Goal: Task Accomplishment & Management: Use online tool/utility

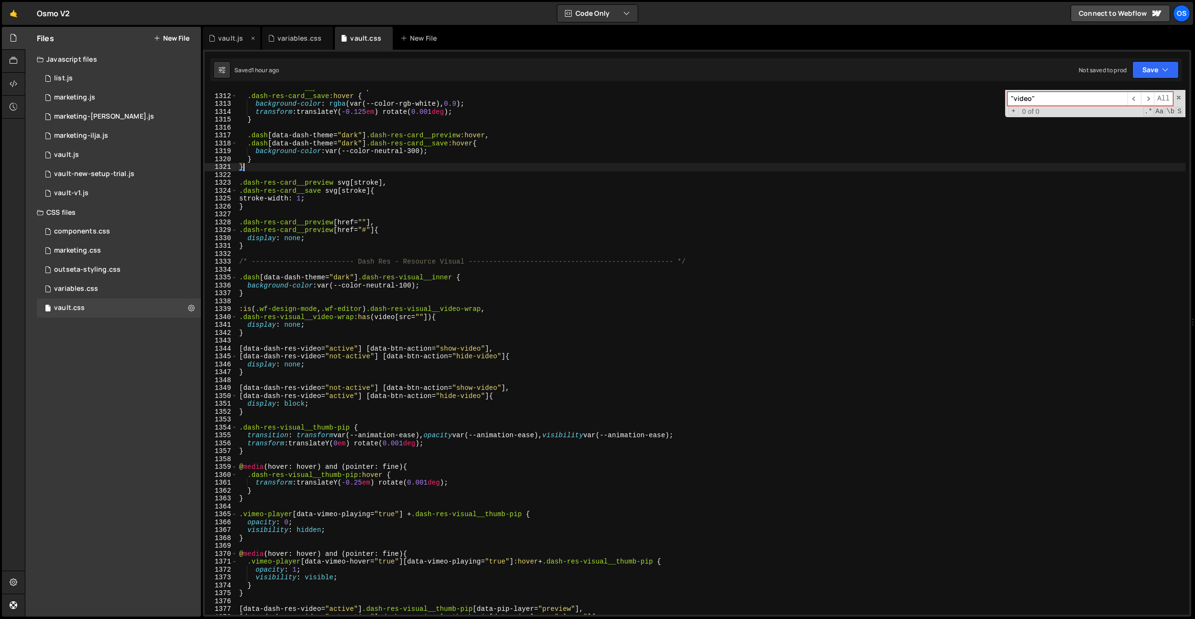
scroll to position [7594, 0]
drag, startPoint x: 228, startPoint y: 34, endPoint x: 308, endPoint y: 152, distance: 141.6
click at [228, 34] on div "vault.js" at bounding box center [230, 38] width 25 height 10
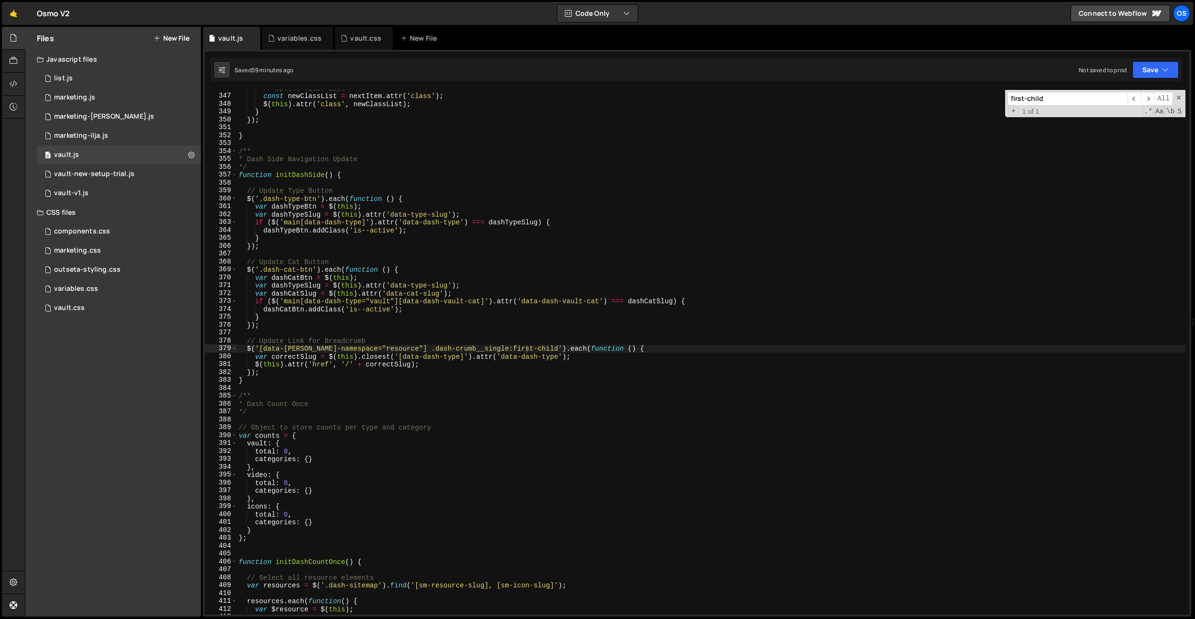
type textarea "function initDashSide() {"
click at [323, 171] on div "// Update class list const newClassList = nextItem . attr ( 'class' ) ; $ ( thi…" at bounding box center [711, 354] width 949 height 541
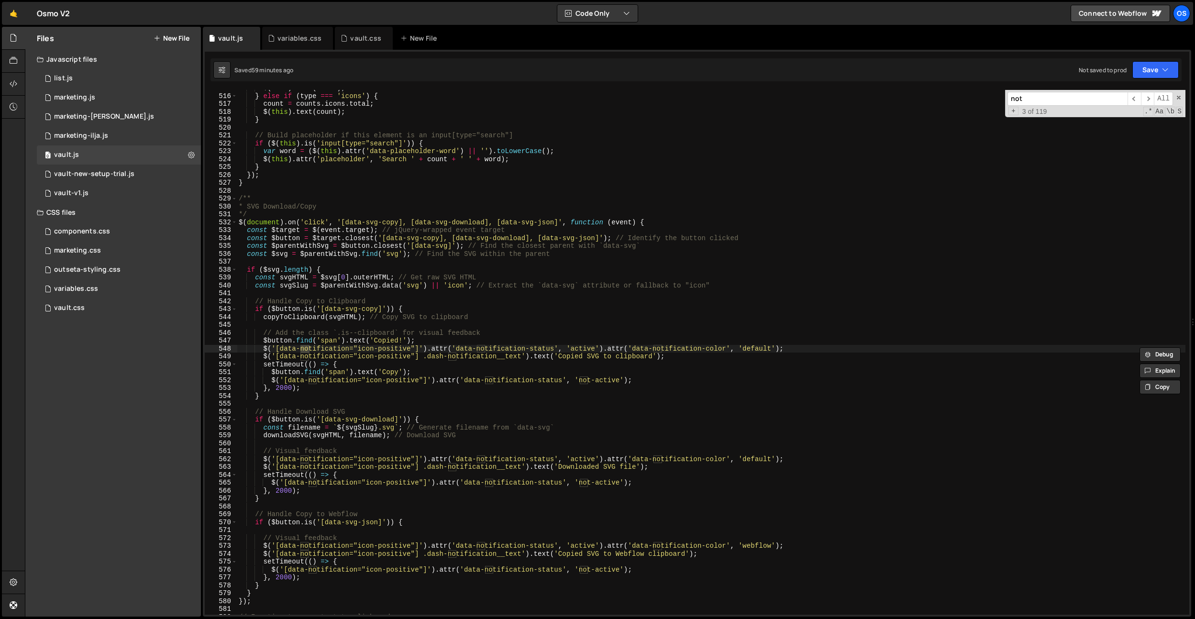
scroll to position [3860, 0]
type input "notification"
type textarea "const $target = $([DOMAIN_NAME]); // jQuery-wrapped event target"
click at [284, 230] on div "$ ( this ) . text ( count ) ; } else if ( type === 'icons' ) { count = counts .…" at bounding box center [711, 354] width 949 height 541
click at [1049, 99] on input "notification" at bounding box center [1068, 99] width 120 height 14
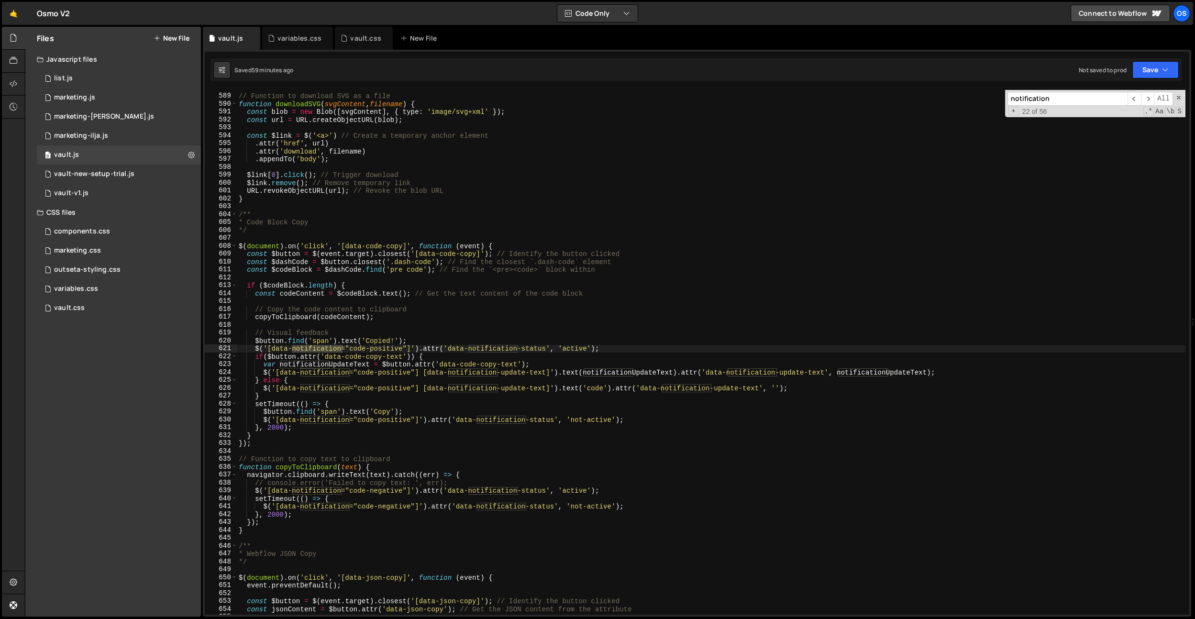
scroll to position [4407, 0]
click at [390, 168] on div "// Function to download SVG as a file function downloadSVG ( svgContent , filen…" at bounding box center [711, 354] width 949 height 541
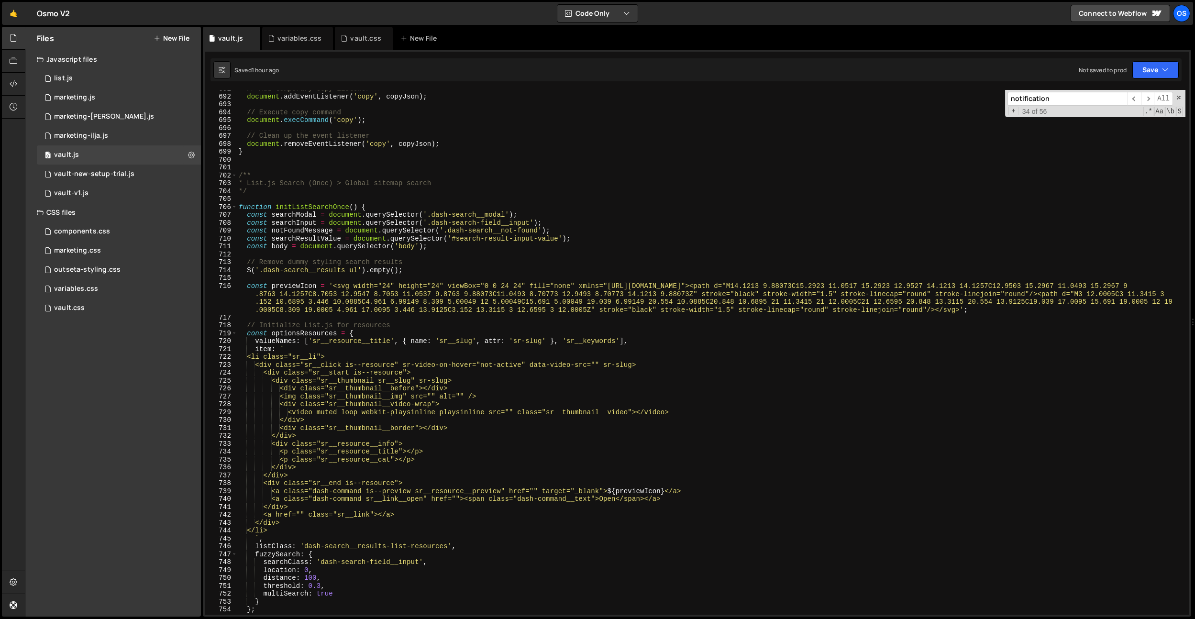
scroll to position [5003, 0]
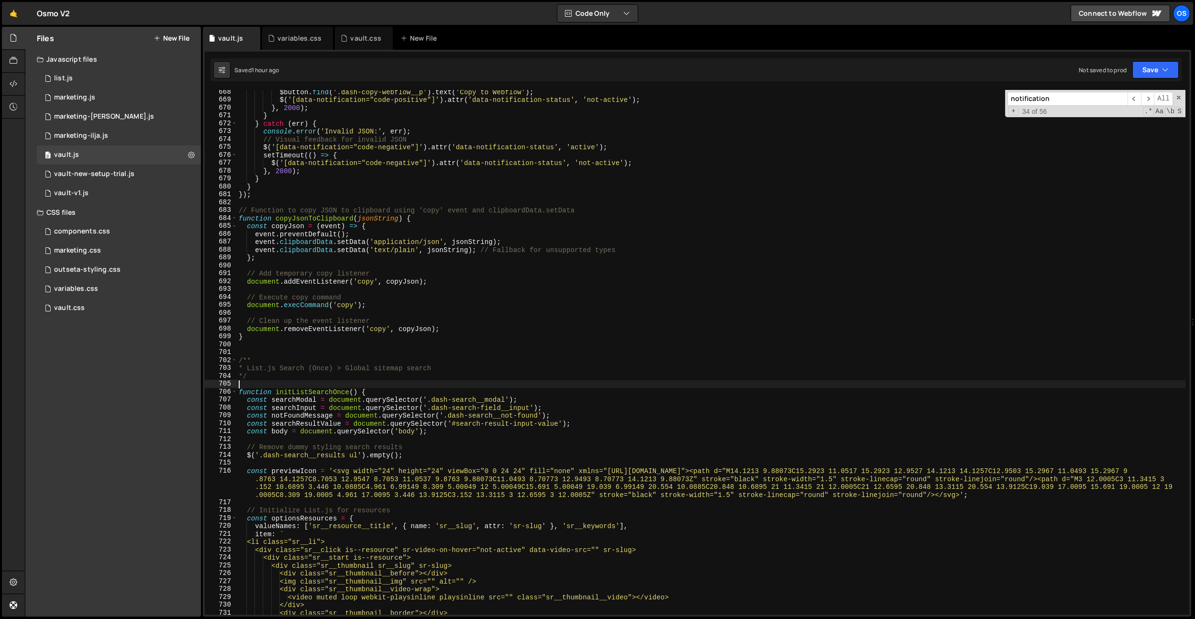
drag, startPoint x: 304, startPoint y: 382, endPoint x: 267, endPoint y: 357, distance: 44.2
click at [304, 382] on div "$button . find ( '.dash-copy-webflow__p' ) . text ( 'Copy to Webflow' ) ; $ ( '…" at bounding box center [711, 358] width 949 height 541
click at [258, 339] on div "$button . find ( '.dash-copy-webflow__p' ) . text ( 'Copy to Webflow' ) ; $ ( '…" at bounding box center [711, 358] width 949 height 541
type textarea "}"
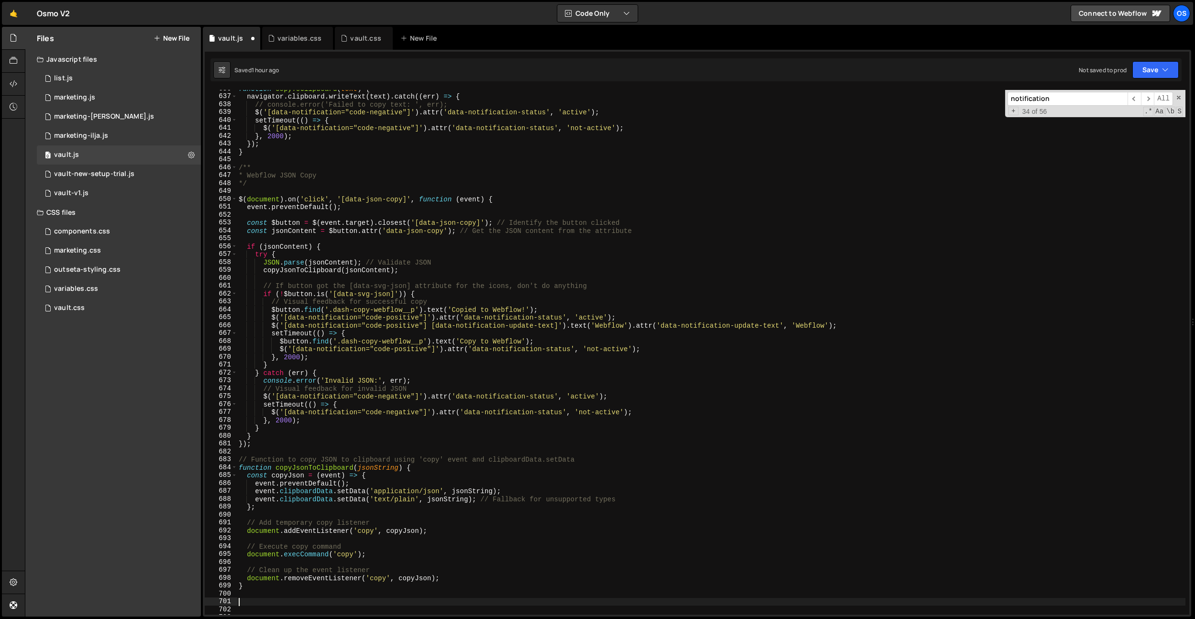
paste textarea "}"
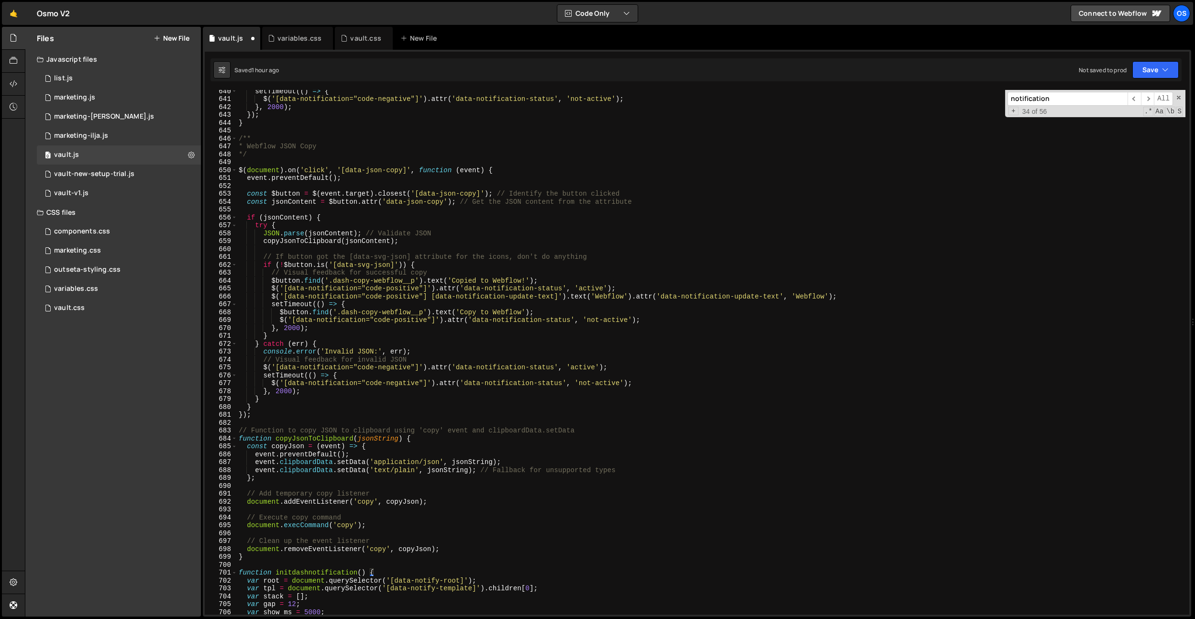
scroll to position [4662, 0]
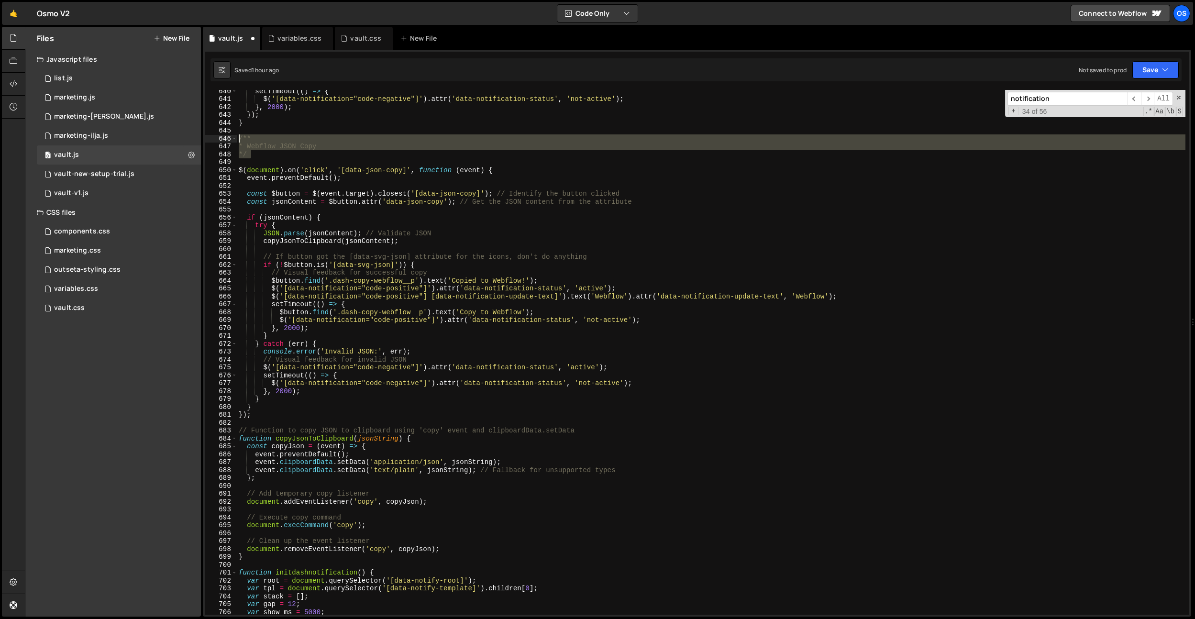
drag, startPoint x: 257, startPoint y: 157, endPoint x: 241, endPoint y: 147, distance: 18.5
click at [236, 142] on div "} 640 641 642 643 644 645 646 647 648 649 650 651 652 653 654 655 656 657 658 6…" at bounding box center [697, 352] width 985 height 525
type textarea "/** * Webflow JSON Copy"
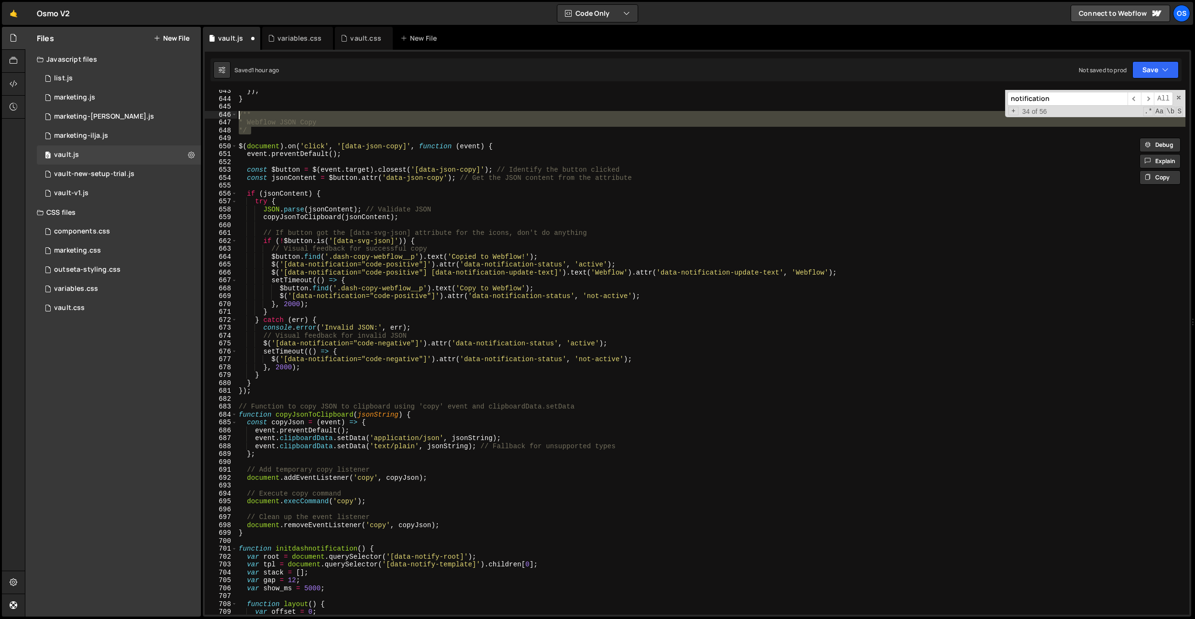
scroll to position [4840, 0]
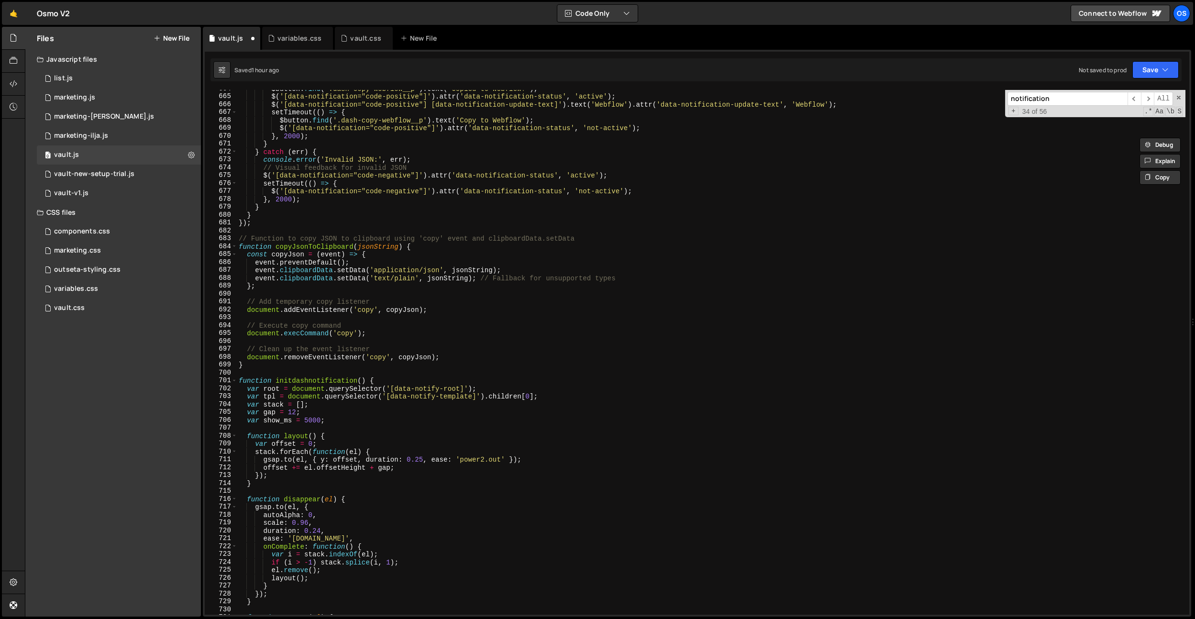
click at [286, 374] on div "$button . find ( '.dash-copy-webflow__p' ) . text ( 'Copied to Webflow!' ) ; $ …" at bounding box center [711, 355] width 949 height 541
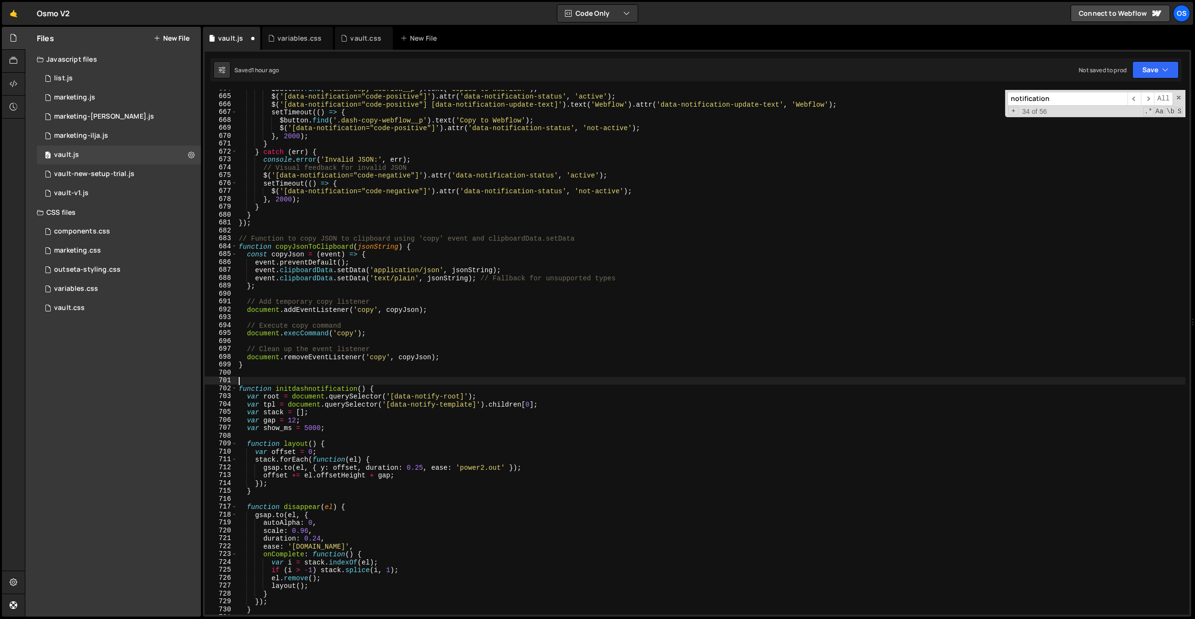
paste textarea "*/"
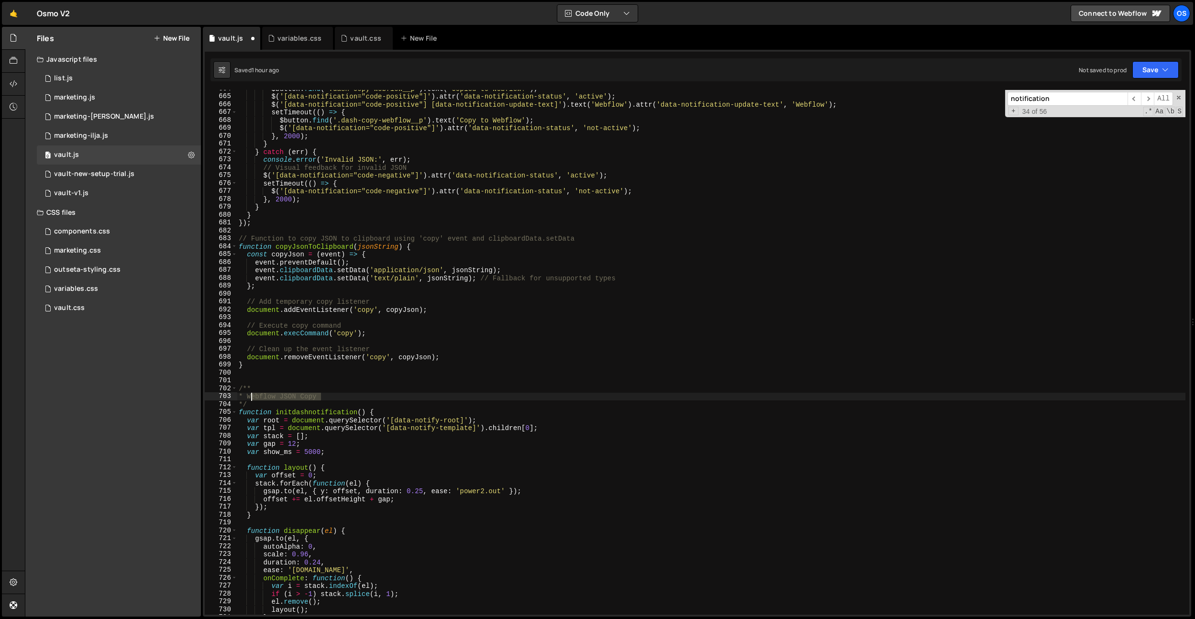
drag, startPoint x: 334, startPoint y: 399, endPoint x: 253, endPoint y: 394, distance: 81.5
click at [253, 394] on div "$button . find ( '.dash-copy-webflow__p' ) . text ( 'Copied to Webflow!' ) ; $ …" at bounding box center [711, 355] width 949 height 541
type textarea "* Dash Notifications"
click at [367, 369] on div "$button . find ( '.dash-copy-webflow__p' ) . text ( 'Copied to Webflow!' ) ; $ …" at bounding box center [711, 355] width 949 height 541
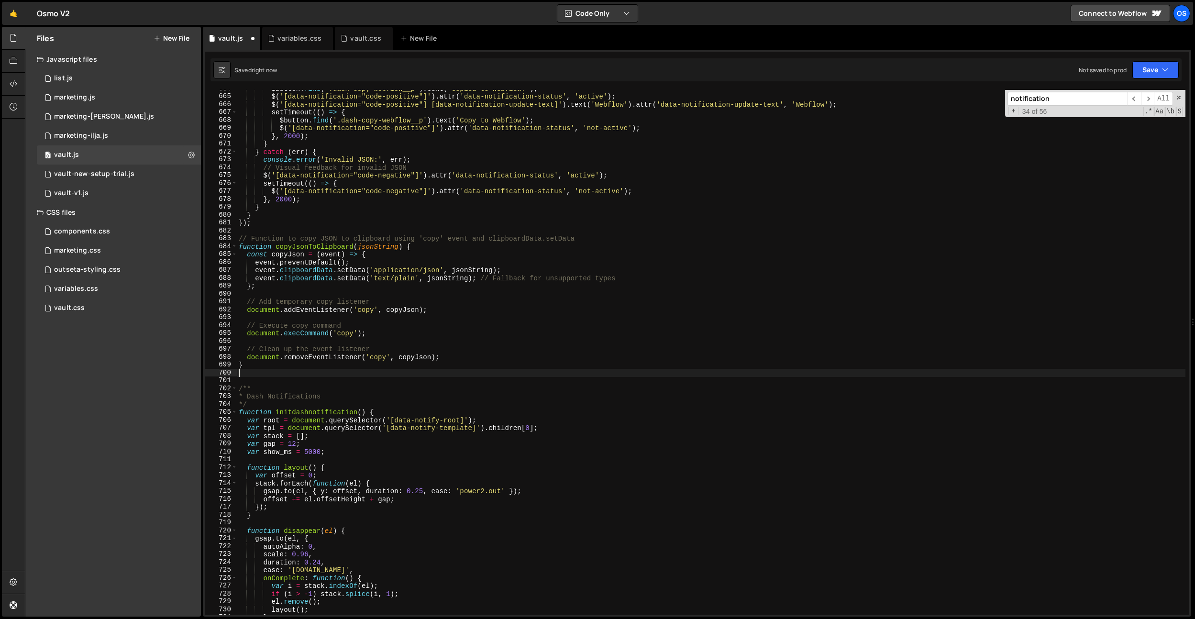
scroll to position [0, 0]
click at [324, 414] on div "$button . find ( '.dash-copy-webflow__p' ) . text ( 'Copied to Webflow!' ) ; $ …" at bounding box center [711, 355] width 949 height 541
drag, startPoint x: 324, startPoint y: 414, endPoint x: 412, endPoint y: 430, distance: 89.9
click at [324, 414] on div "$button . find ( '.dash-copy-webflow__p' ) . text ( 'Copied to Webflow!' ) ; $ …" at bounding box center [711, 355] width 949 height 541
click at [368, 422] on div "$button . find ( '.dash-copy-webflow__p' ) . text ( 'Copied to Webflow!' ) ; $ …" at bounding box center [711, 355] width 949 height 541
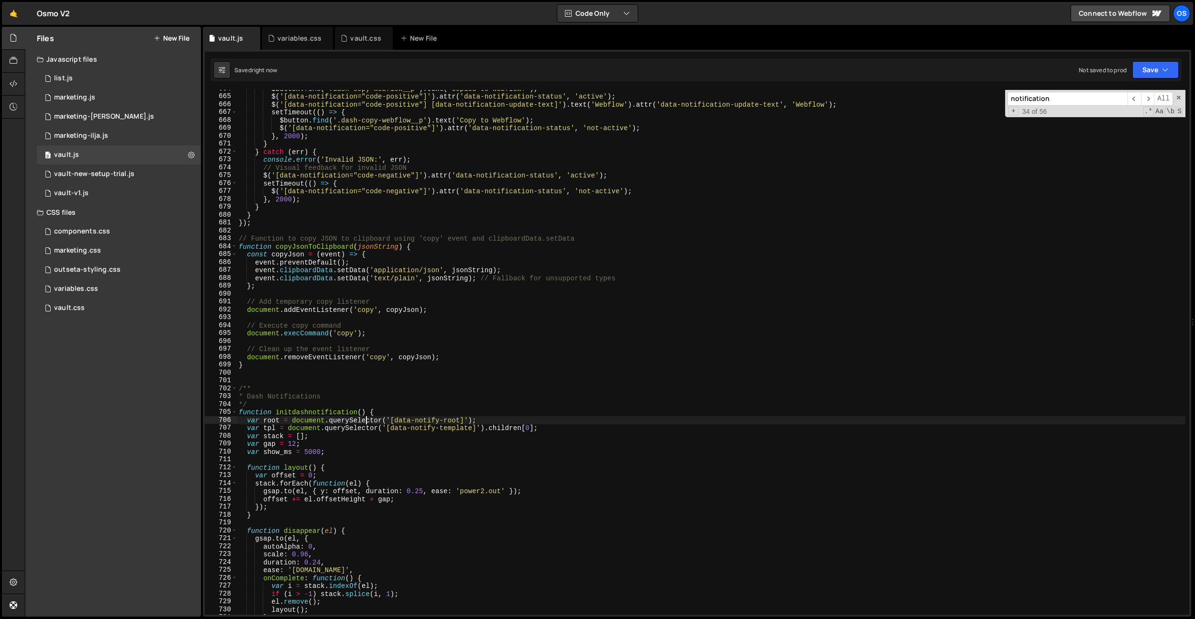
click at [382, 390] on div "$button . find ( '.dash-copy-webflow__p' ) . text ( 'Copied to Webflow!' ) ; $ …" at bounding box center [711, 355] width 949 height 541
type textarea "/**"
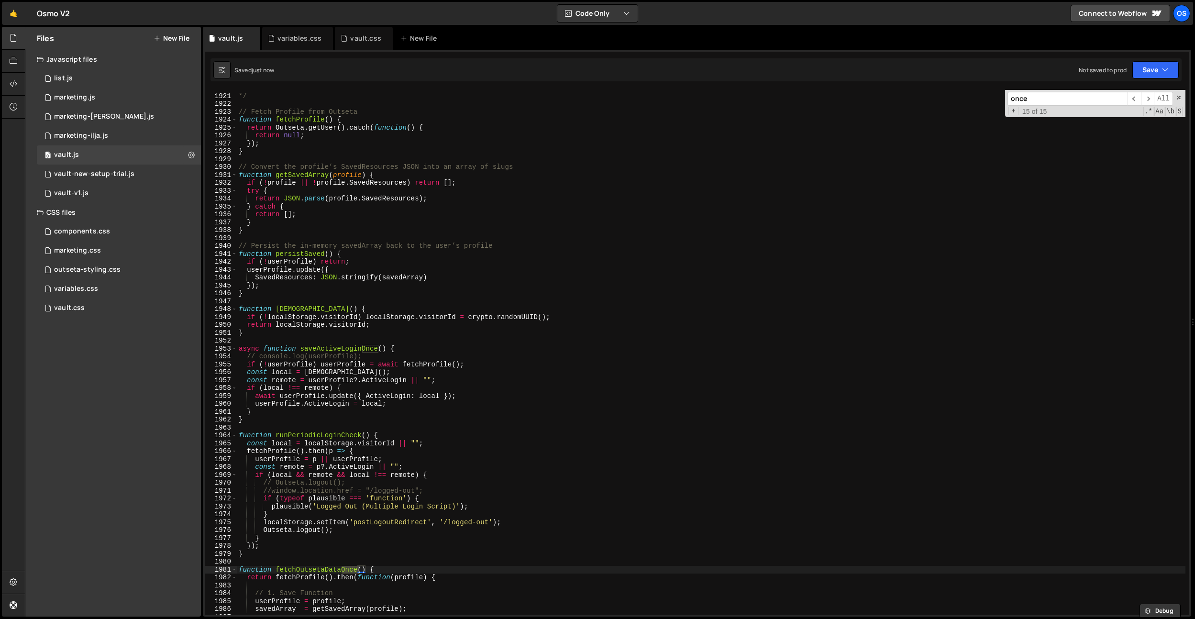
scroll to position [1432, 0]
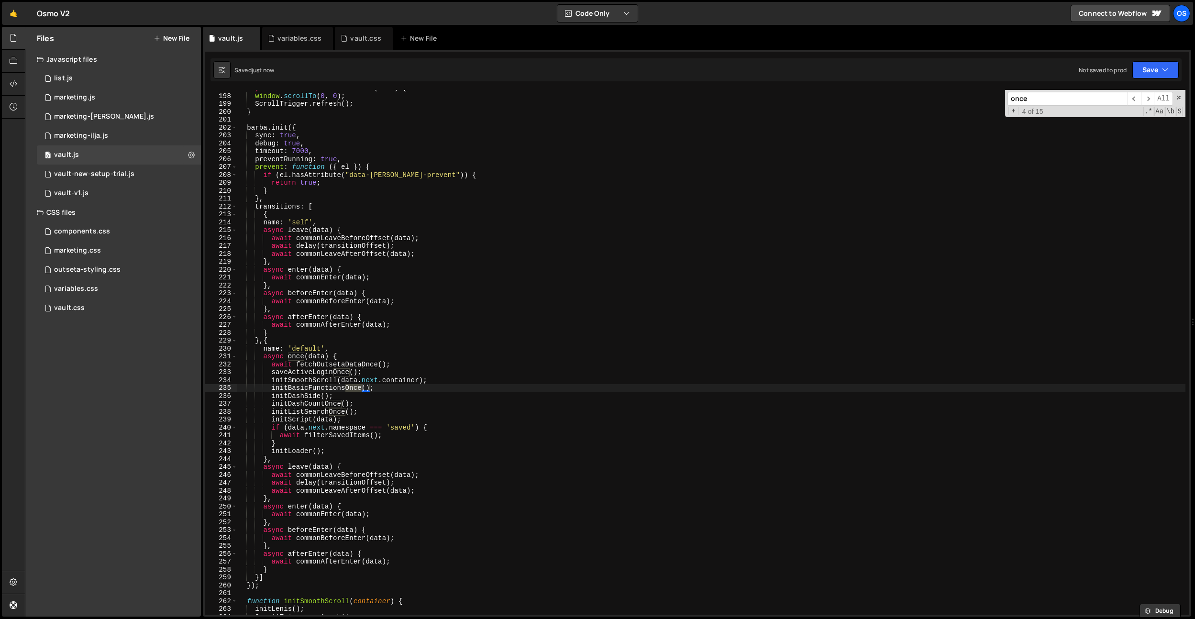
type input "once"
click at [382, 415] on div "async function commonAfterEnter ( data ) { window . scrollTo ( 0 , 0 ) ; Scroll…" at bounding box center [711, 354] width 949 height 541
click at [386, 416] on div "async function commonAfterEnter ( data ) { window . scrollTo ( 0 , 0 ) ; Scroll…" at bounding box center [711, 354] width 949 height 541
type textarea "initScript(data);"
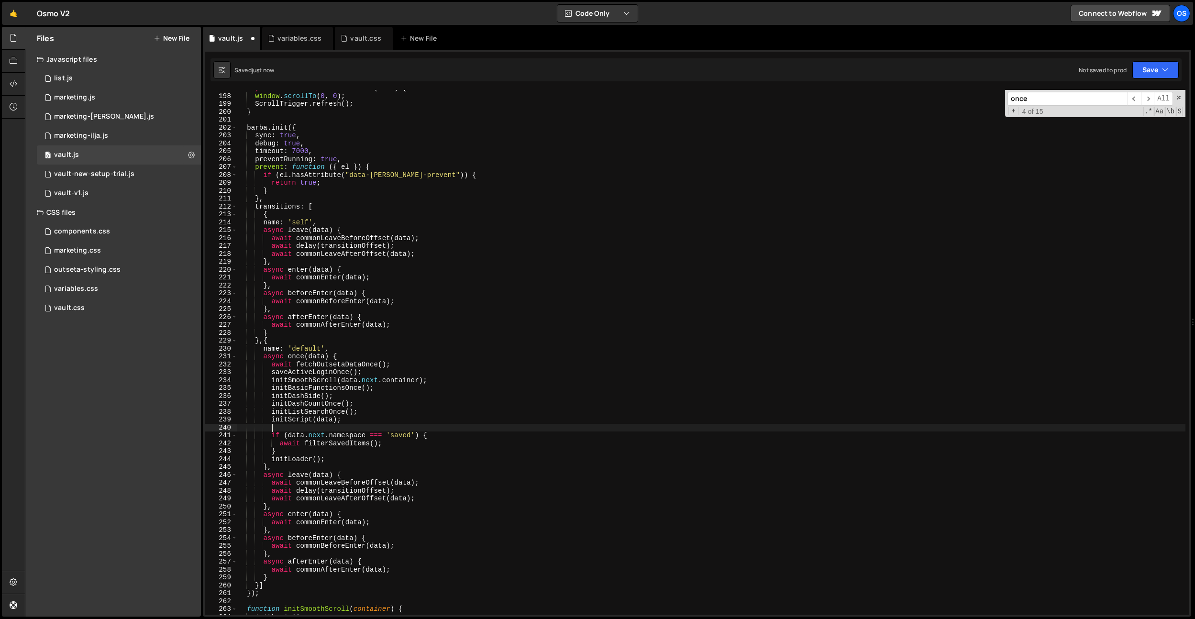
type textarea "("
paste textarea "initdashnotification"
type textarea "initdashnotification"
type textarea "()"
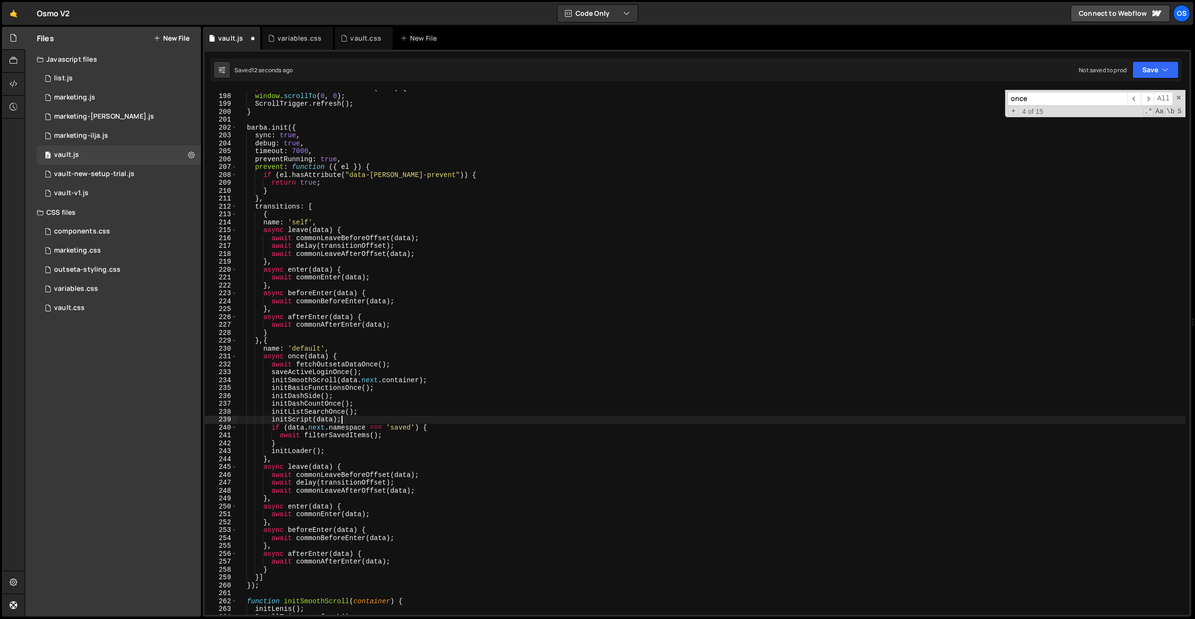
click at [392, 411] on div "async function commonAfterEnter ( data ) { window . scrollTo ( 0 , 0 ) ; Scroll…" at bounding box center [711, 354] width 949 height 541
type textarea "initListSearchOnce();"
paste textarea "initdashnotification"
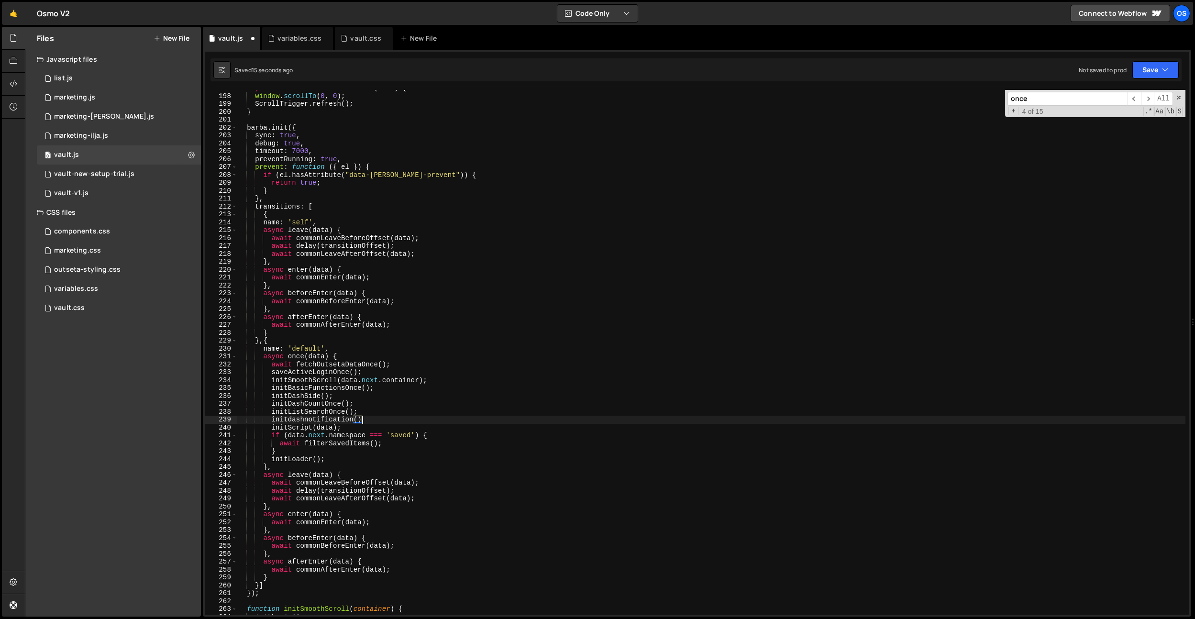
scroll to position [0, 8]
click at [328, 416] on div "async function commonAfterEnter ( data ) { window . scrollTo ( 0 , 0 ) ; Scroll…" at bounding box center [711, 354] width 949 height 541
click at [302, 424] on div "async function commonAfterEnter ( data ) { window . scrollTo ( 0 , 0 ) ; Scroll…" at bounding box center [711, 354] width 949 height 541
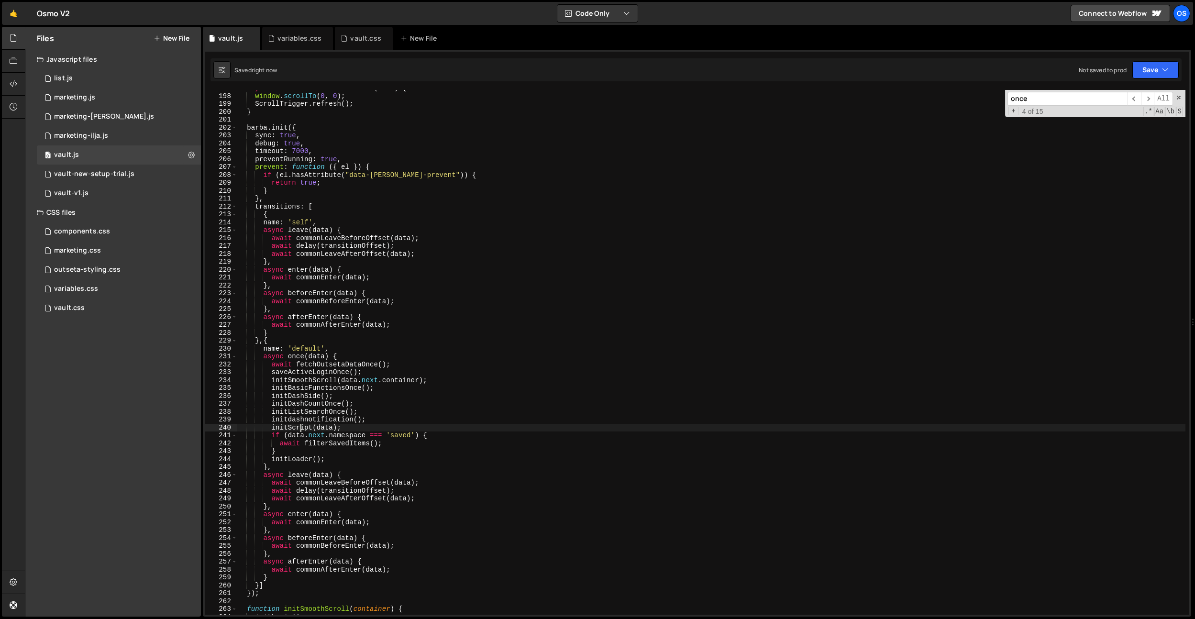
click at [290, 421] on div "async function commonAfterEnter ( data ) { window . scrollTo ( 0 , 0 ) ; Scroll…" at bounding box center [711, 354] width 949 height 541
click at [311, 421] on div "async function commonAfterEnter ( data ) { window . scrollTo ( 0 , 0 ) ; Scroll…" at bounding box center [711, 354] width 949 height 541
click at [355, 421] on div "async function commonAfterEnter ( data ) { window . scrollTo ( 0 , 0 ) ; Scroll…" at bounding box center [711, 354] width 949 height 541
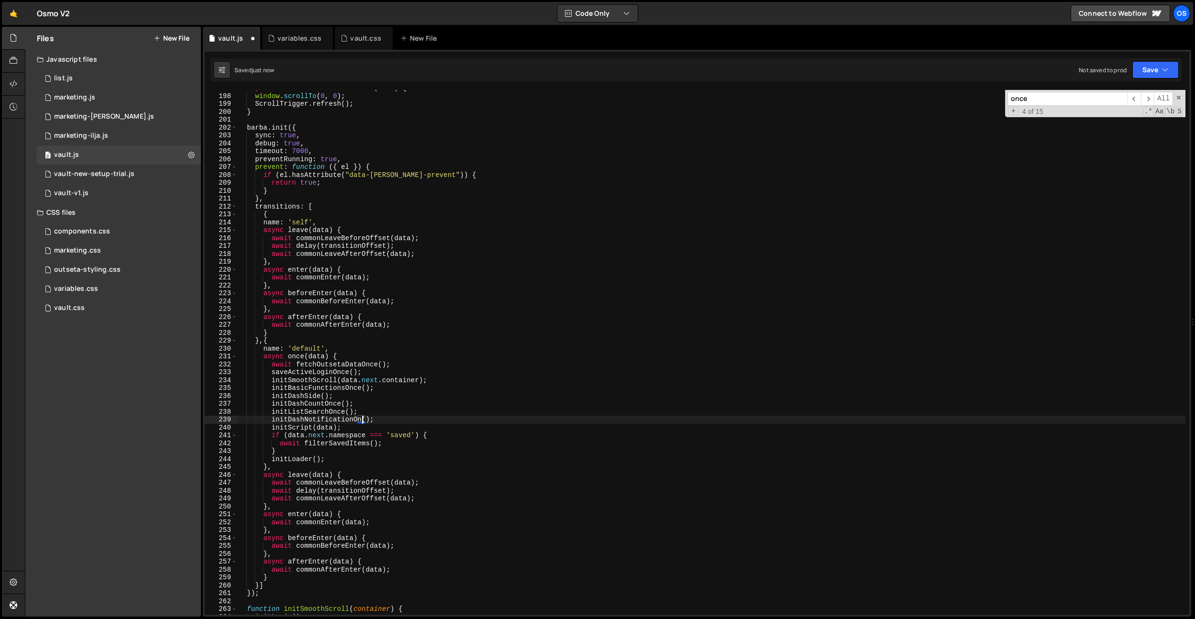
scroll to position [0, 9]
click at [355, 420] on div "async function commonAfterEnter ( data ) { window . scrollTo ( 0 , 0 ) ; Scroll…" at bounding box center [711, 354] width 949 height 541
type textarea "initDashNotificationOnce();"
click at [1051, 102] on input "once" at bounding box center [1068, 99] width 120 height 14
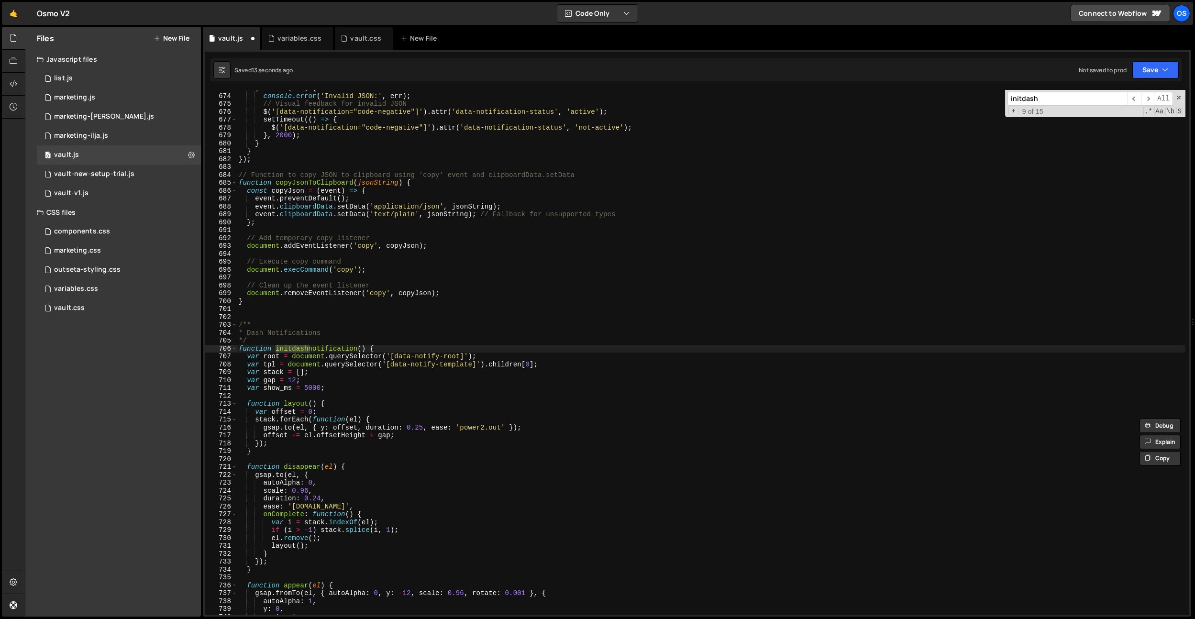
scroll to position [4894, 0]
type input "initdash"
click at [331, 352] on div "} catch ( err ) { console . error ( 'Invalid JSON:' , err ) ; // Visual feedbac…" at bounding box center [711, 354] width 949 height 541
drag, startPoint x: 331, startPoint y: 352, endPoint x: 389, endPoint y: 322, distance: 65.9
click at [331, 352] on div "} catch ( err ) { console . error ( 'Invalid JSON:' , err ) ; // Visual feedbac…" at bounding box center [711, 354] width 949 height 541
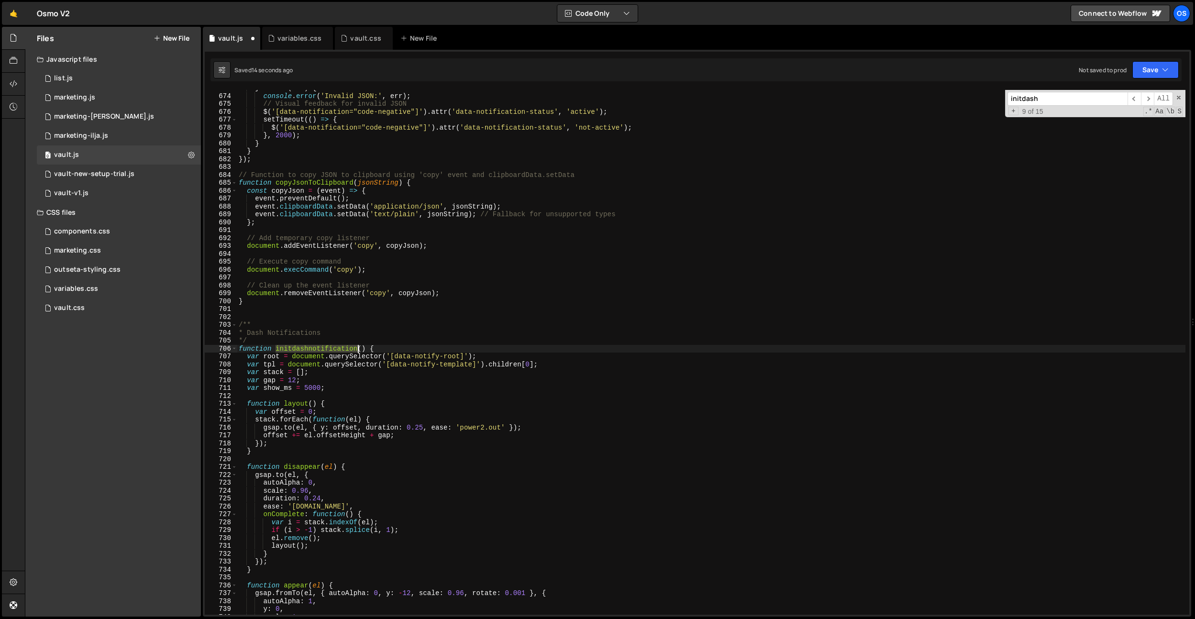
paste textarea "DashNotificationOnce"
type textarea "function initDashNotificationOnce() {"
click at [403, 313] on div "} catch ( err ) { console . error ( 'Invalid JSON:' , err ) ; // Visual feedbac…" at bounding box center [711, 354] width 949 height 541
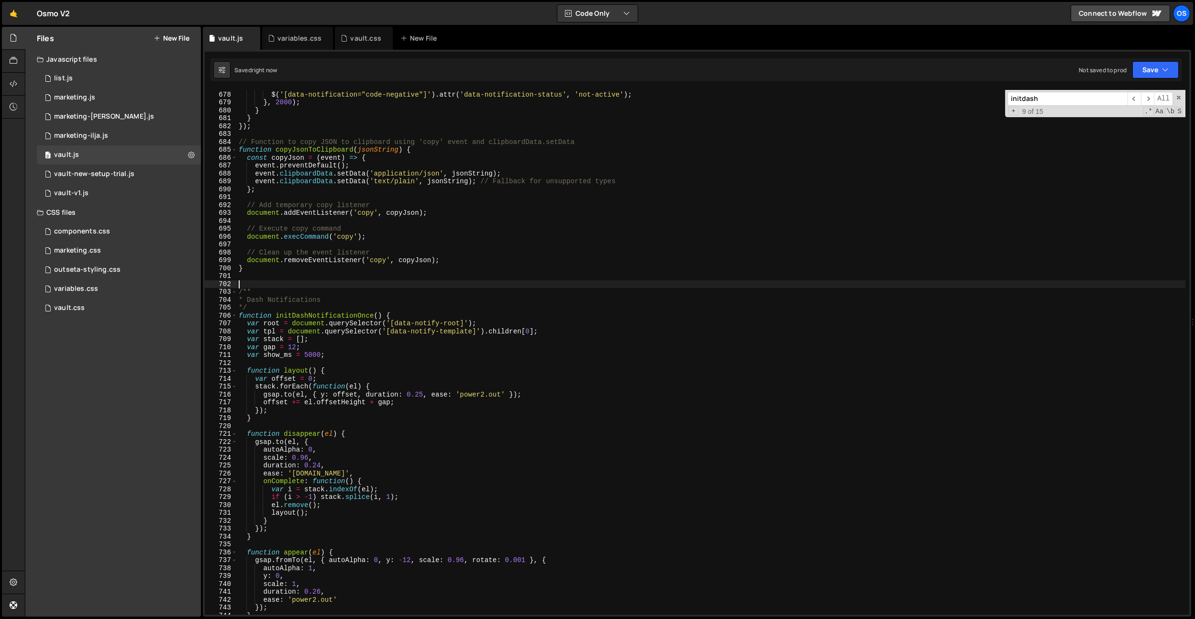
scroll to position [4925, 0]
click at [372, 318] on div "setTimeout (( ) => { $ ( '[data-notification="code-negative"]' ) . attr ( 'data…" at bounding box center [711, 352] width 949 height 541
click at [497, 366] on div "setTimeout (( ) => { $ ( '[data-notification="code-negative"]' ) . attr ( 'data…" at bounding box center [711, 352] width 949 height 541
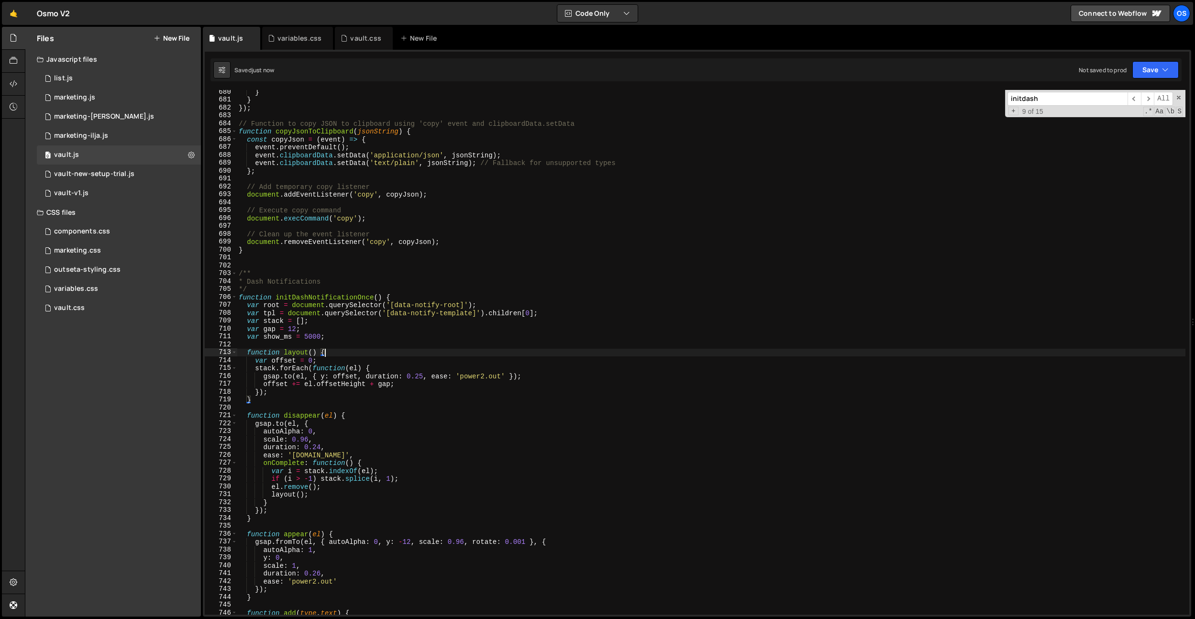
scroll to position [4957, 0]
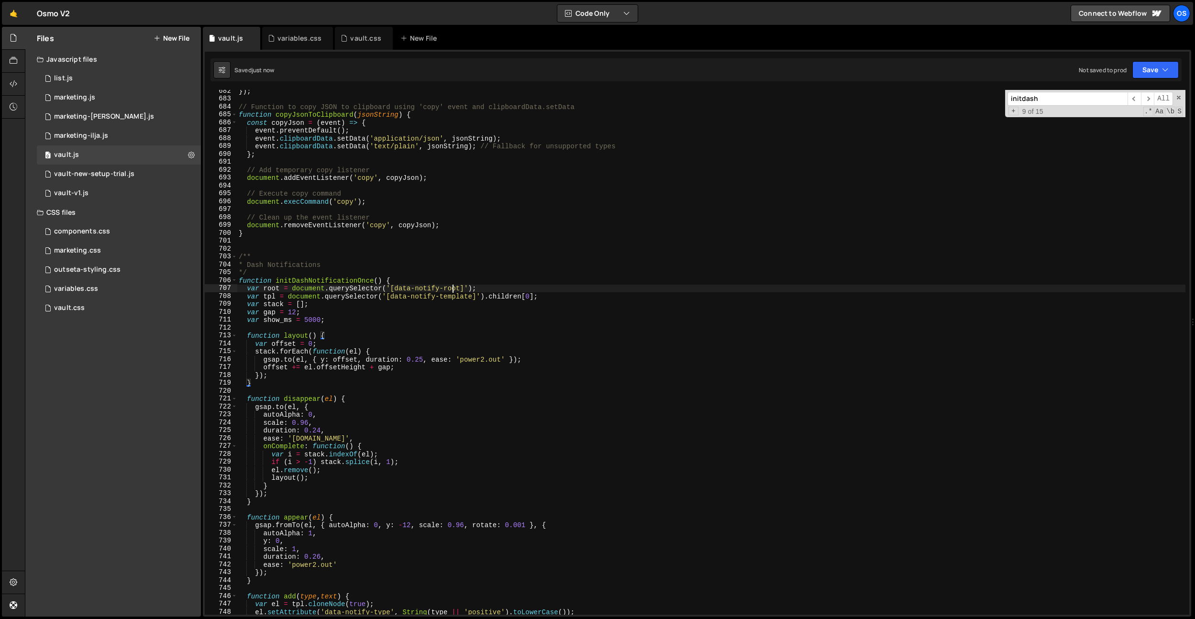
click at [452, 289] on div "}) ; // Function to copy JSON to clipboard using 'copy' event and clipboardData…" at bounding box center [711, 357] width 949 height 541
click at [275, 289] on div "}) ; // Function to copy JSON to clipboard using 'copy' event and clipboardData…" at bounding box center [711, 357] width 949 height 541
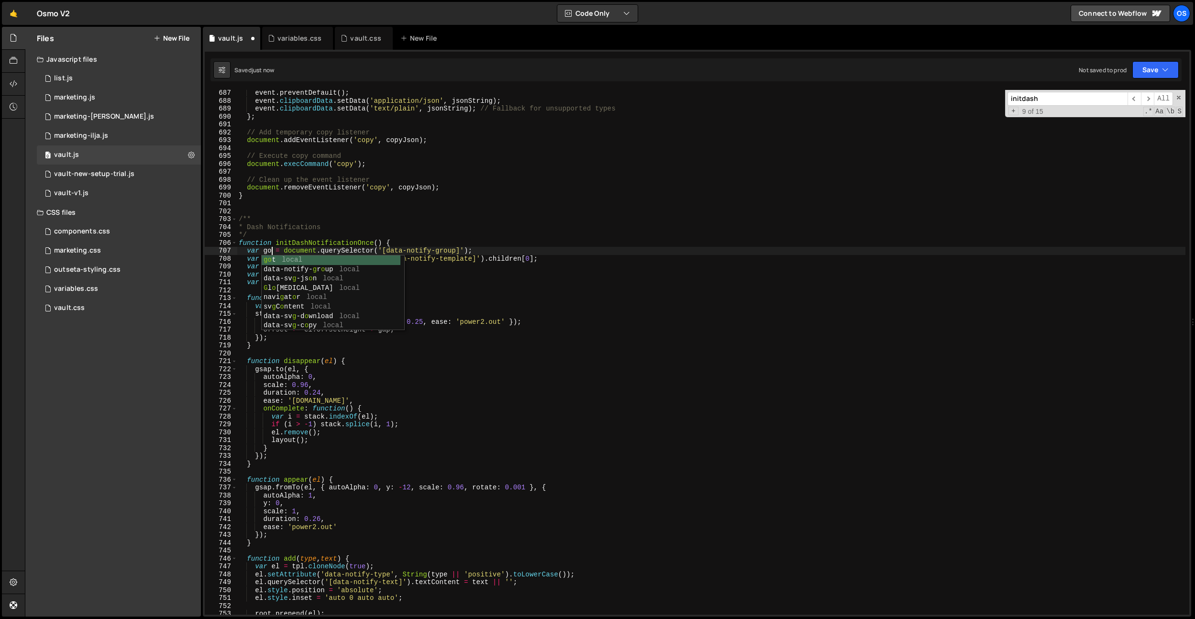
scroll to position [0, 2]
click at [317, 236] on div "event . preventDefault ( ) ; event . clipboardData . setData ( 'application/jso…" at bounding box center [711, 359] width 949 height 541
click at [279, 254] on div "event . preventDefault ( ) ; event . clipboardData . setData ( 'application/jso…" at bounding box center [711, 359] width 949 height 541
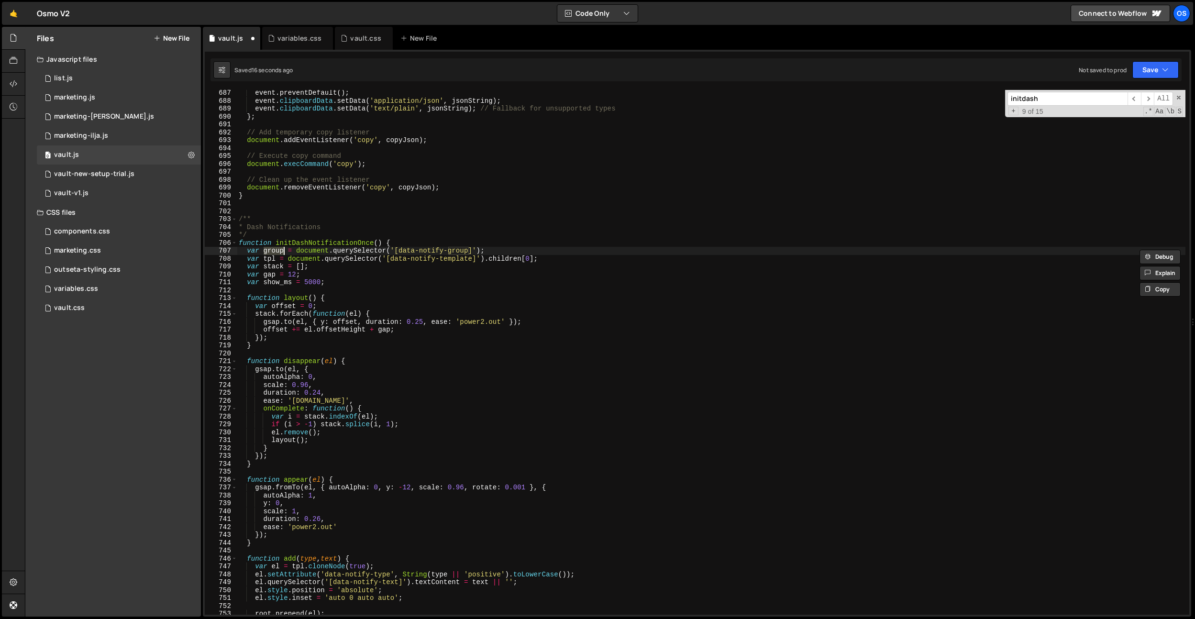
click at [438, 249] on div "event . preventDefault ( ) ; event . clipboardData . setData ( 'application/jso…" at bounding box center [711, 359] width 949 height 541
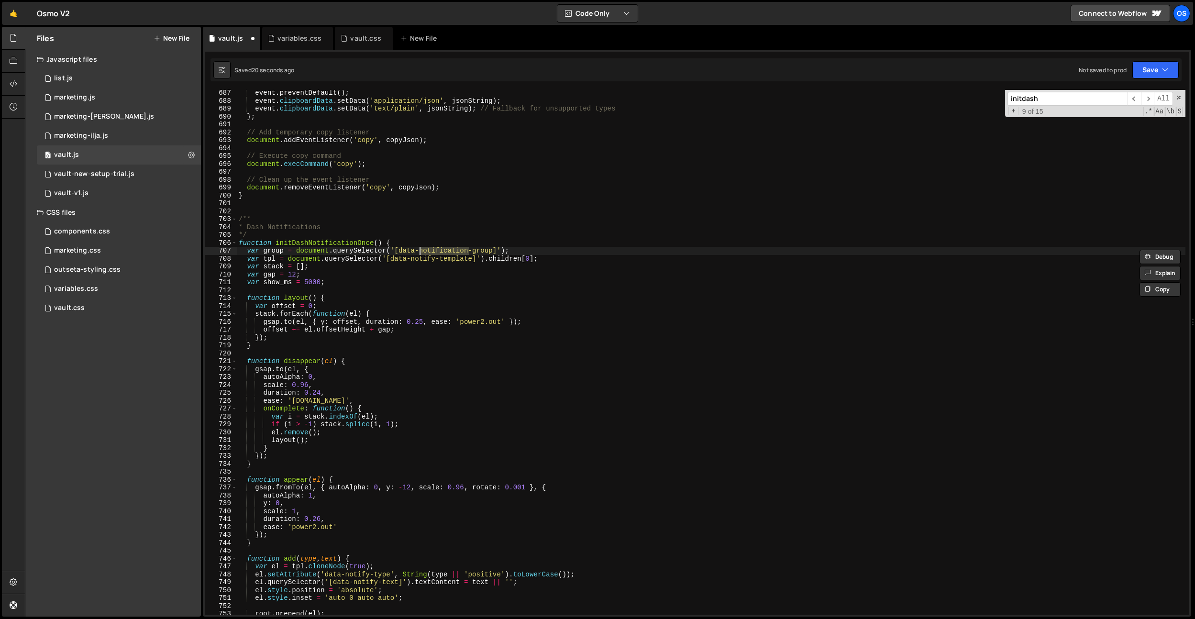
click at [430, 255] on div "event . preventDefault ( ) ; event . clipboardData . setData ( 'application/jso…" at bounding box center [711, 359] width 949 height 541
paste textarea "ication"
click at [483, 221] on div "event . preventDefault ( ) ; event . clipboardData . setData ( 'application/jso…" at bounding box center [711, 359] width 949 height 541
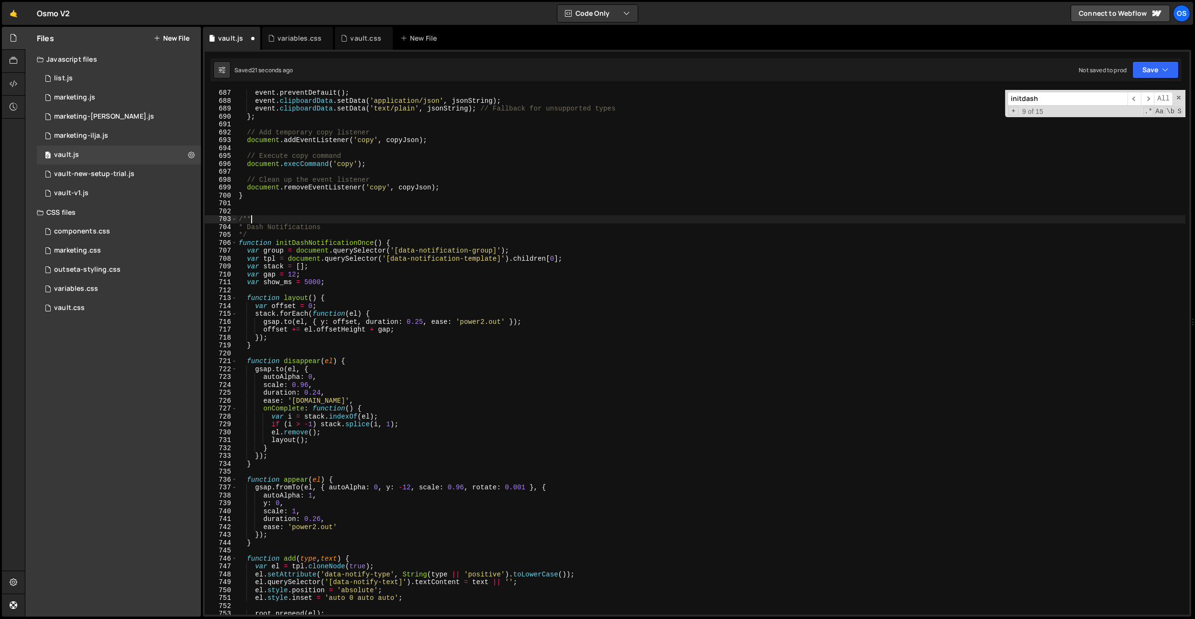
click at [485, 316] on div "event . preventDefault ( ) ; event . clipboardData . setData ( 'application/jso…" at bounding box center [711, 359] width 949 height 541
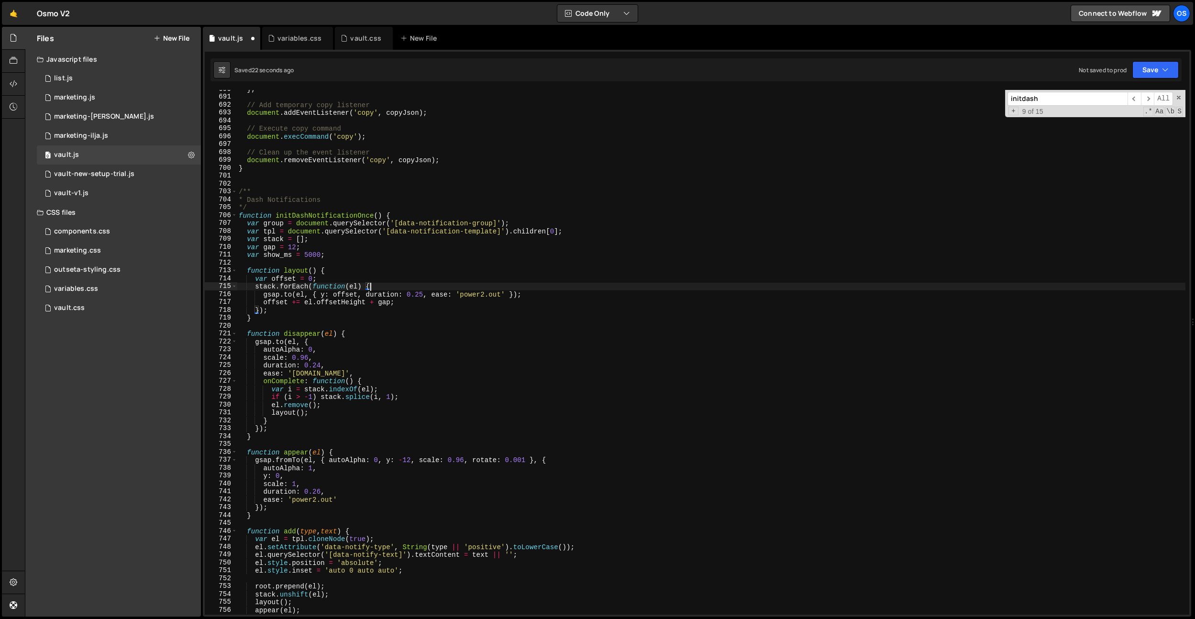
scroll to position [5017, 0]
click at [364, 549] on div "} ; // Add temporary copy listener document . addEventListener ( 'copy' , copyJ…" at bounding box center [711, 355] width 949 height 541
drag, startPoint x: 364, startPoint y: 549, endPoint x: 404, endPoint y: 516, distance: 52.0
click at [364, 549] on div "} ; // Add temporary copy listener document . addEventListener ( 'copy' , copyJ…" at bounding box center [711, 355] width 949 height 541
paste textarea "ication"
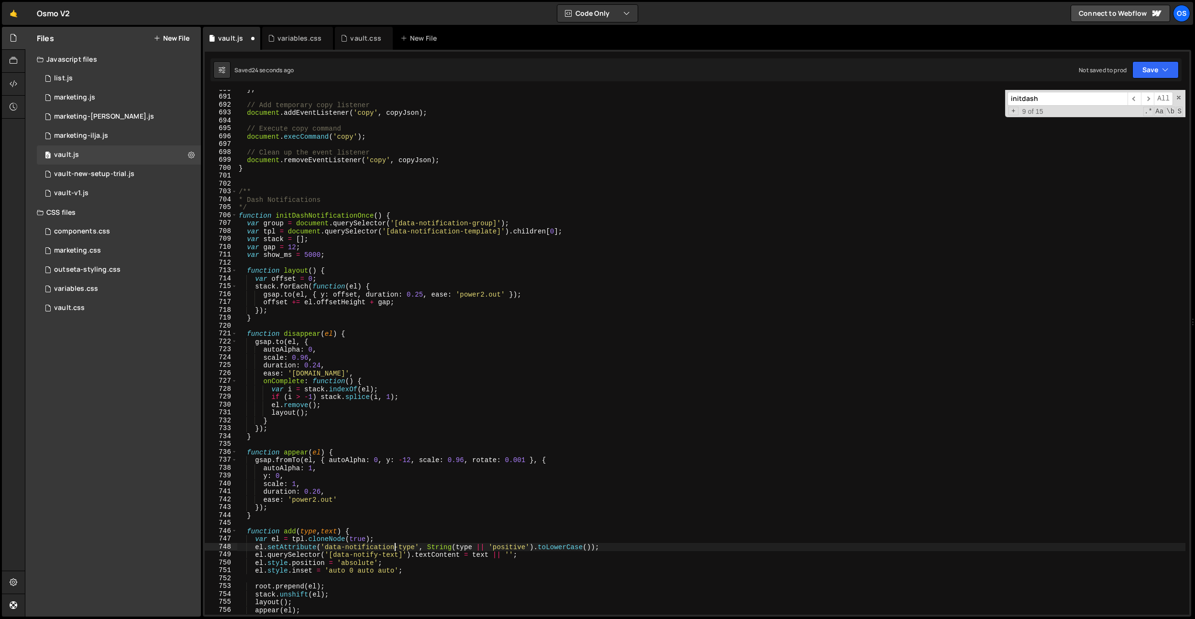
click at [420, 505] on div "} ; // Add temporary copy listener document . addEventListener ( 'copy' , copyJ…" at bounding box center [711, 355] width 949 height 541
click at [370, 554] on div "} ; // Add temporary copy listener document . addEventListener ( 'copy' , copyJ…" at bounding box center [711, 355] width 949 height 541
paste textarea "ication"
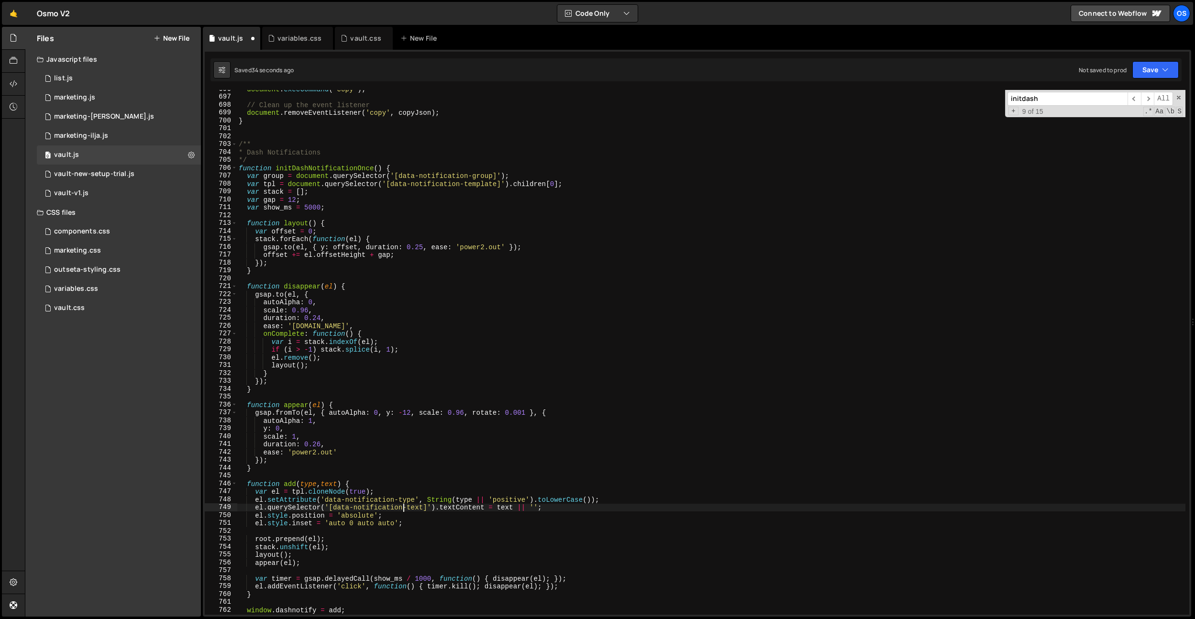
scroll to position [5046, 0]
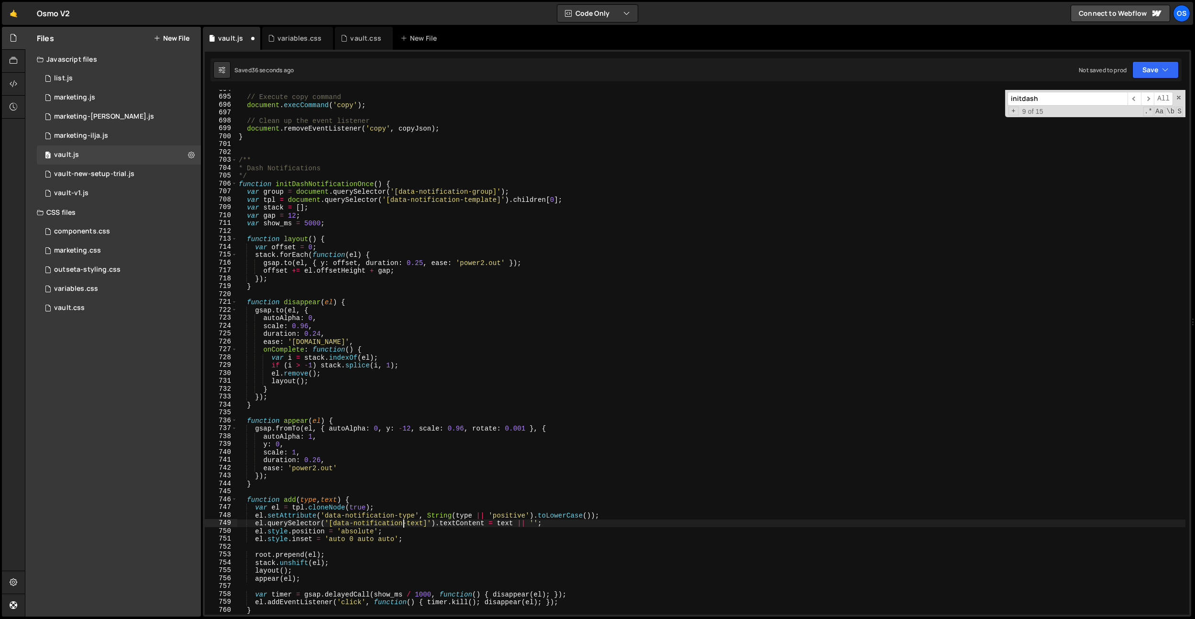
click at [306, 372] on div "// Execute copy command document . execCommand ( 'copy' ) ; // Clean up the eve…" at bounding box center [711, 355] width 949 height 541
click at [275, 243] on div "// Execute copy command document . execCommand ( 'copy' ) ; // Clean up the eve…" at bounding box center [711, 355] width 949 height 541
type textarea "function layout() {"
click at [288, 227] on div "// Execute copy command document . execCommand ( 'copy' ) ; // Clean up the eve…" at bounding box center [711, 355] width 949 height 541
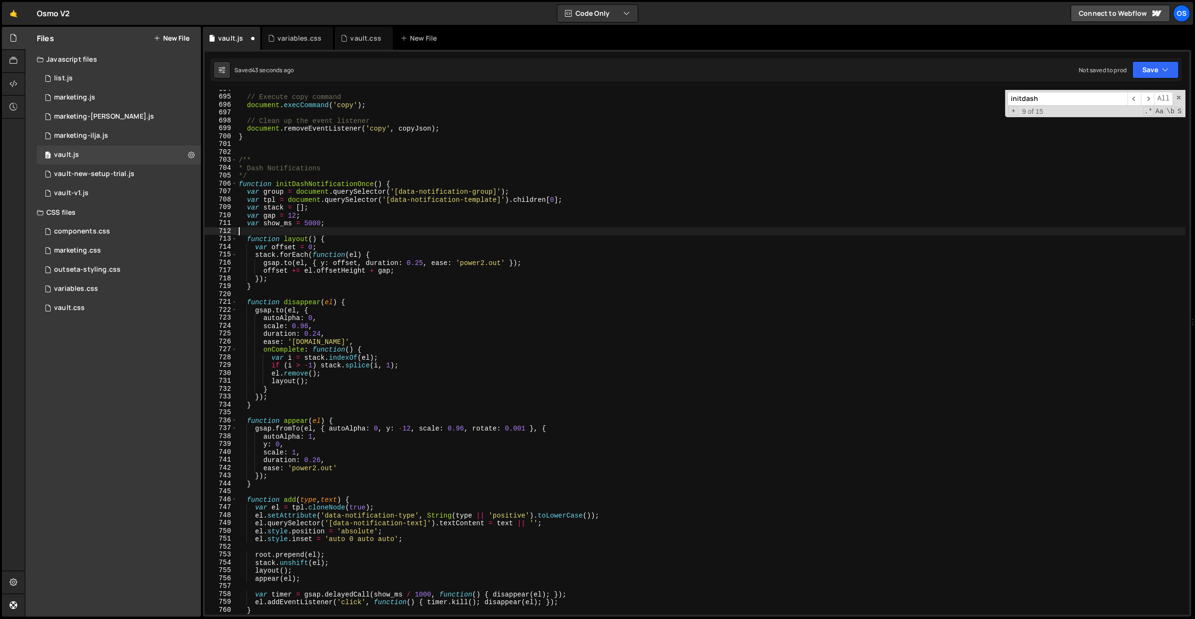
click at [288, 227] on div "// Execute copy command document . execCommand ( 'copy' ) ; // Clean up the eve…" at bounding box center [711, 355] width 949 height 541
type input "root"
click at [259, 555] on div "// Execute copy command document . execCommand ( 'copy' ) ; // Clean up the eve…" at bounding box center [711, 352] width 949 height 525
click at [259, 555] on div "// Execute copy command document . execCommand ( 'copy' ) ; // Clean up the eve…" at bounding box center [711, 355] width 949 height 541
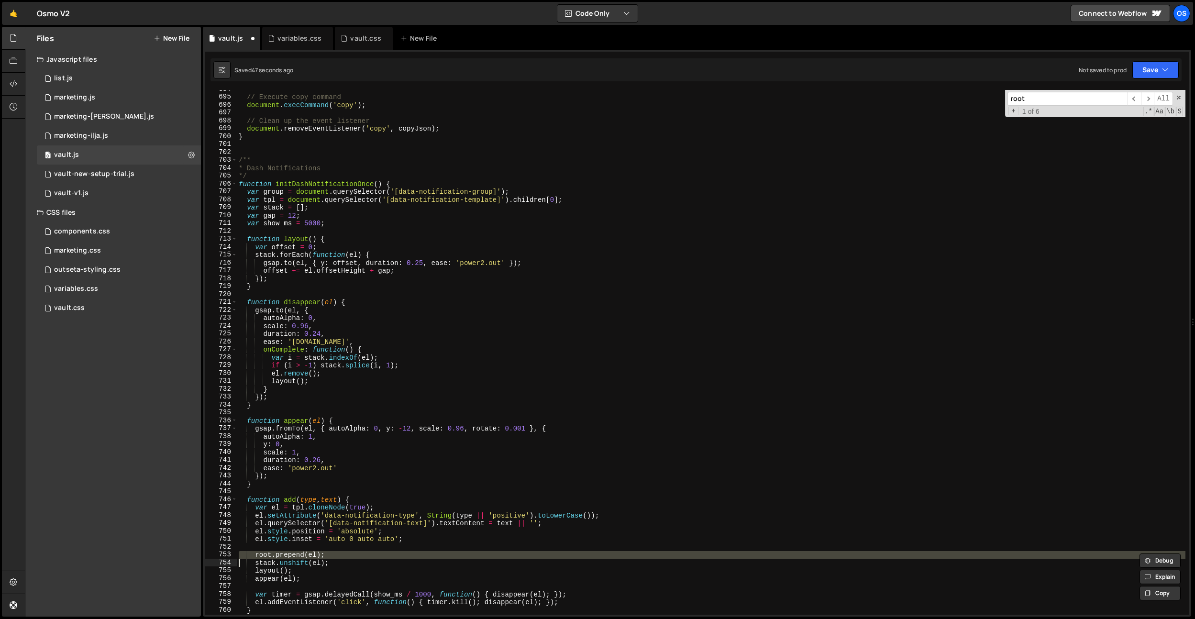
click at [259, 555] on div "// Execute copy command document . execCommand ( 'copy' ) ; // Clean up the eve…" at bounding box center [711, 355] width 949 height 541
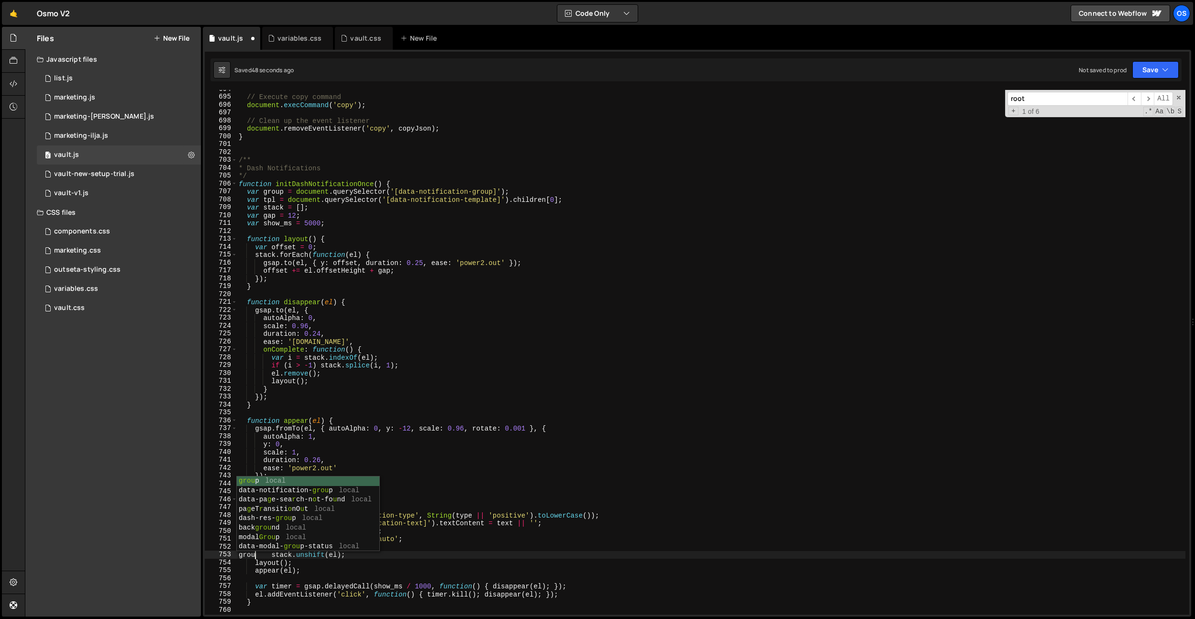
scroll to position [0, 1]
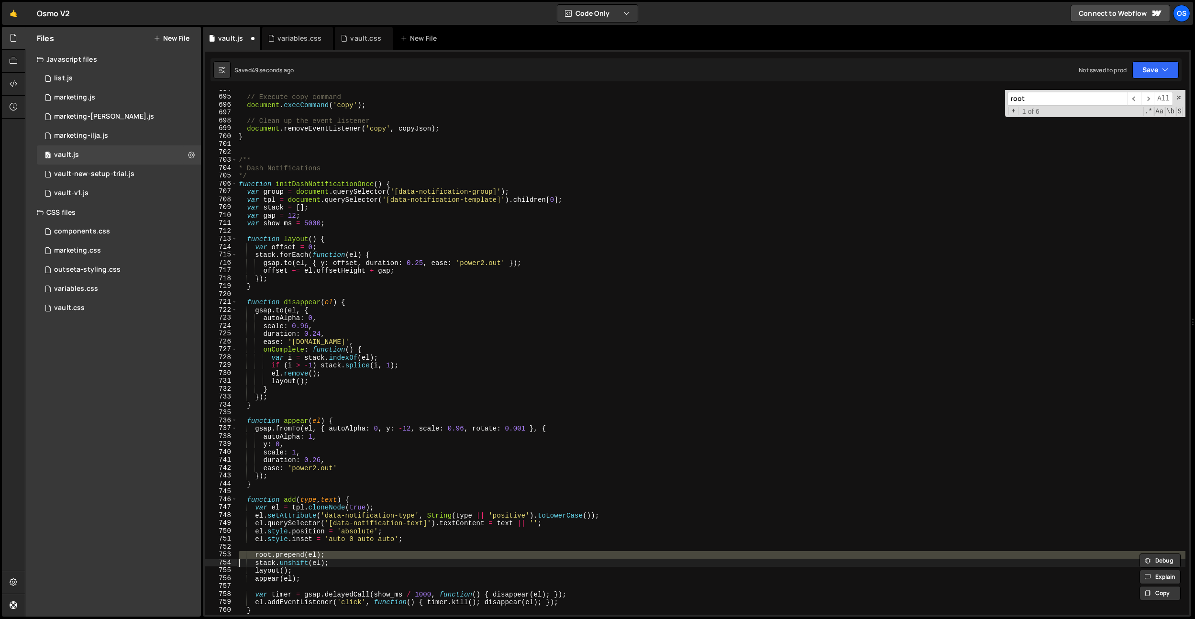
click at [263, 554] on div "// Execute copy command document . execCommand ( 'copy' ) ; // Clean up the eve…" at bounding box center [711, 352] width 949 height 525
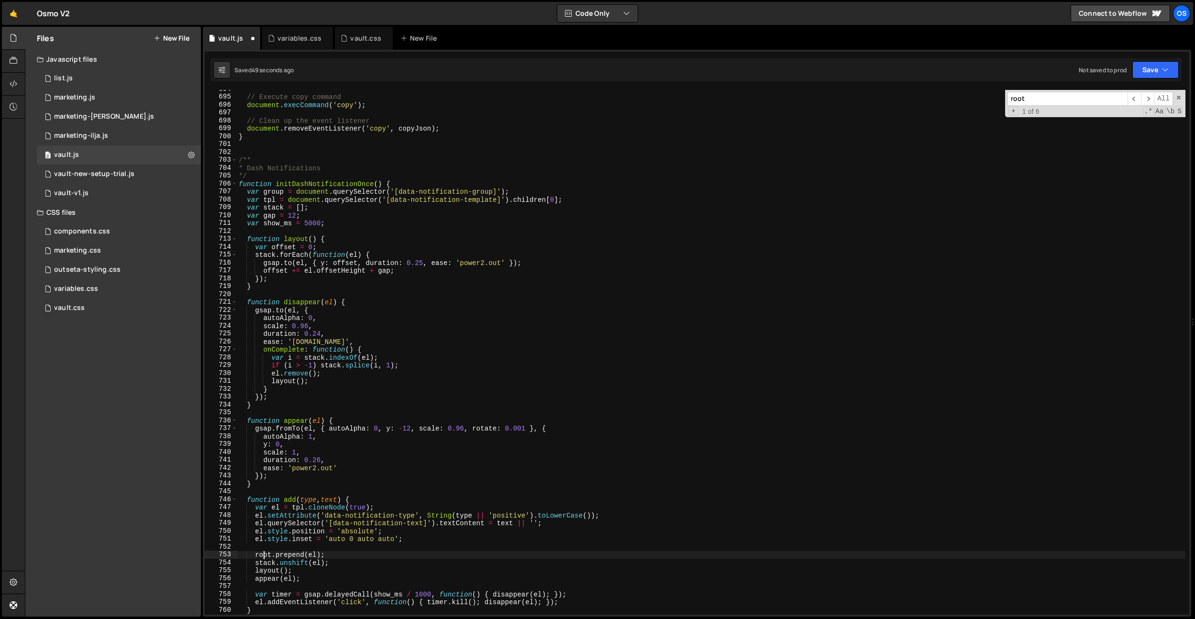
click at [263, 554] on div "// Execute copy command document . execCommand ( 'copy' ) ; // Clean up the eve…" at bounding box center [711, 355] width 949 height 541
click at [1024, 100] on input "root" at bounding box center [1068, 99] width 120 height 14
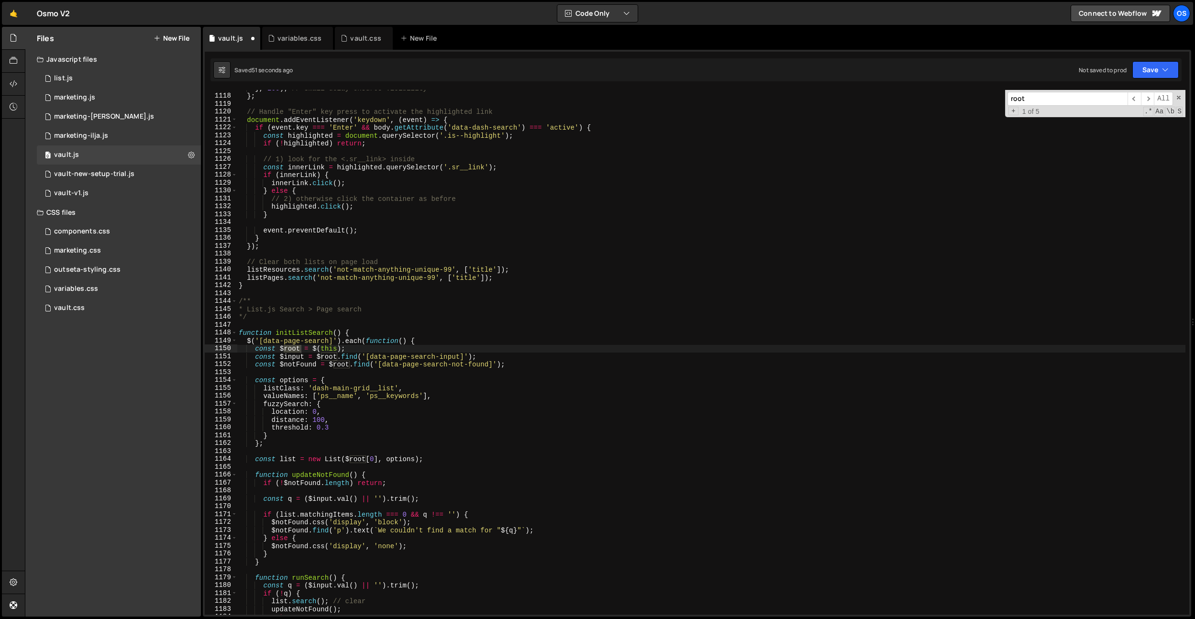
scroll to position [8146, 0]
click at [1132, 98] on span "​" at bounding box center [1134, 99] width 13 height 14
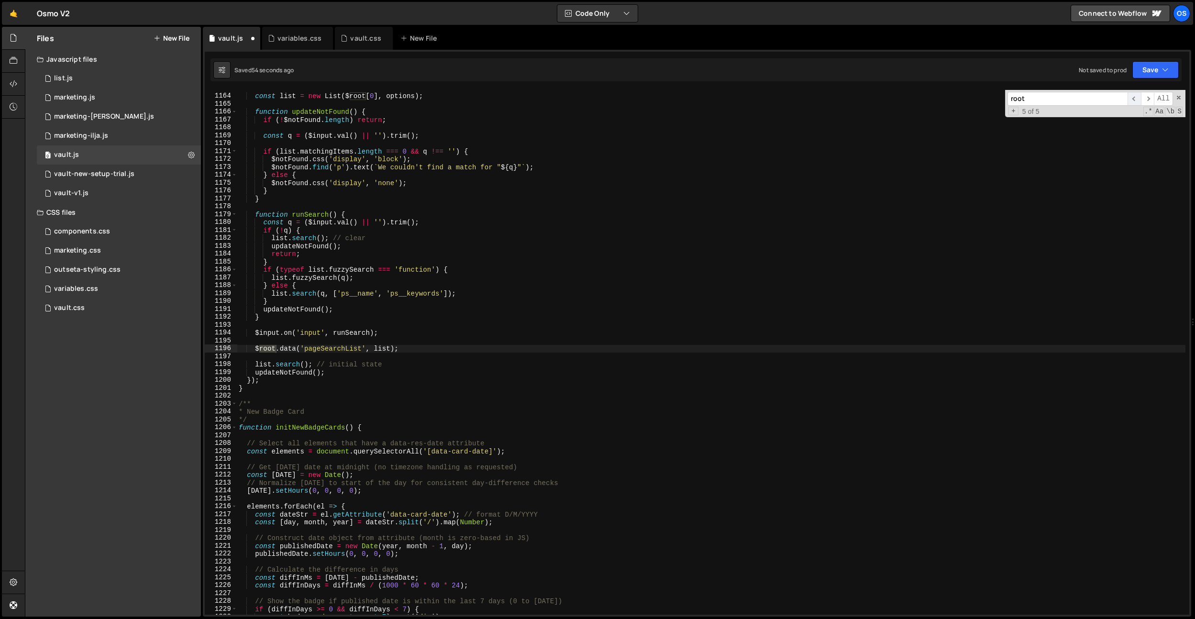
scroll to position [8481, 0]
click at [1132, 98] on span "​" at bounding box center [1134, 99] width 13 height 14
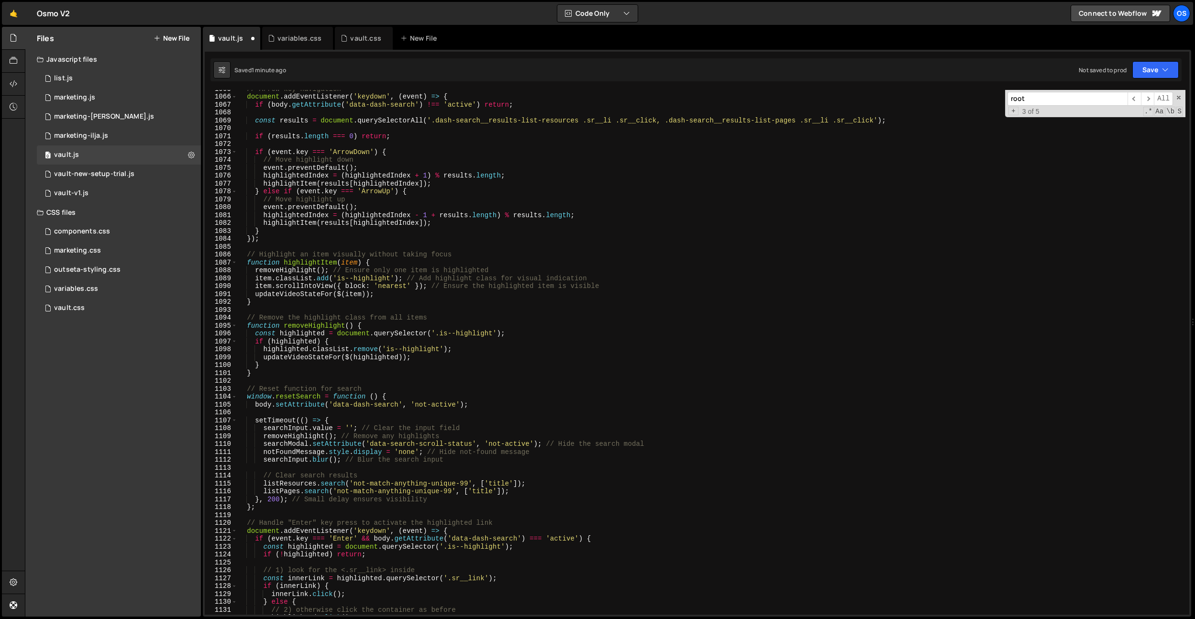
scroll to position [7762, 0]
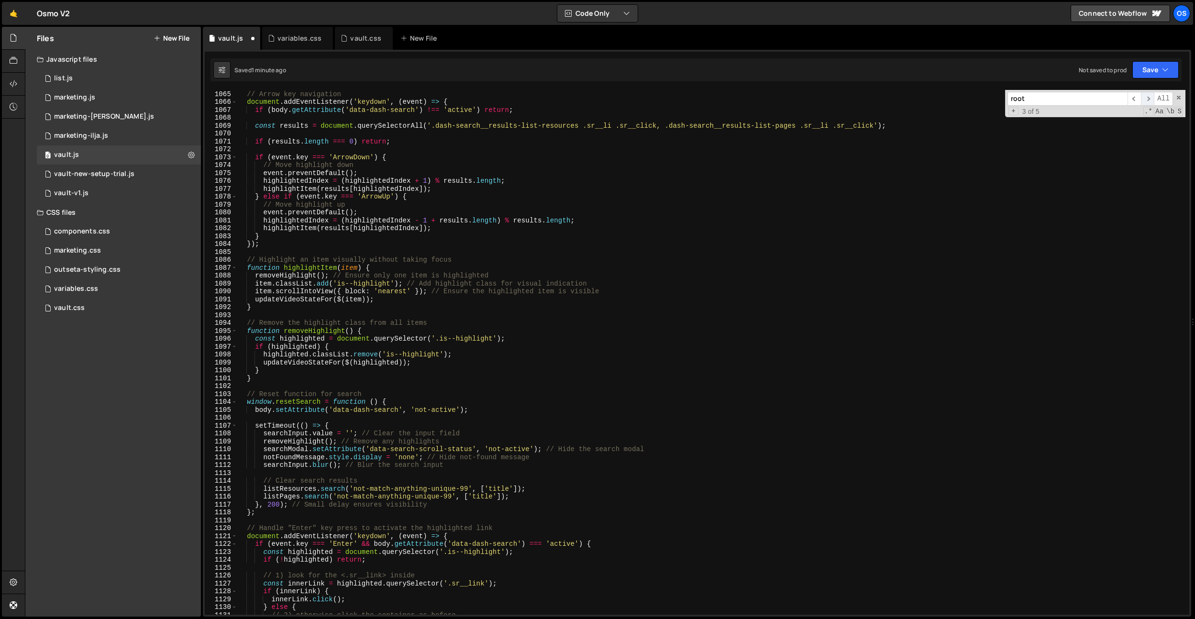
click at [1144, 98] on span "​" at bounding box center [1147, 99] width 13 height 14
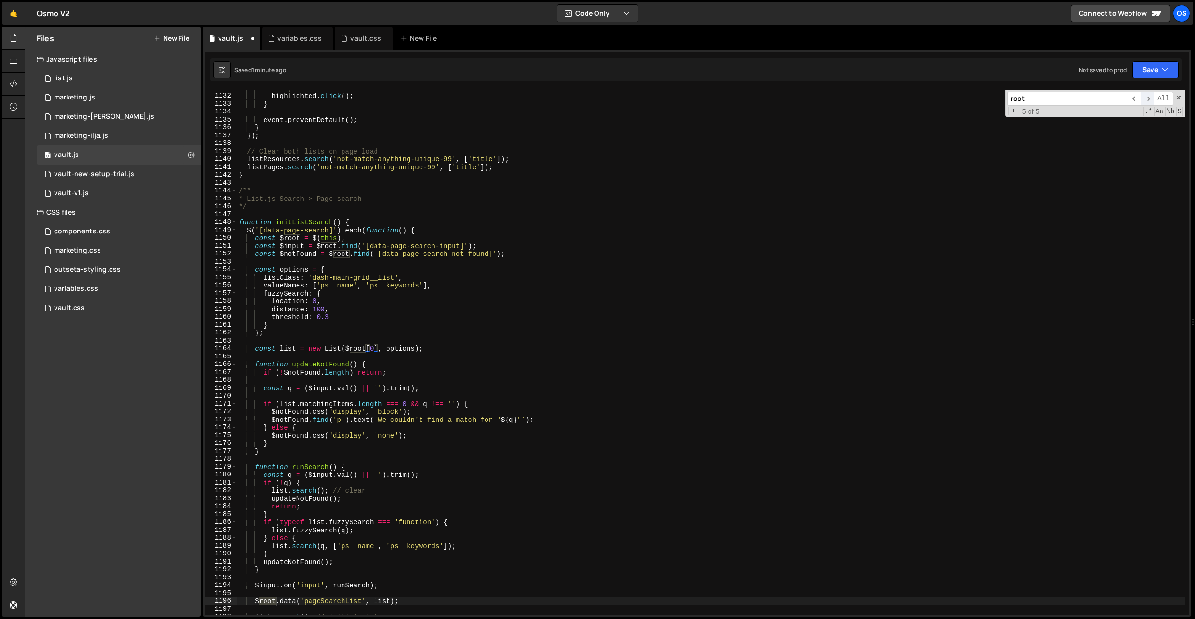
click at [1144, 98] on span "​" at bounding box center [1147, 99] width 13 height 14
type textarea "[DOMAIN_NAME]('not-match-anything-unique-99', ['title']);"
click at [695, 155] on div "// 2) otherwise click the container as before highlighted . click ( ) ; } event…" at bounding box center [711, 354] width 949 height 541
click at [1089, 102] on input "root" at bounding box center [1068, 99] width 120 height 14
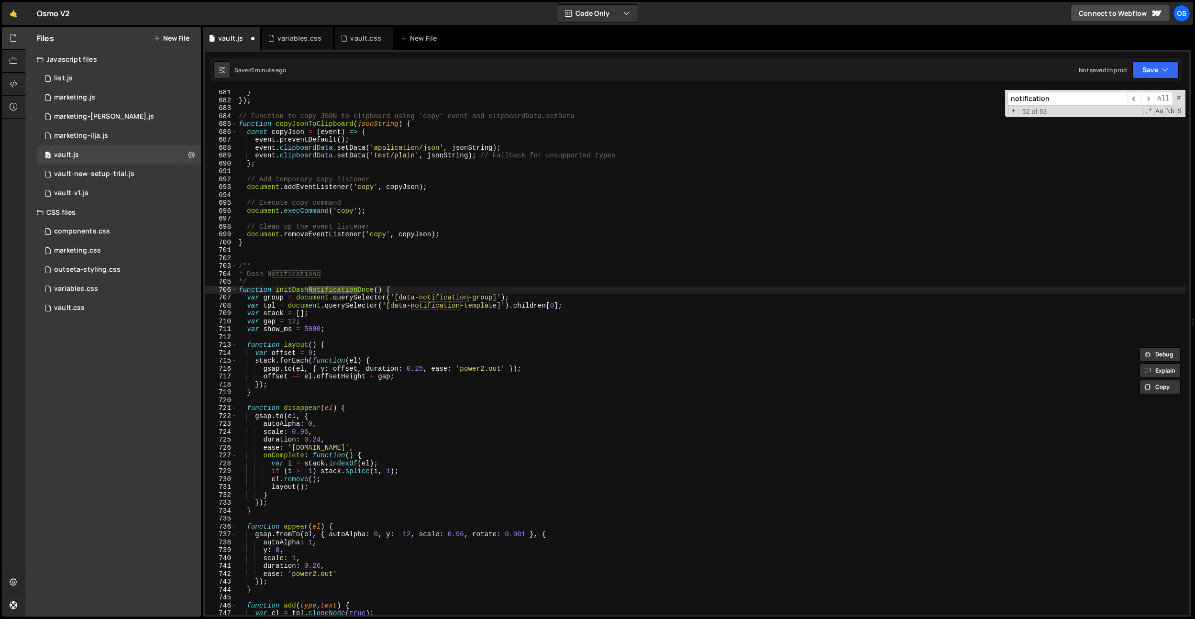
scroll to position [4948, 0]
type input "notification"
type textarea "* Dash Notifications"
click at [437, 278] on div "} }) ; // Function to copy JSON to clipboard using 'copy' event and clipboardDa…" at bounding box center [711, 359] width 949 height 541
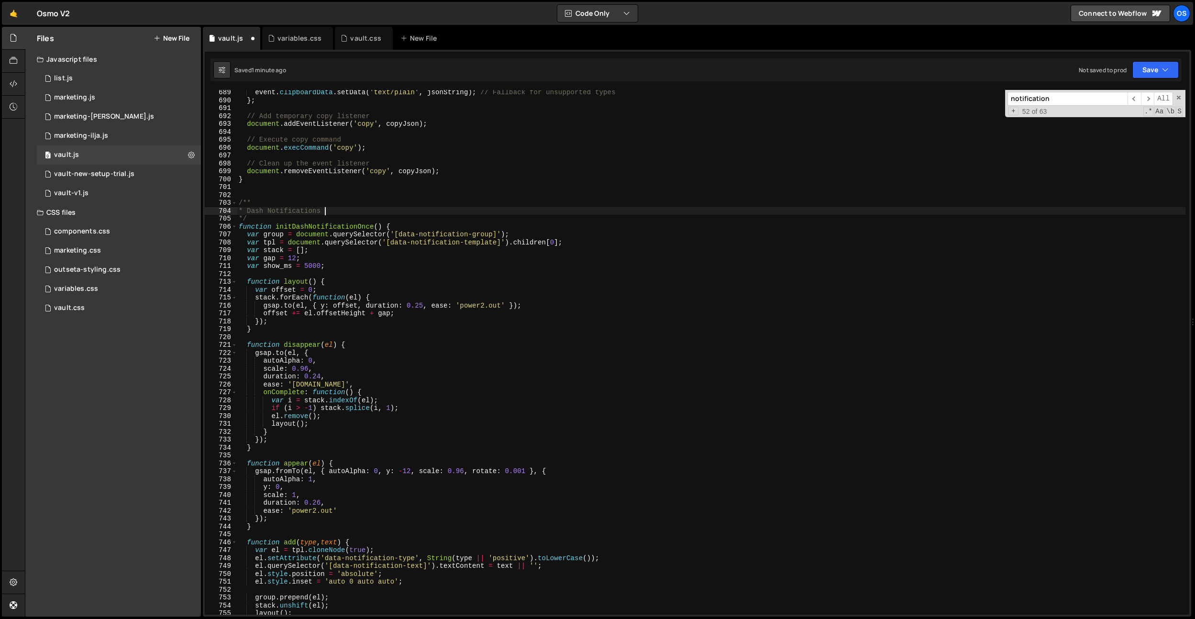
scroll to position [5006, 0]
click at [437, 278] on div "event . clipboardData . setData ( 'text/plain' , jsonString ) ; // Fallback for…" at bounding box center [711, 359] width 949 height 541
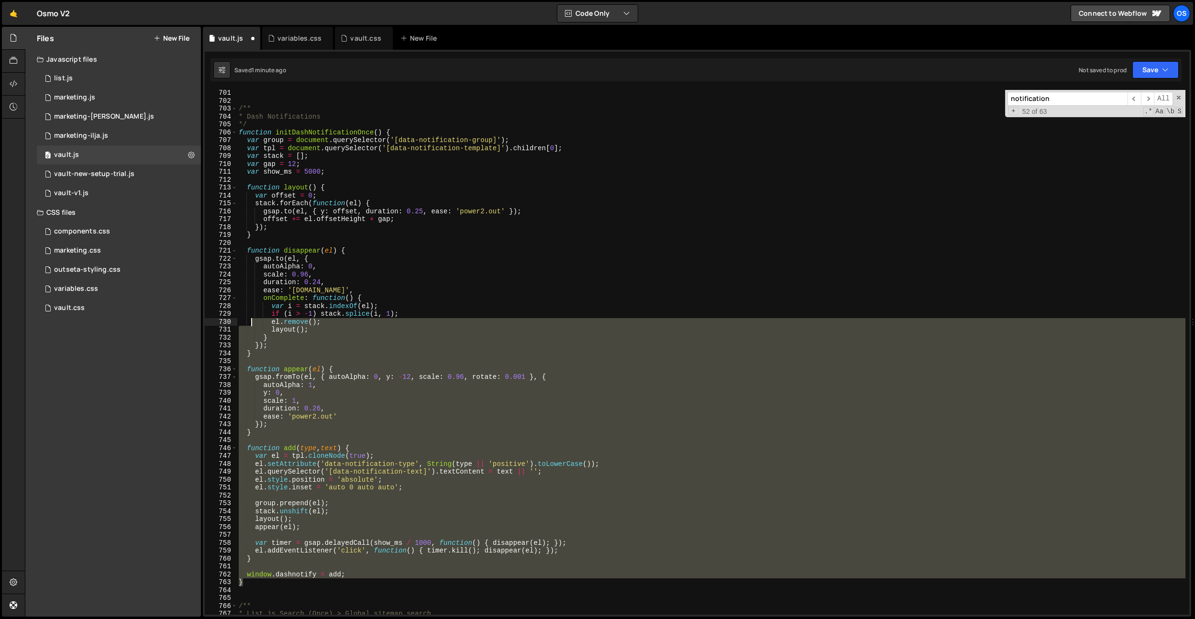
scroll to position [5094, 0]
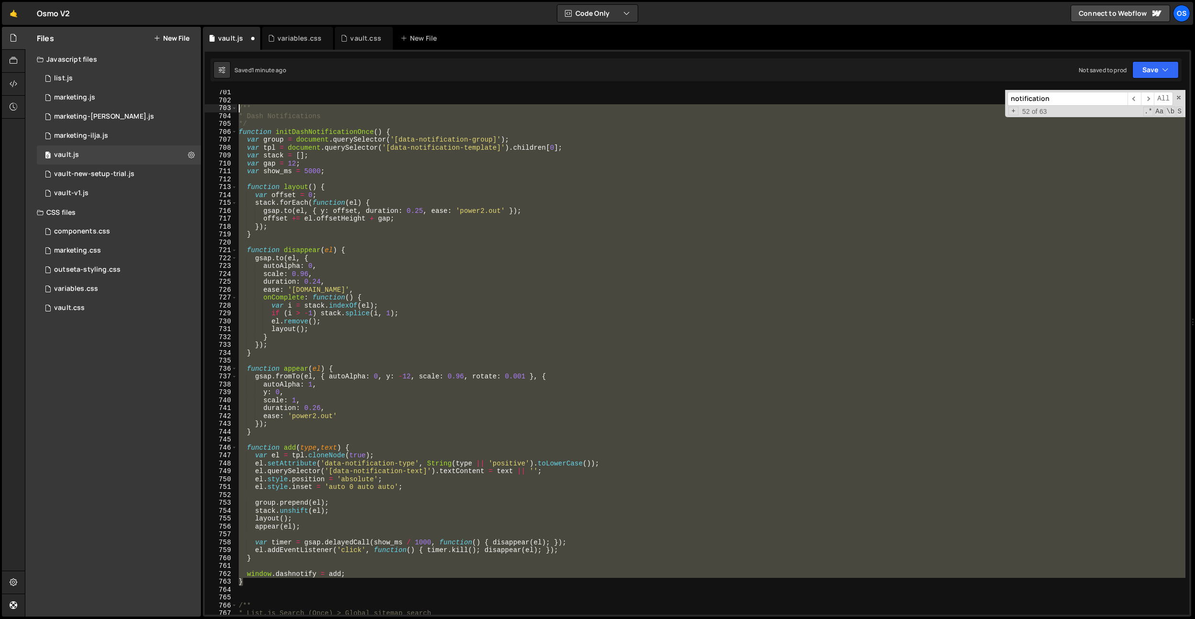
drag, startPoint x: 249, startPoint y: 533, endPoint x: 220, endPoint y: 111, distance: 423.0
click at [220, 111] on div "701 702 703 704 705 706 707 708 709 710 711 712 713 714 715 716 717 718 719 720…" at bounding box center [697, 352] width 985 height 525
type textarea "/** * Dash Notifications"
click at [450, 181] on div "/** * Dash Notifications */ function initDashNotificationOnce ( ) { var group =…" at bounding box center [711, 352] width 949 height 525
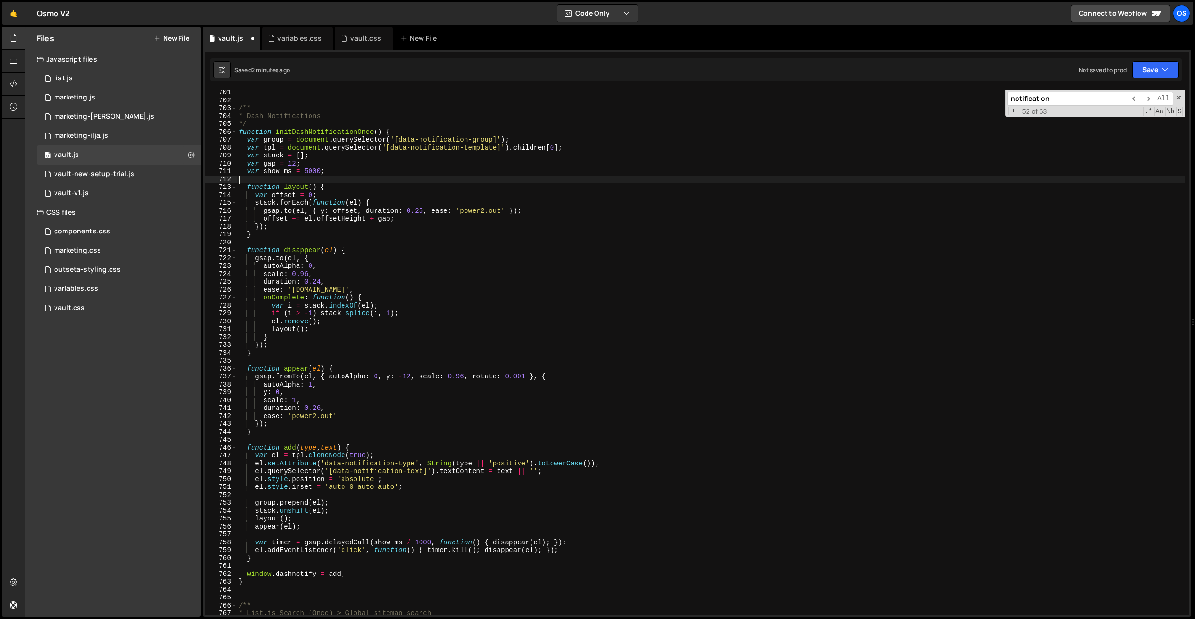
click at [450, 181] on div "/** * Dash Notifications */ function initDashNotificationOnce ( ) { var group =…" at bounding box center [711, 359] width 949 height 541
click at [1091, 101] on input "notification" at bounding box center [1068, 99] width 120 height 14
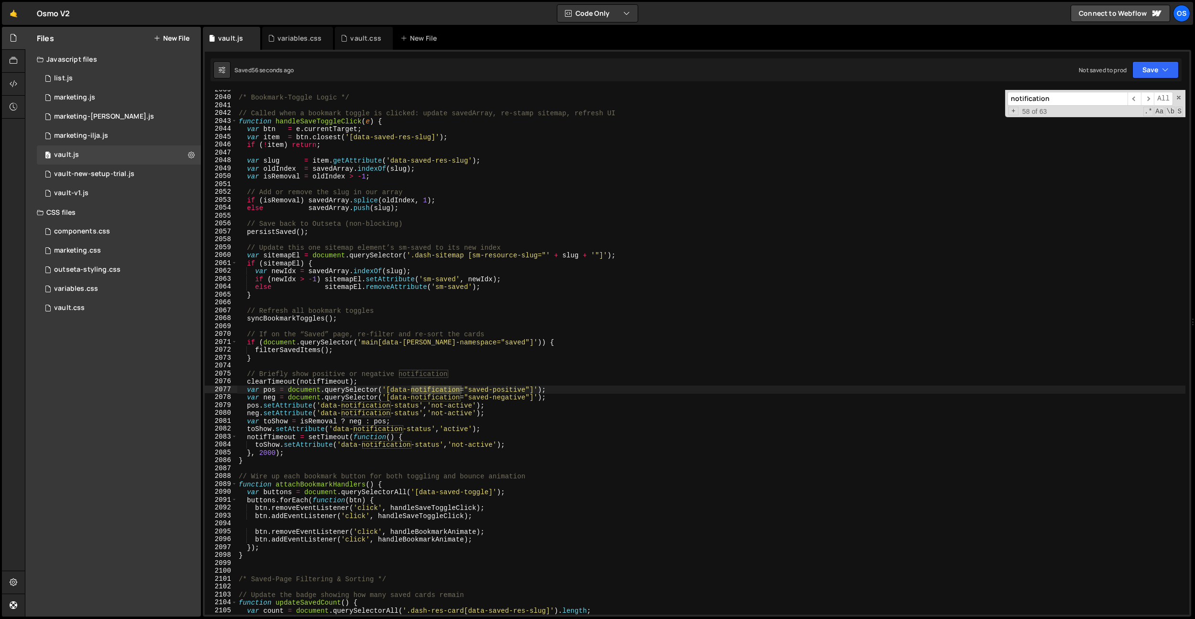
scroll to position [14853, 0]
type textarea "persistSaved();"
click at [594, 233] on div "/* Bookmark-Toggle Logic */ // Called when a bookmark toggle is clicked: update…" at bounding box center [711, 356] width 949 height 541
click at [520, 368] on div "/* Bookmark-Toggle Logic */ // Called when a bookmark toggle is clicked: update…" at bounding box center [711, 356] width 949 height 541
click at [271, 398] on div "/* Bookmark-Toggle Logic */ // Called when a bookmark toggle is clicked: update…" at bounding box center [711, 356] width 949 height 541
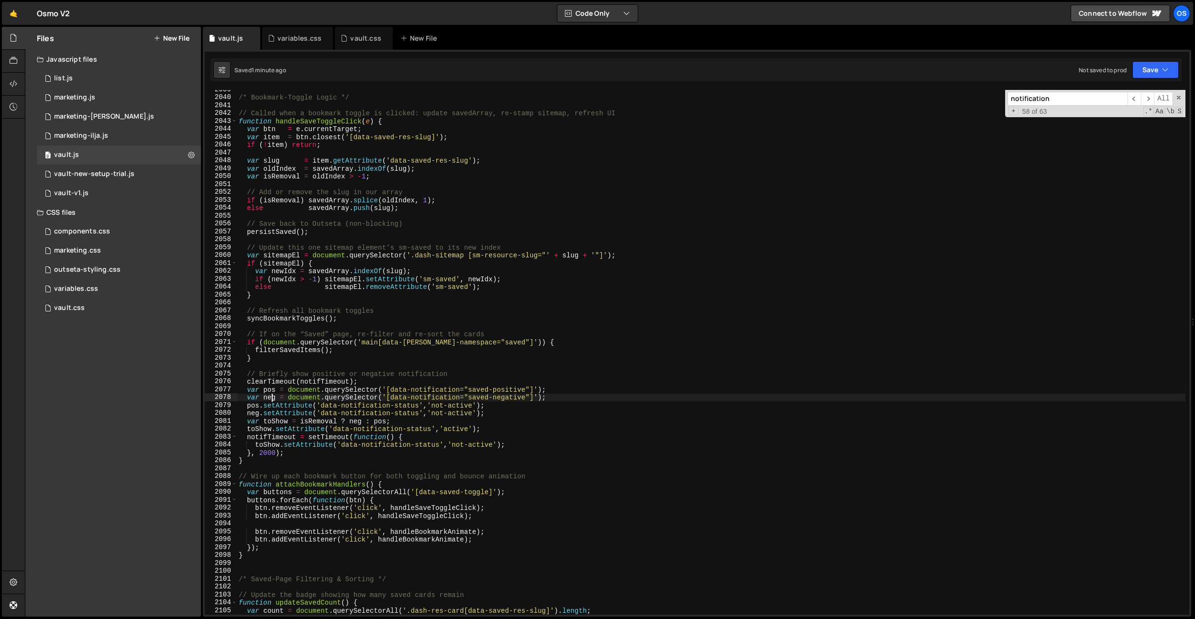
type textarea "var neg = document.querySelector('[data-notification="saved-negative"]');"
click at [271, 398] on div "/* Bookmark-Toggle Logic */ // Called when a bookmark toggle is clicked: update…" at bounding box center [711, 356] width 949 height 541
click at [1071, 99] on input "notification" at bounding box center [1068, 99] width 120 height 14
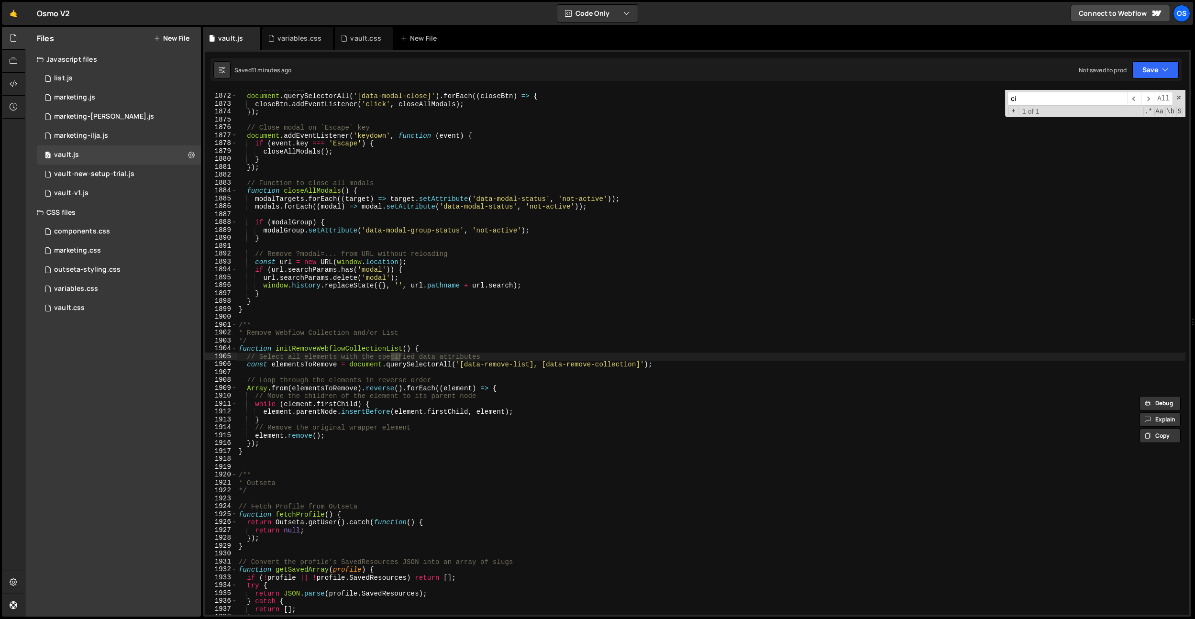
type input "c"
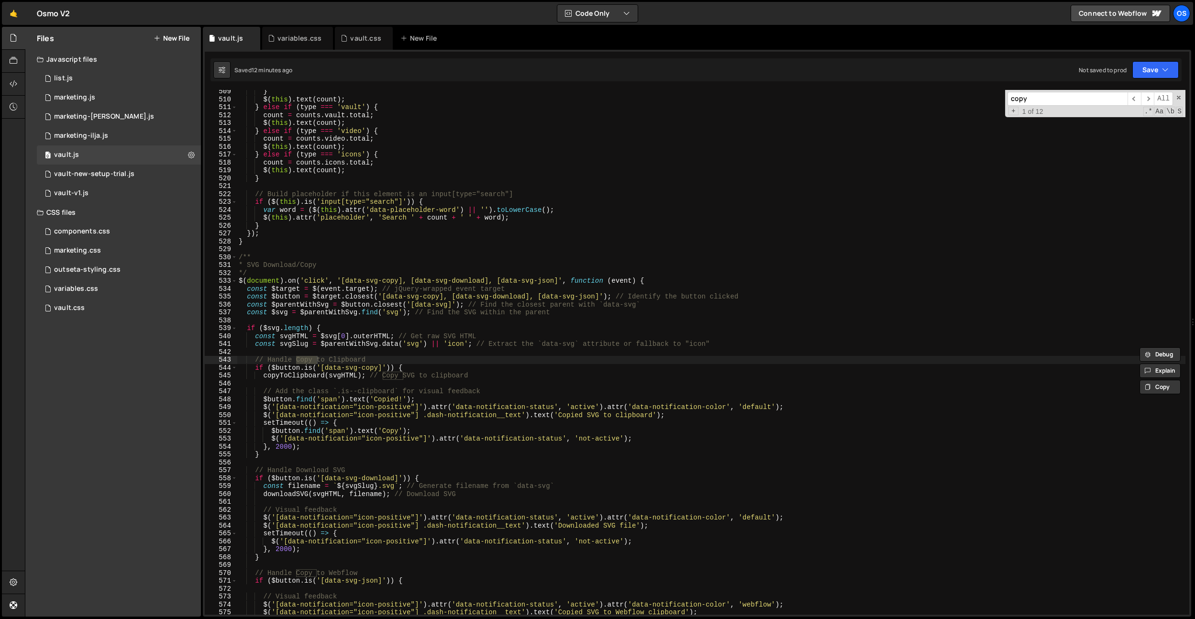
scroll to position [3698, 0]
type input "copy"
click at [603, 310] on div "} $ ( this ) . text ( count ) ; } else if ( type === 'vault' ) { count = counts…" at bounding box center [711, 358] width 949 height 541
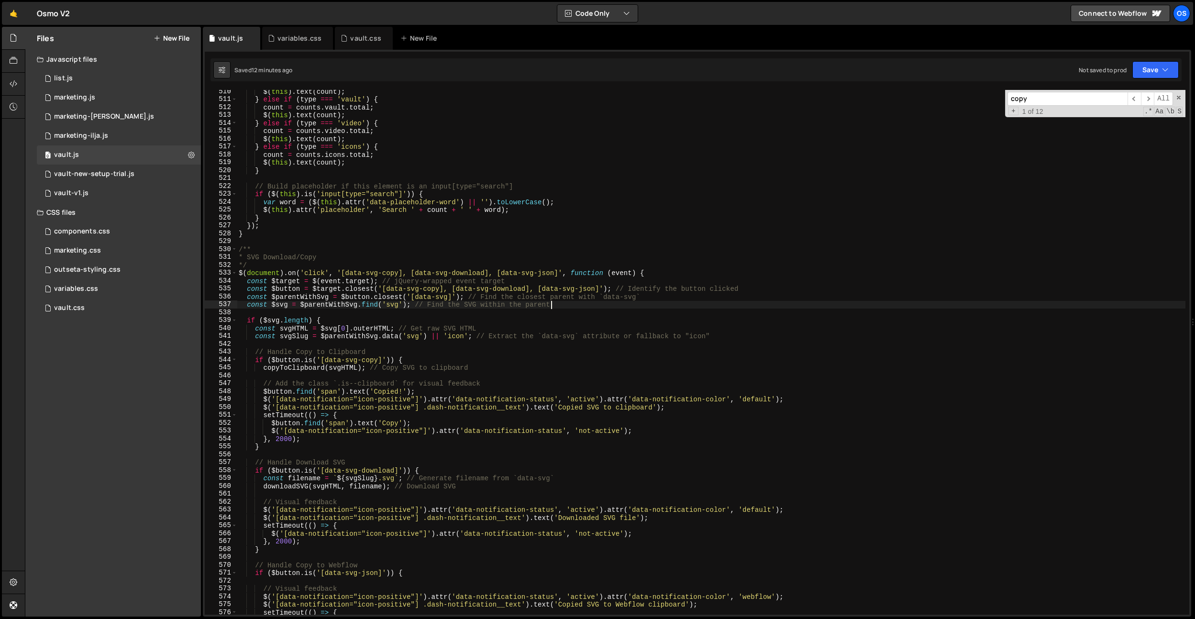
scroll to position [3746, 0]
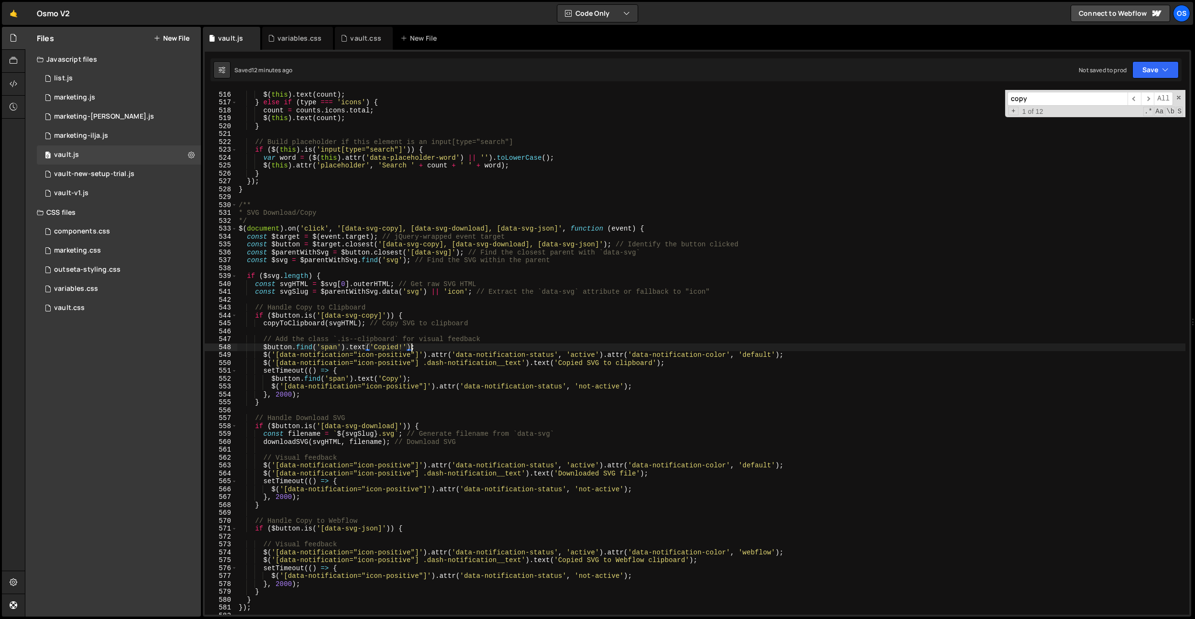
drag, startPoint x: 411, startPoint y: 351, endPoint x: 419, endPoint y: 352, distance: 7.2
click at [411, 351] on div "count = counts . video . total ; $ ( this ) . text ( count ) ; } else if ( type…" at bounding box center [711, 353] width 949 height 541
click at [398, 362] on div "count = counts . video . total ; $ ( this ) . text ( count ) ; } else if ( type…" at bounding box center [711, 353] width 949 height 541
click at [358, 366] on div "count = counts . video . total ; $ ( this ) . text ( count ) ; } else if ( type…" at bounding box center [711, 353] width 949 height 541
click at [331, 397] on div "count = counts . video . total ; $ ( this ) . text ( count ) ; } else if ( type…" at bounding box center [711, 353] width 949 height 541
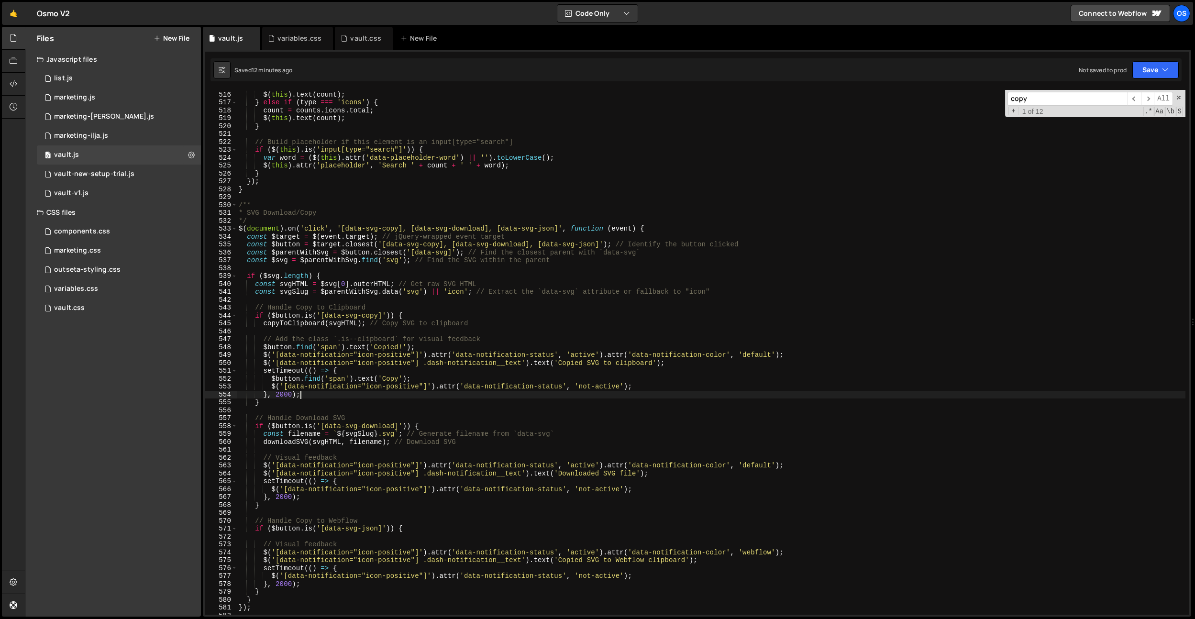
type textarea "}, 2000);"
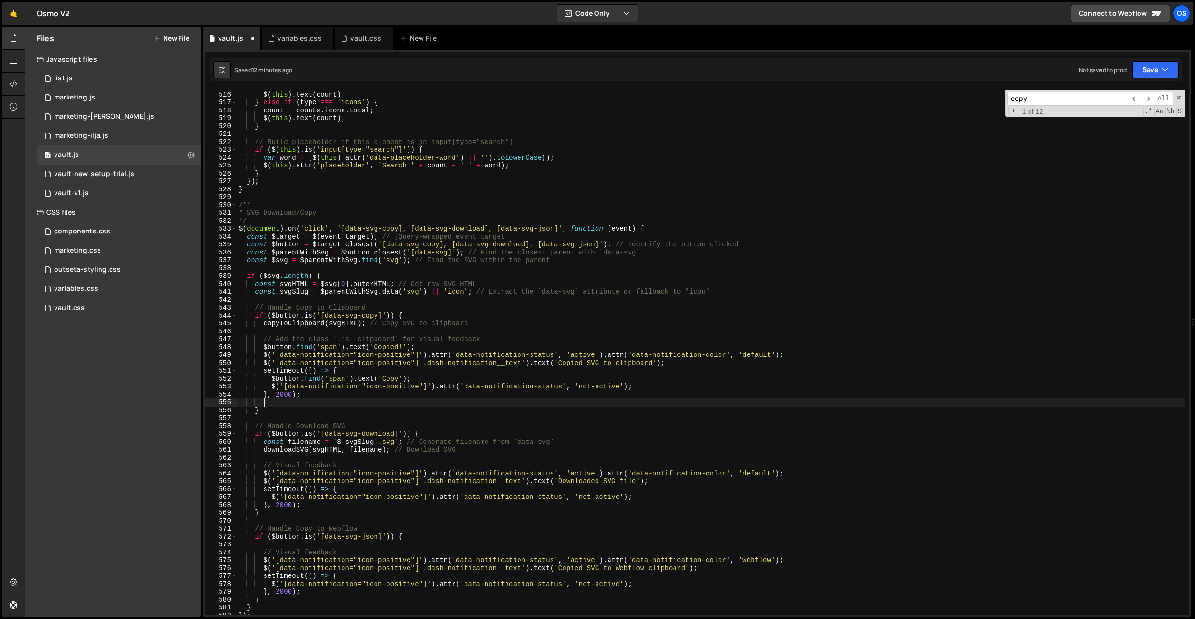
scroll to position [0, 1]
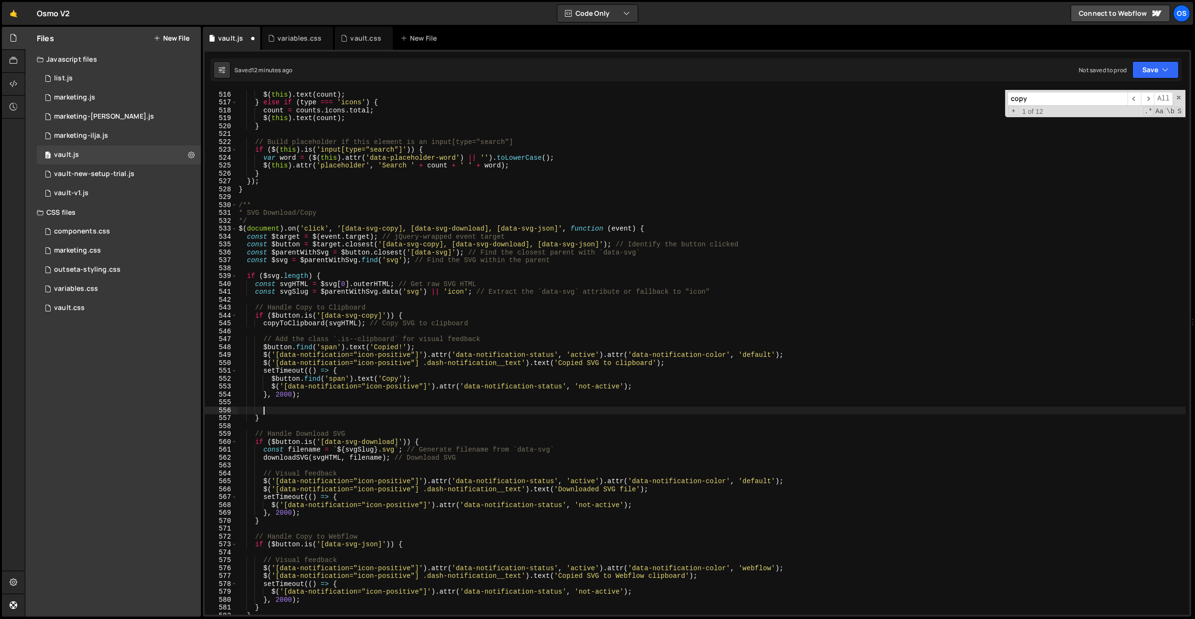
paste textarea "dashnotify('positive', 'Downloaded SVG File');"
click at [287, 410] on div "count = counts . video . total ; $ ( this ) . text ( count ) ; } else if ( type…" at bounding box center [711, 353] width 949 height 541
click at [321, 411] on div "count = counts . video . total ; $ ( this ) . text ( count ) ; } else if ( type…" at bounding box center [711, 353] width 949 height 541
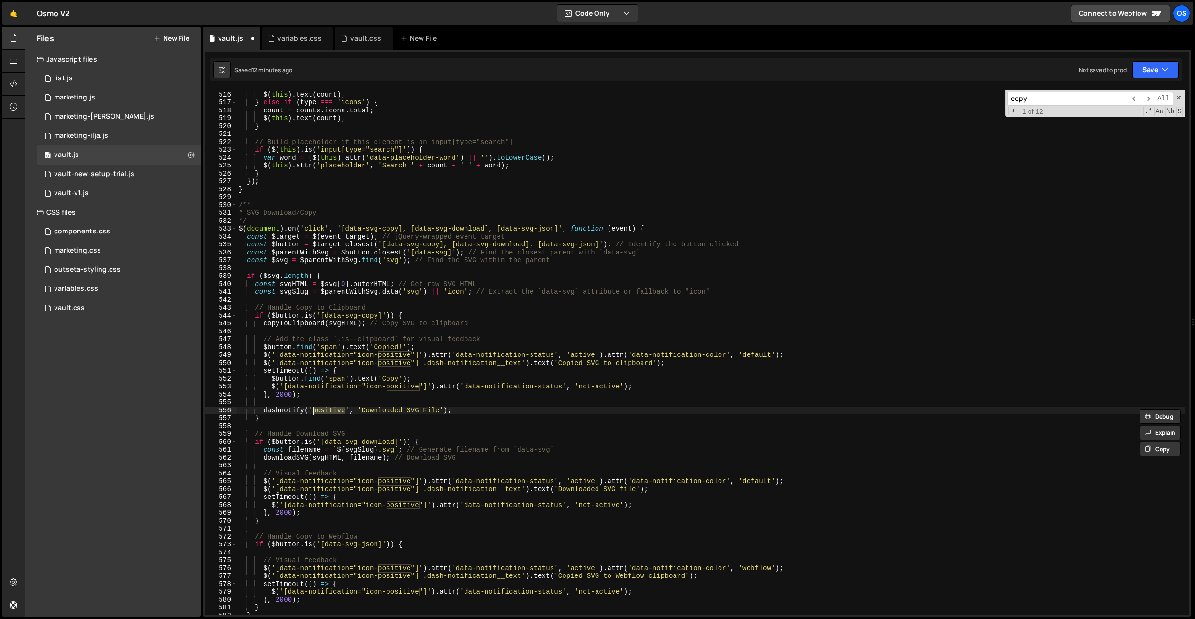
click at [451, 376] on div "count = counts . video . total ; $ ( this ) . text ( count ) ; } else if ( type…" at bounding box center [711, 353] width 949 height 541
drag, startPoint x: 653, startPoint y: 361, endPoint x: 485, endPoint y: 396, distance: 171.4
click at [560, 364] on div "count = counts . video . total ; $ ( this ) . text ( count ) ; } else if ( type…" at bounding box center [711, 353] width 949 height 541
drag, startPoint x: 442, startPoint y: 411, endPoint x: 398, endPoint y: 388, distance: 50.1
click at [364, 412] on div "count = counts . video . total ; $ ( this ) . text ( count ) ; } else if ( type…" at bounding box center [711, 353] width 949 height 541
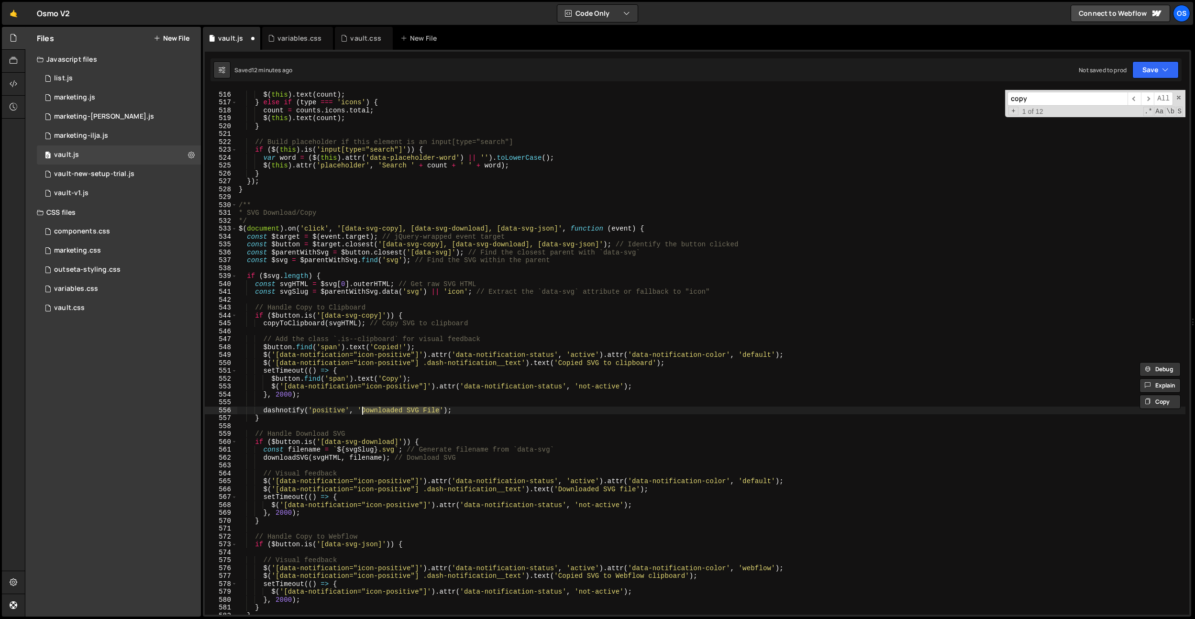
paste textarea "Copied SVG to clipboard"
type textarea "dashnotify('positive', 'Copied SVG to clipboard');"
click at [326, 401] on div "count = counts . video . total ; $ ( this ) . text ( count ) ; } else if ( type…" at bounding box center [711, 353] width 949 height 541
click at [285, 411] on div "count = counts . video . total ; $ ( this ) . text ( count ) ; } else if ( type…" at bounding box center [711, 353] width 949 height 541
type textarea "dashnotify('positive', 'Copied SVG to clipboard');"
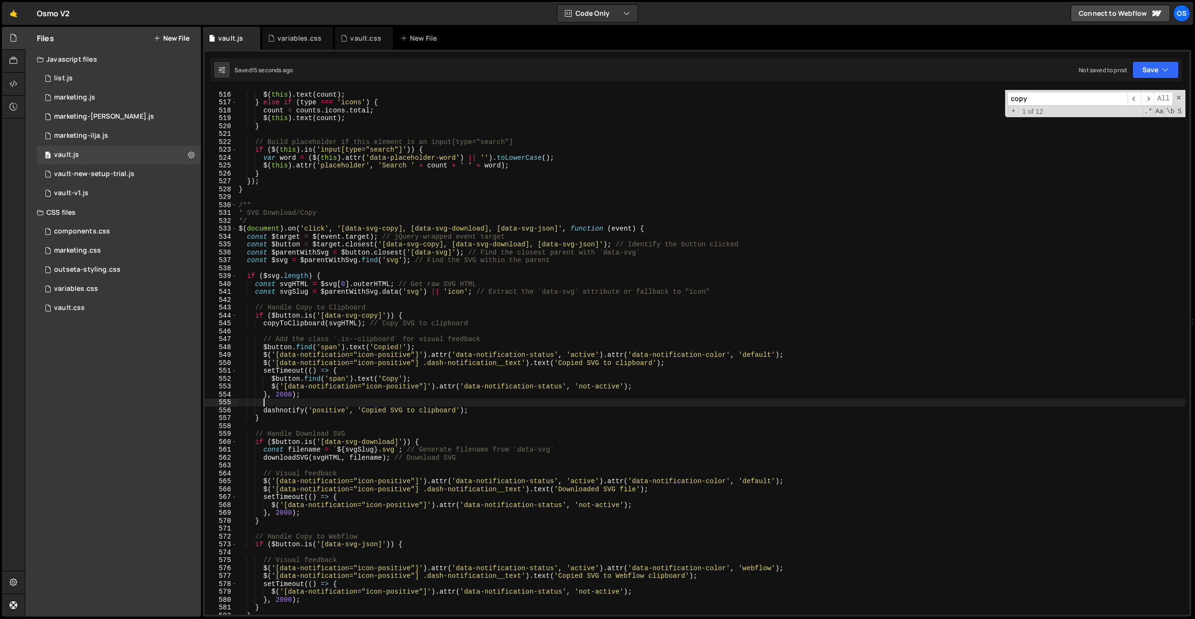
click at [285, 411] on div "count = counts . video . total ; $ ( this ) . text ( count ) ; } else if ( type…" at bounding box center [711, 353] width 949 height 541
click at [316, 403] on div "count = counts . video . total ; $ ( this ) . text ( count ) ; } else if ( type…" at bounding box center [711, 353] width 949 height 541
paste input "dashnotify"
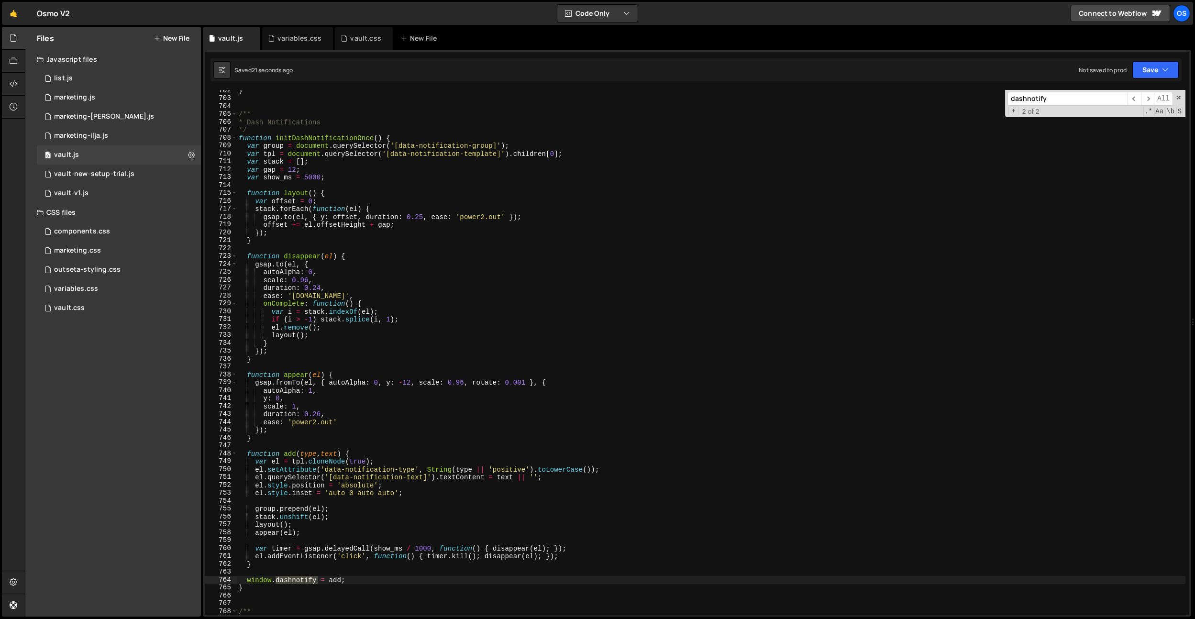
scroll to position [5095, 0]
type input "dashnotify"
click at [402, 230] on div "} /** * Dash Notifications */ function initDashNotificationOnce ( ) { var group…" at bounding box center [711, 359] width 949 height 541
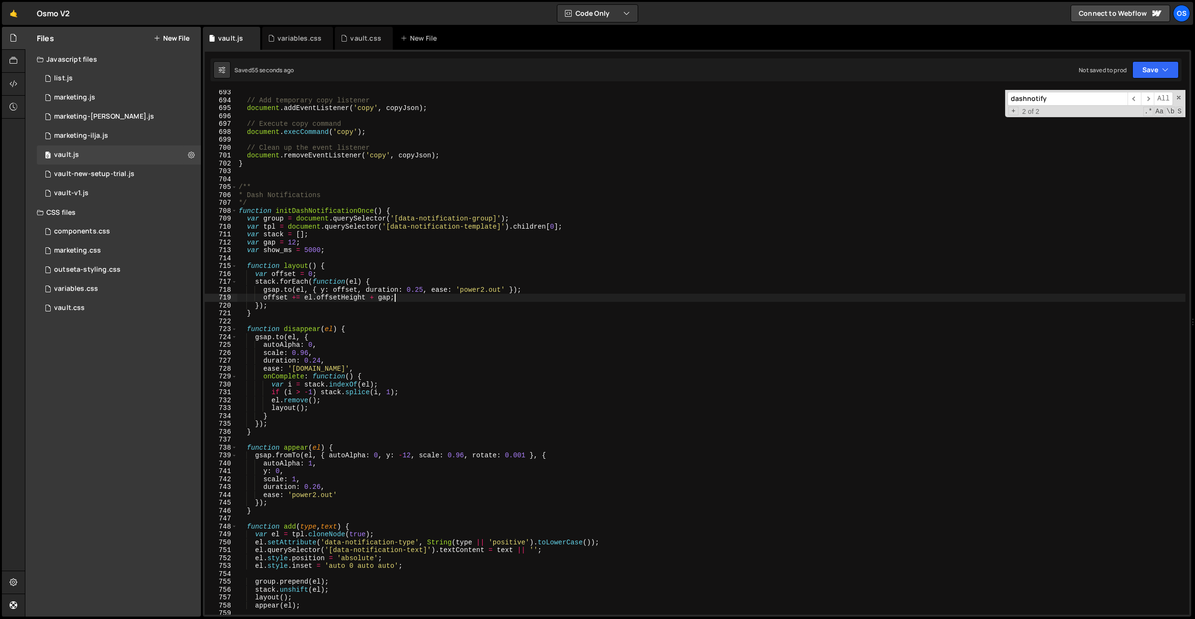
scroll to position [5031, 0]
click at [320, 252] on div "// Add temporary copy listener document . addEventListener ( 'copy' , copyJson …" at bounding box center [711, 359] width 949 height 541
drag, startPoint x: 315, startPoint y: 252, endPoint x: 311, endPoint y: 267, distance: 15.9
click at [315, 252] on div "// Add temporary copy listener document . addEventListener ( 'copy' , copyJson …" at bounding box center [711, 359] width 949 height 541
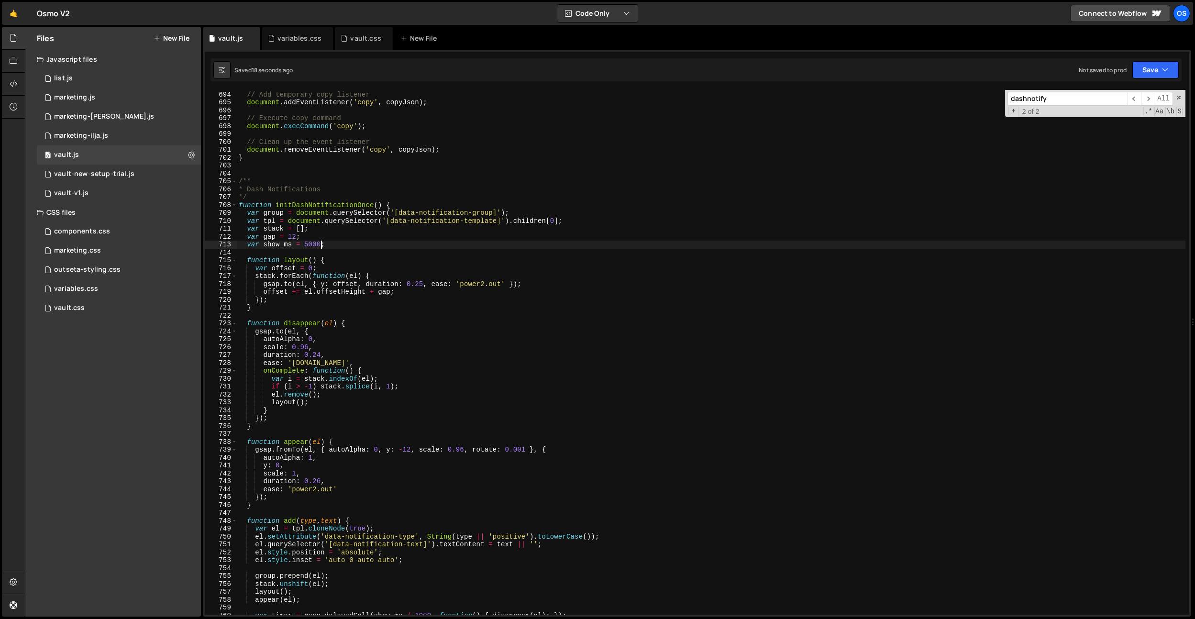
scroll to position [5041, 0]
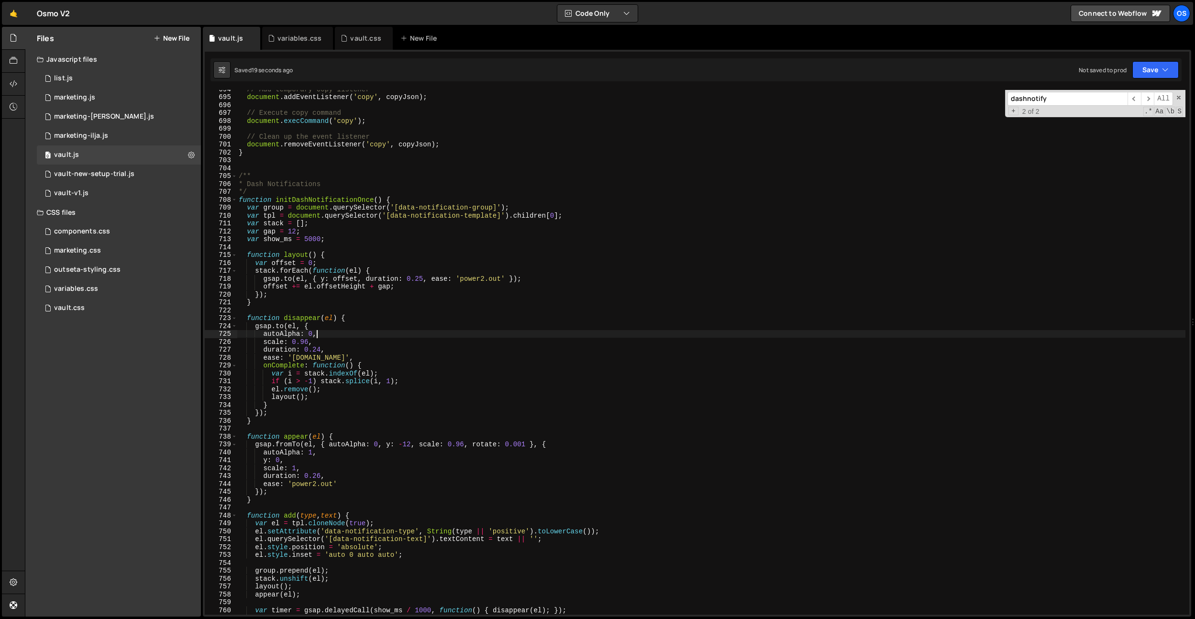
click at [532, 338] on div "// Add temporary copy listener document . addEventListener ( 'copy' , copyJson …" at bounding box center [711, 355] width 949 height 541
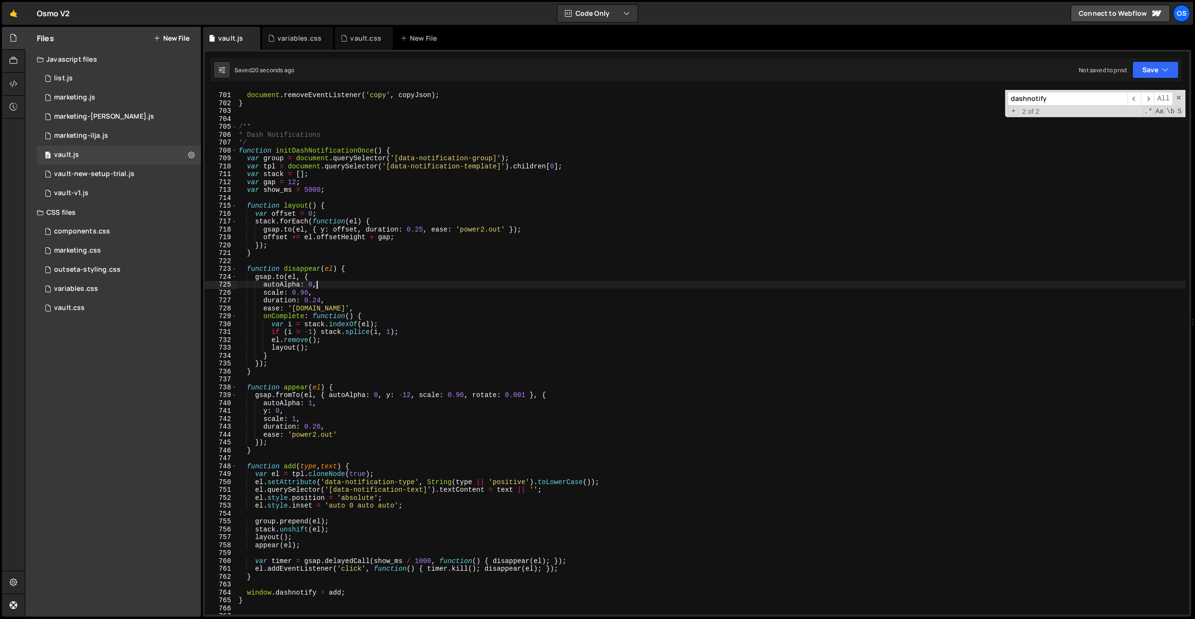
scroll to position [5081, 0]
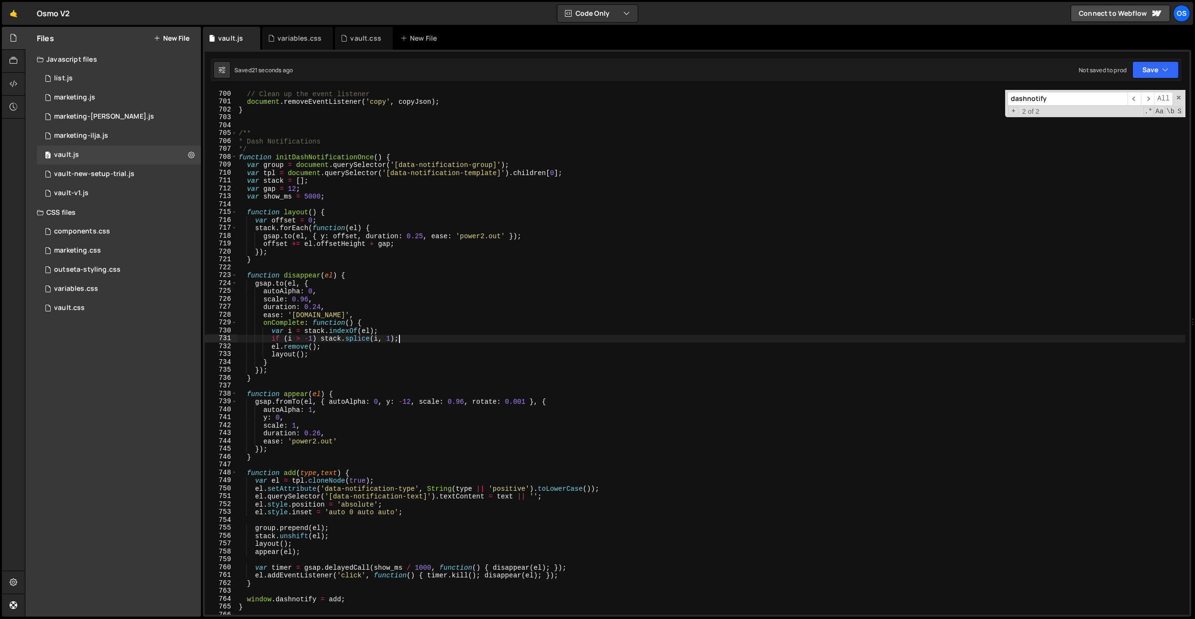
click at [533, 338] on div "// Clean up the event listener document . removeEventListener ( 'copy' , copyJs…" at bounding box center [711, 360] width 949 height 541
click at [283, 312] on div "// Clean up the event listener document . removeEventListener ( 'copy' , copyJs…" at bounding box center [711, 360] width 949 height 541
click at [301, 305] on div "// Clean up the event listener document . removeEventListener ( 'copy' , copyJs…" at bounding box center [711, 360] width 949 height 541
click at [307, 298] on div "// Clean up the event listener document . removeEventListener ( 'copy' , copyJs…" at bounding box center [711, 360] width 949 height 541
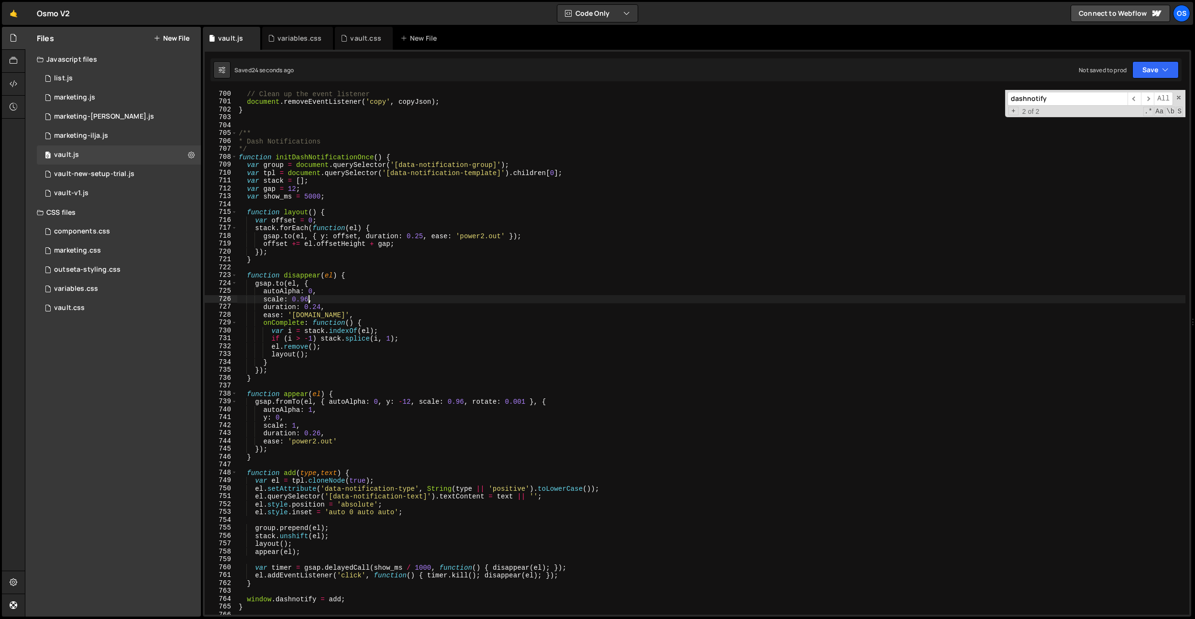
type textarea "scale: 0.96,"
click at [324, 298] on div "// Clean up the event listener document . removeEventListener ( 'copy' , copyJs…" at bounding box center [711, 360] width 949 height 541
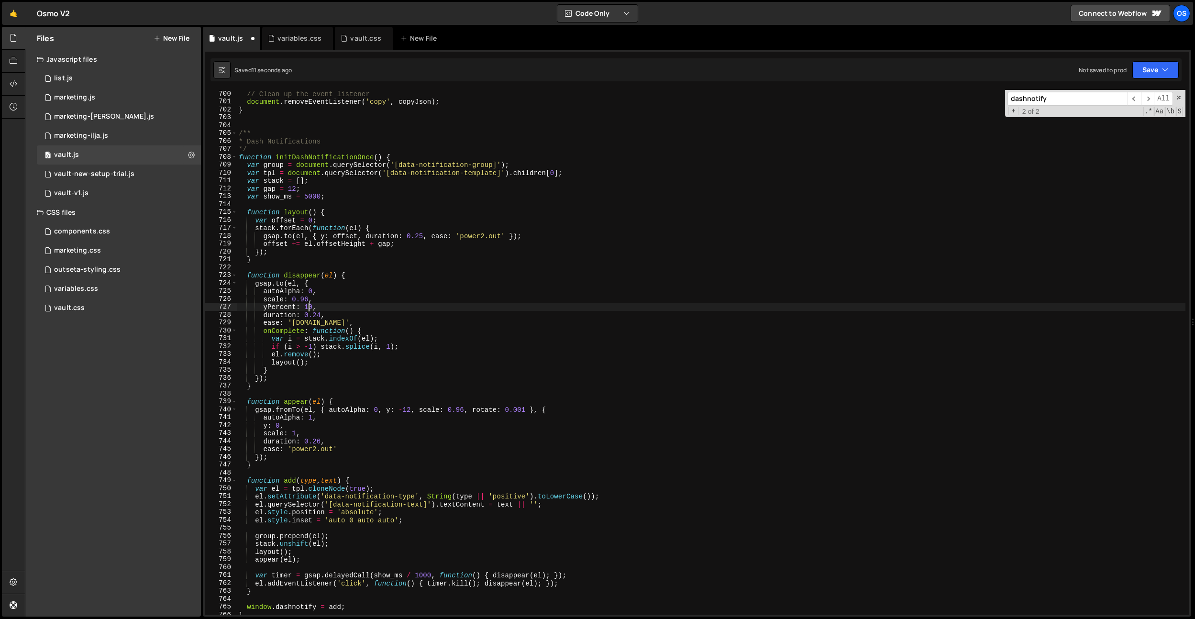
scroll to position [0, 5]
click at [309, 300] on div "// Clean up the event listener document . removeEventListener ( 'copy' , copyJs…" at bounding box center [711, 360] width 949 height 541
click at [327, 431] on div "// Clean up the event listener document . removeEventListener ( 'copy' , copyJs…" at bounding box center [711, 360] width 949 height 541
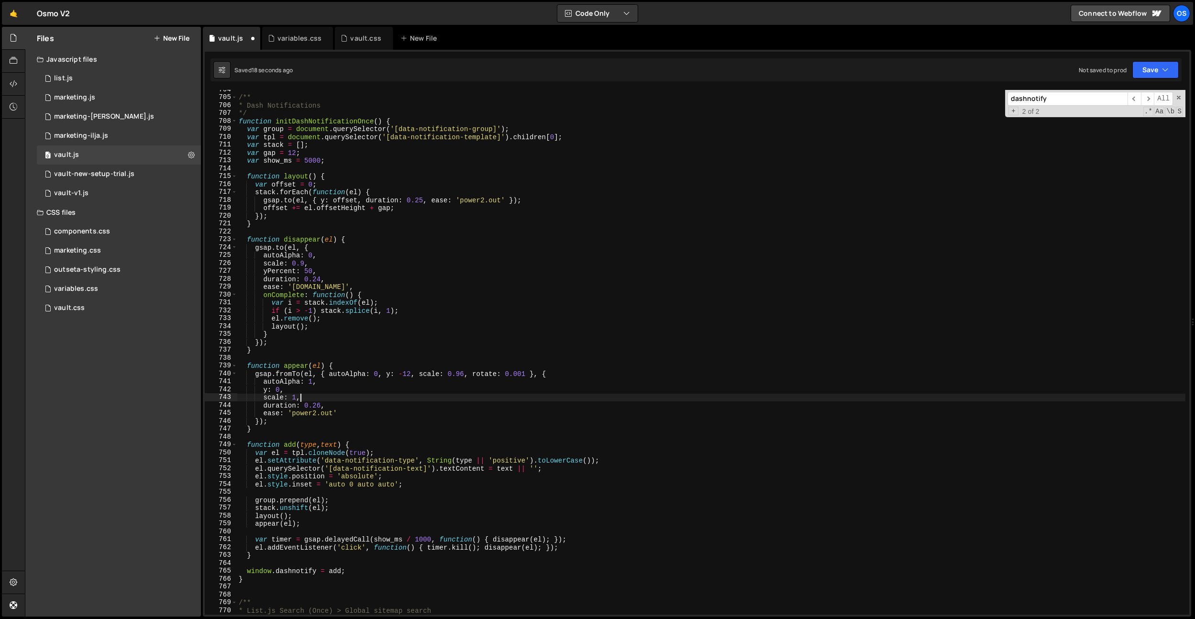
scroll to position [5111, 0]
click at [463, 371] on div "/** * Dash Notifications */ function initDashNotificationOnce ( ) { var group =…" at bounding box center [711, 356] width 949 height 541
click at [412, 373] on div "/** * Dash Notifications */ function initDashNotificationOnce ( ) { var group =…" at bounding box center [711, 356] width 949 height 541
type textarea "gsap.fromTo(el, { autoAlpha: 0, yPercent: -10, scale: 0.9, rotate: 0.001 }, {"
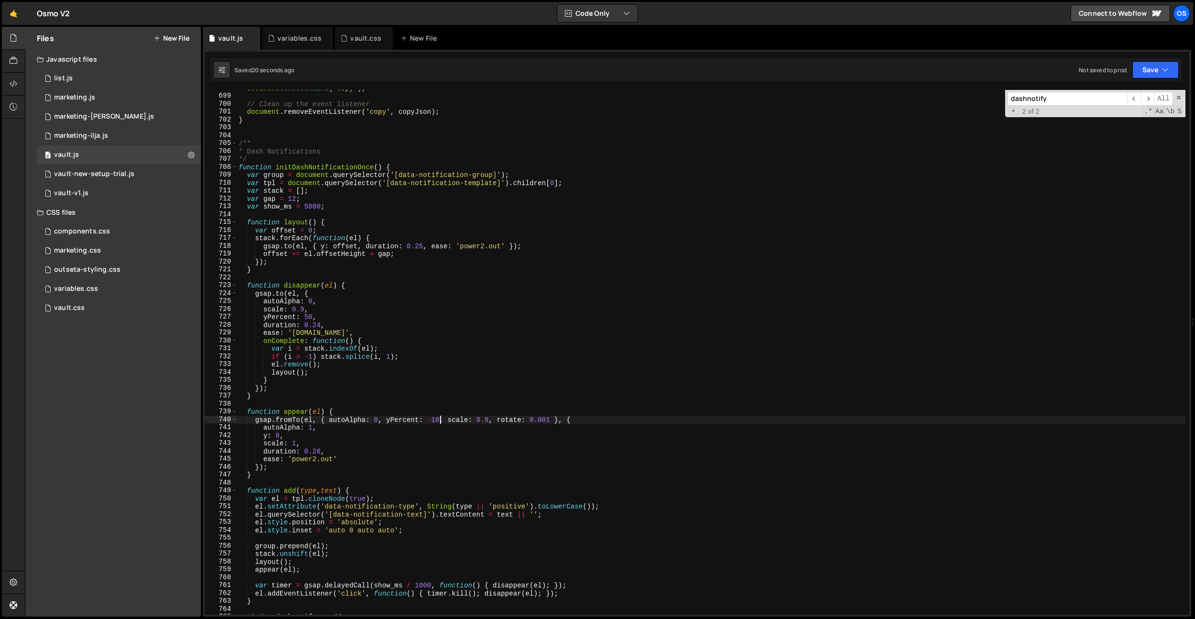
scroll to position [5062, 0]
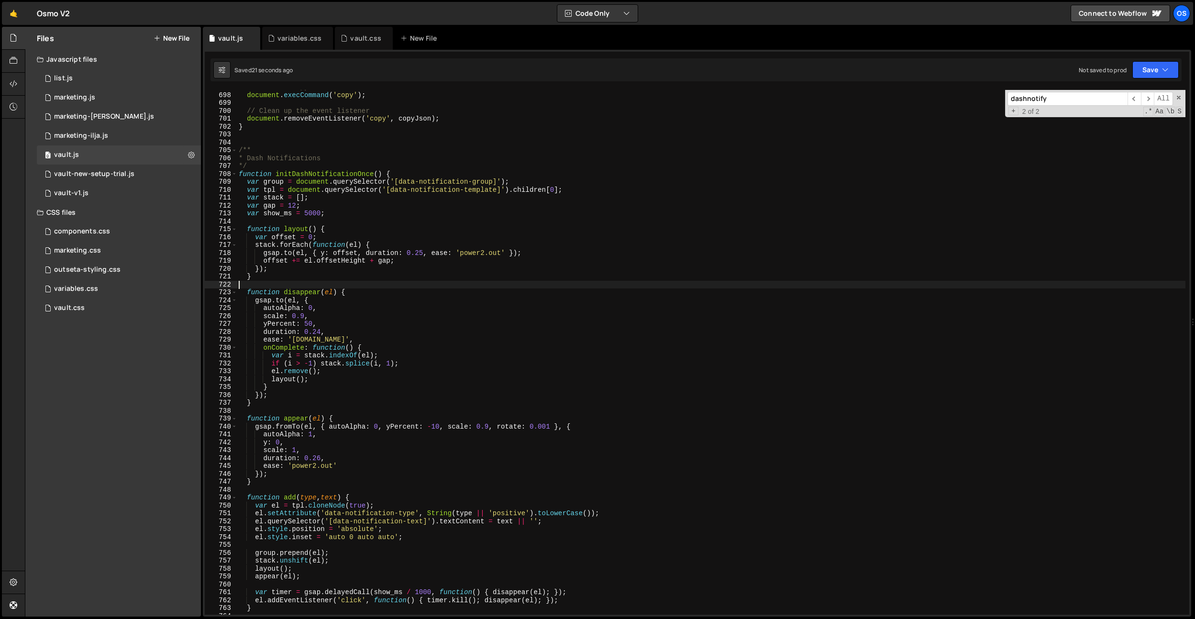
click at [469, 281] on div "// Execute copy command document . execCommand ( 'copy' ) ; // Clean up the eve…" at bounding box center [711, 353] width 949 height 541
click at [476, 256] on div "// Execute copy command document . execCommand ( 'copy' ) ; // Clean up the eve…" at bounding box center [711, 353] width 949 height 541
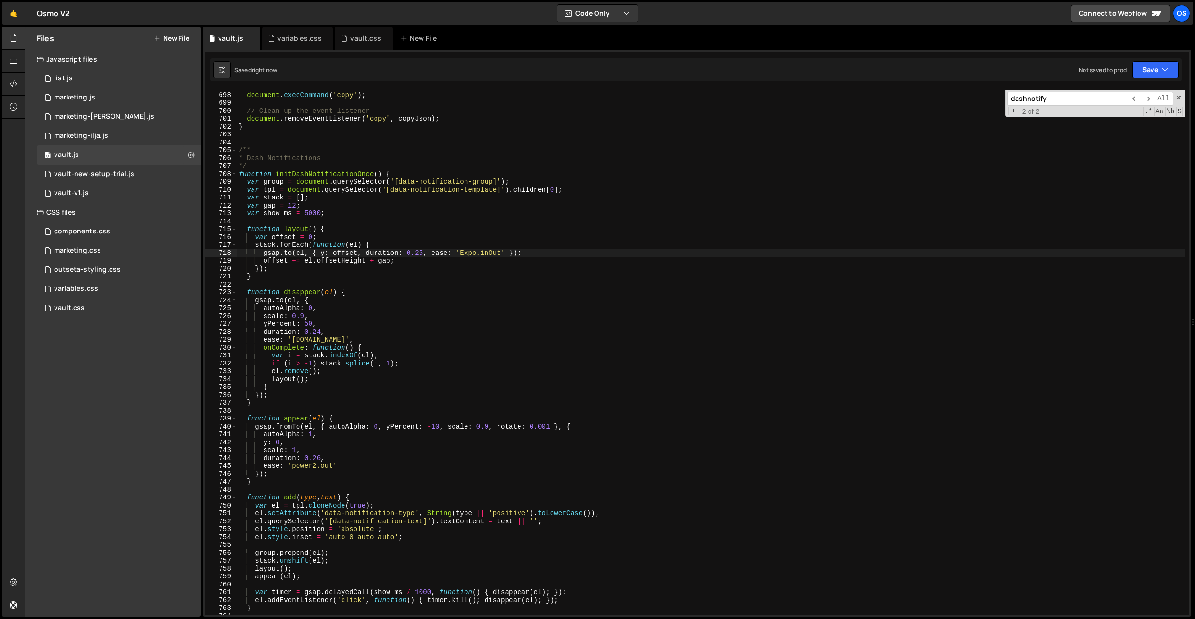
click at [463, 252] on div "// Execute copy command document . execCommand ( 'copy' ) ; // Clean up the eve…" at bounding box center [711, 353] width 949 height 541
click at [444, 452] on div "// Execute copy command document . execCommand ( 'copy' ) ; // Clean up the eve…" at bounding box center [711, 353] width 949 height 541
click at [305, 466] on div "// Execute copy command document . execCommand ( 'copy' ) ; // Clean up the eve…" at bounding box center [711, 353] width 949 height 541
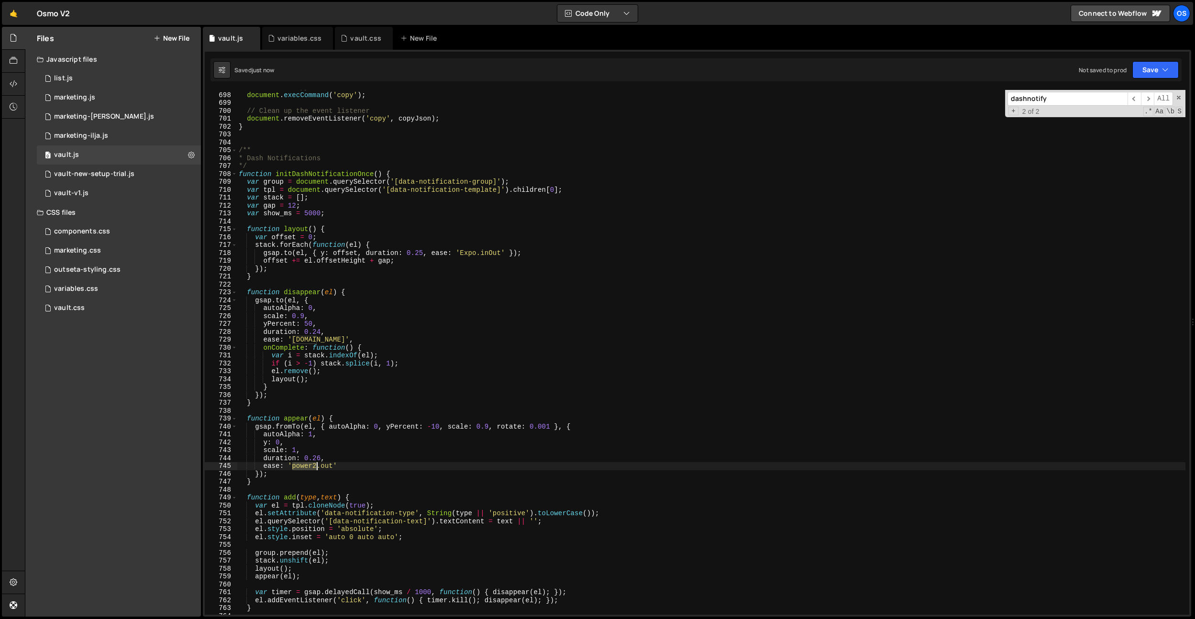
paste textarea "Expo"
click at [305, 466] on div "// Execute copy command document . execCommand ( 'copy' ) ; // Clean up the eve…" at bounding box center [711, 353] width 949 height 541
click at [308, 338] on div "// Execute copy command document . execCommand ( 'copy' ) ; // Clean up the eve…" at bounding box center [711, 353] width 949 height 541
paste textarea "Expo"
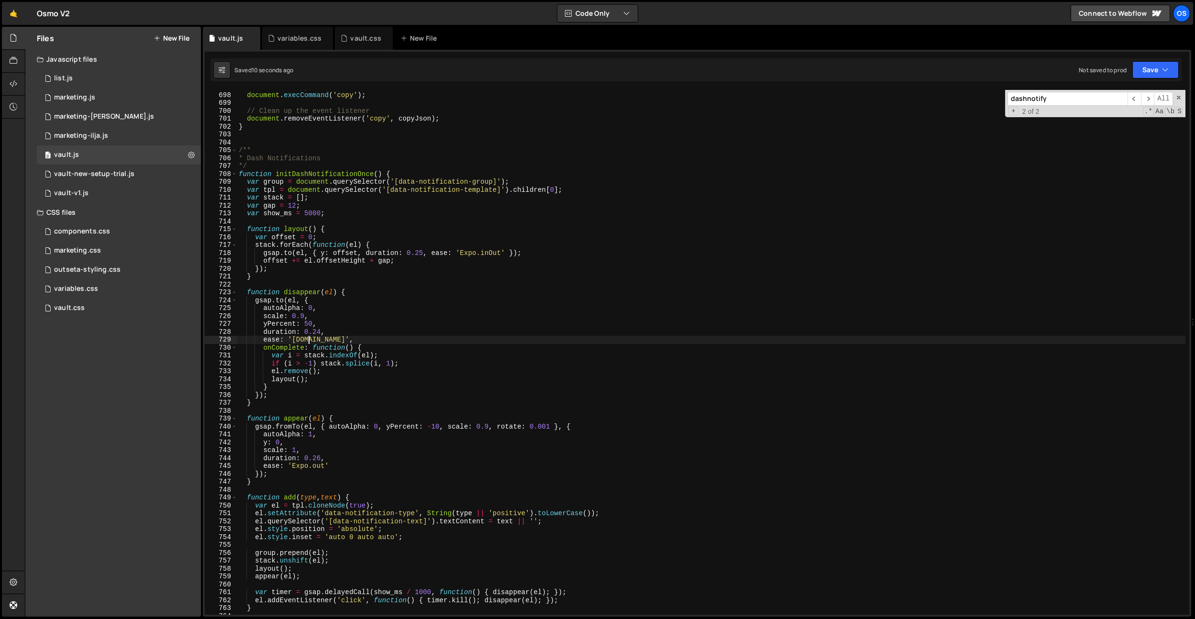
click at [273, 206] on div "// Execute copy command document . execCommand ( 'copy' ) ; // Clean up the eve…" at bounding box center [711, 353] width 949 height 541
type textarea "var gap = 12;"
click at [273, 206] on div "// Execute copy command document . execCommand ( 'copy' ) ; // Clean up the eve…" at bounding box center [711, 353] width 949 height 541
type input "gap"
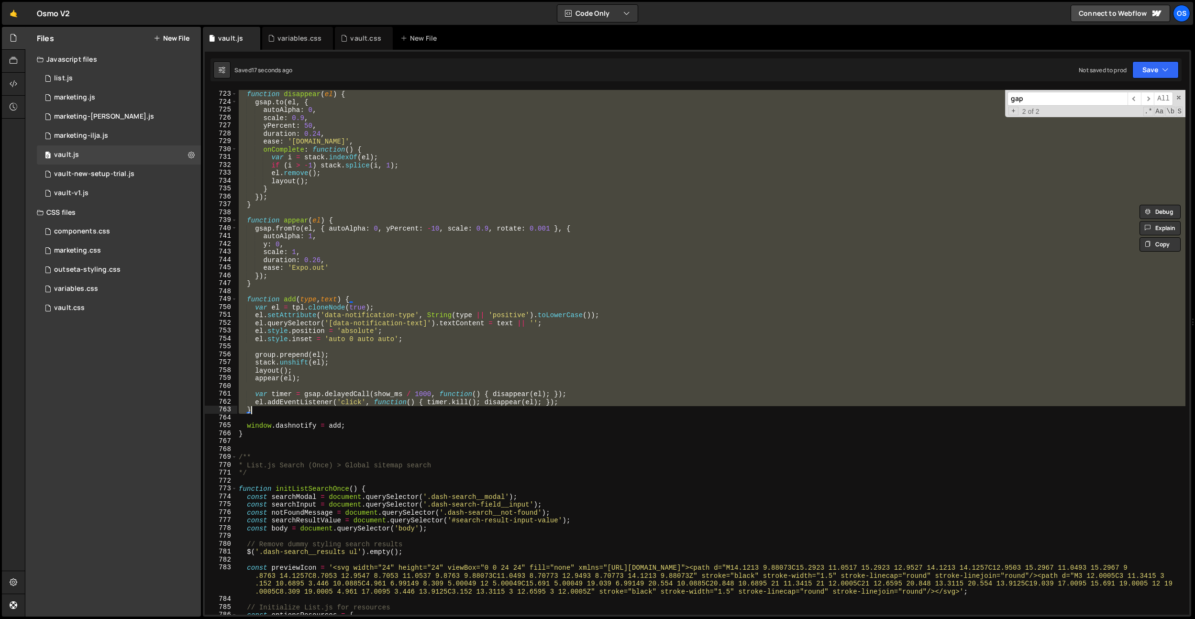
scroll to position [5245, 0]
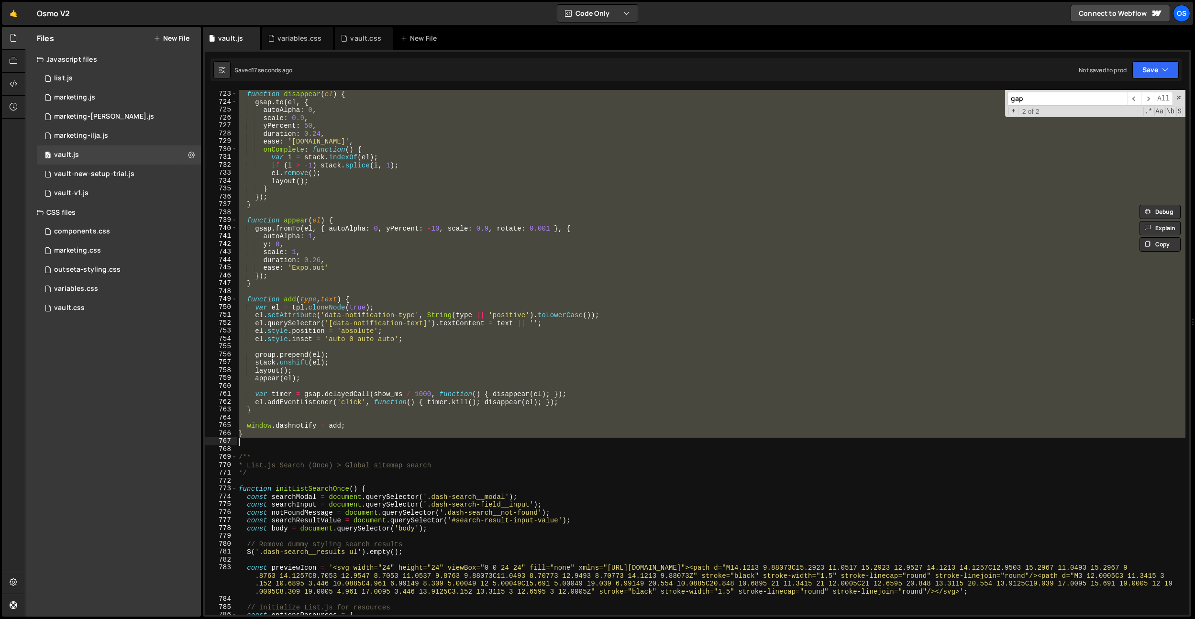
drag, startPoint x: 241, startPoint y: 157, endPoint x: 299, endPoint y: 438, distance: 286.7
click at [299, 438] on div "function disappear ( el ) { gsap . to ( el , { autoAlpha : 0 , scale : 0.9 , yP…" at bounding box center [711, 352] width 949 height 541
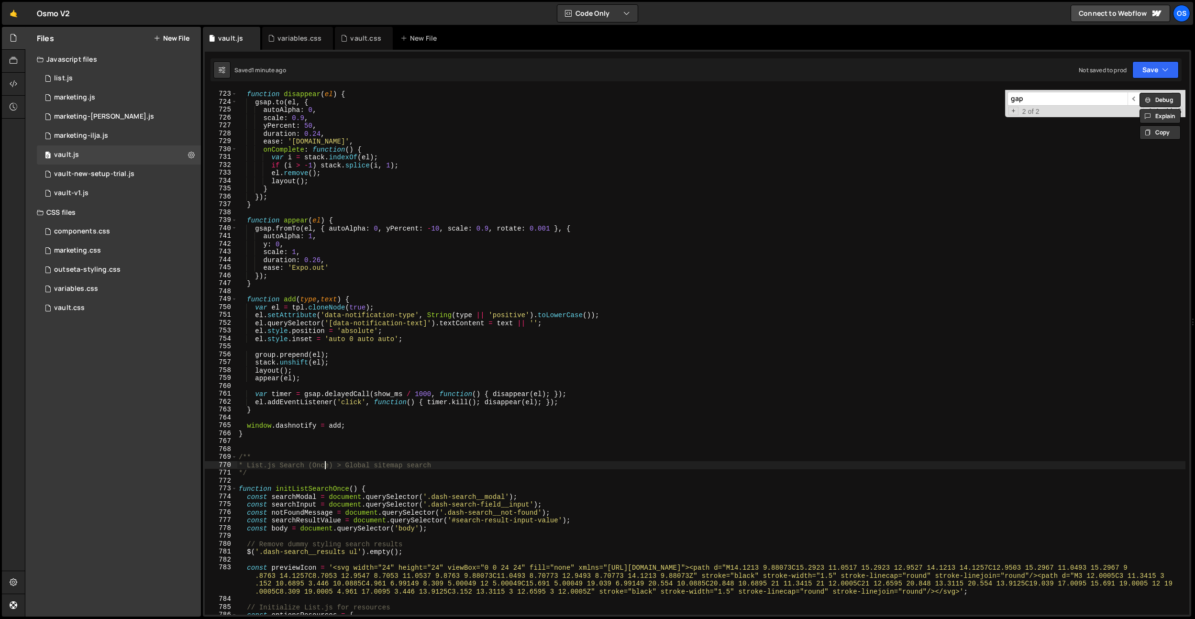
click at [323, 465] on div "function disappear ( el ) { gsap . to ( el , { autoAlpha : 0 , scale : 0.9 , yP…" at bounding box center [711, 352] width 949 height 541
click at [331, 378] on div "function disappear ( el ) { gsap . to ( el , { autoAlpha : 0 , scale : 0.9 , yP…" at bounding box center [711, 352] width 949 height 541
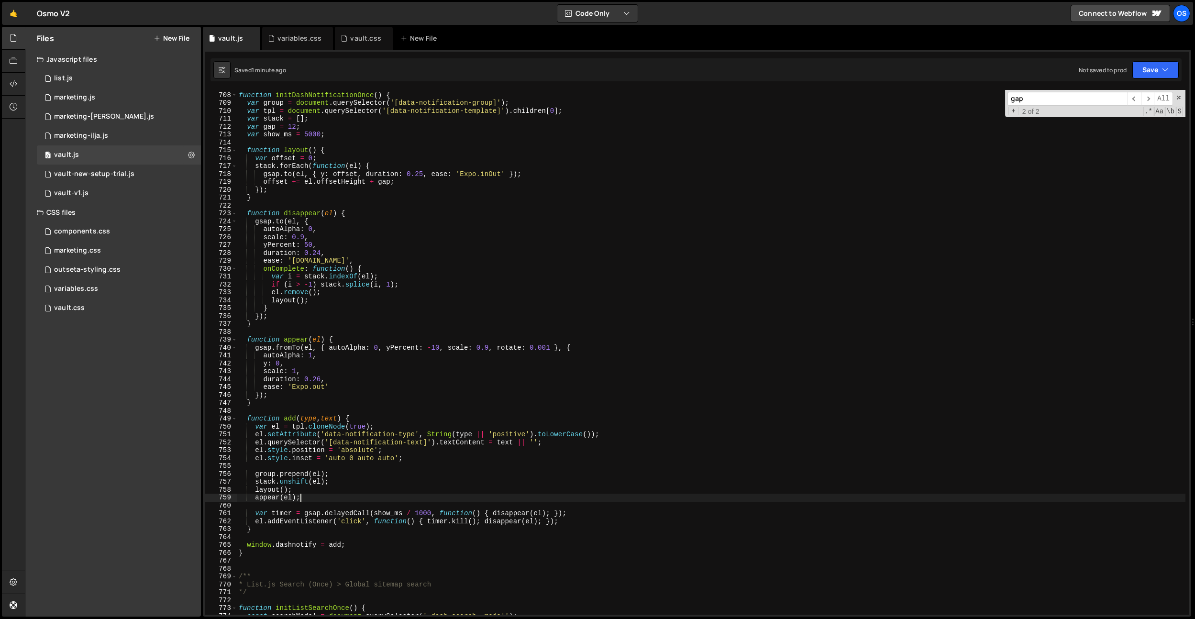
scroll to position [5118, 0]
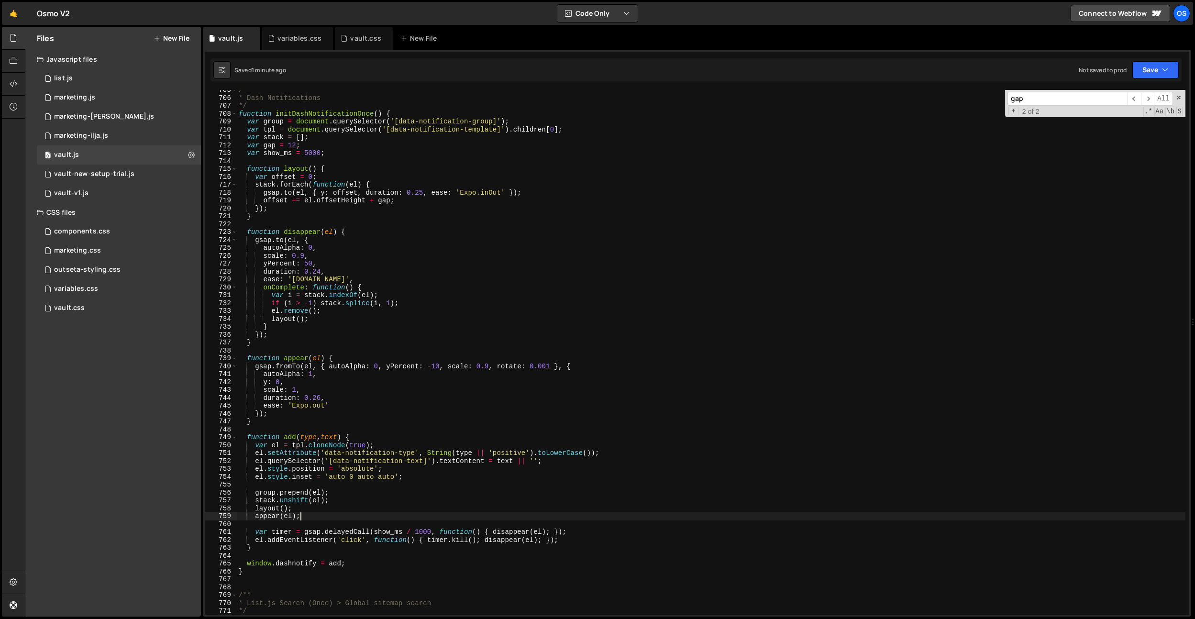
click at [404, 201] on div "/** * Dash Notifications */ function initDashNotificationOnce ( ) { var group =…" at bounding box center [711, 356] width 949 height 541
click at [427, 193] on div "/** * Dash Notifications */ function initDashNotificationOnce ( ) { var group =…" at bounding box center [711, 356] width 949 height 541
click at [475, 211] on div "/** * Dash Notifications */ function initDashNotificationOnce ( ) { var group =…" at bounding box center [711, 356] width 949 height 541
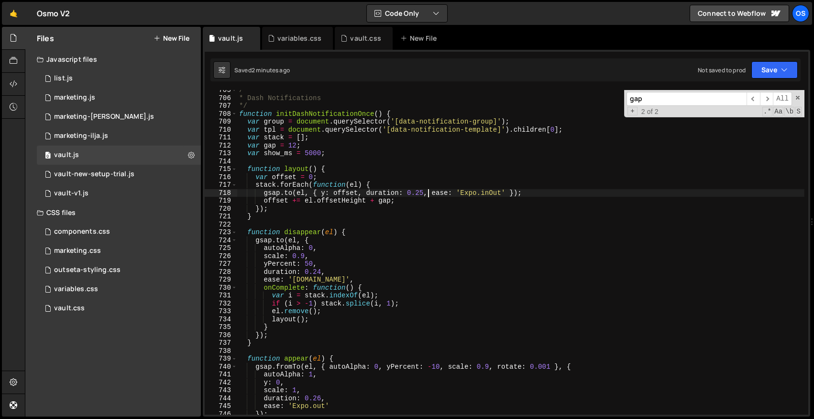
scroll to position [5123, 0]
click at [415, 156] on div "/** * Dash Notifications */ function initDashNotificationOnce ( ) { var group =…" at bounding box center [520, 256] width 567 height 340
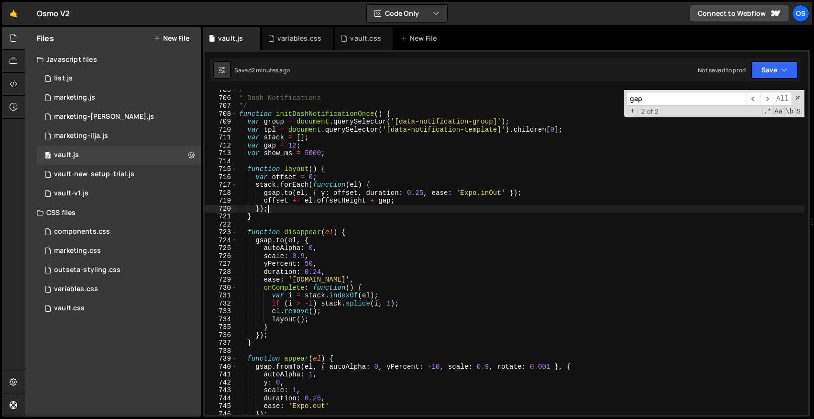
click at [411, 208] on div "/** * Dash Notifications */ function initDashNotificationOnce ( ) { var group =…" at bounding box center [520, 256] width 567 height 340
click at [421, 192] on div "/** * Dash Notifications */ function initDashNotificationOnce ( ) { var group =…" at bounding box center [520, 256] width 567 height 340
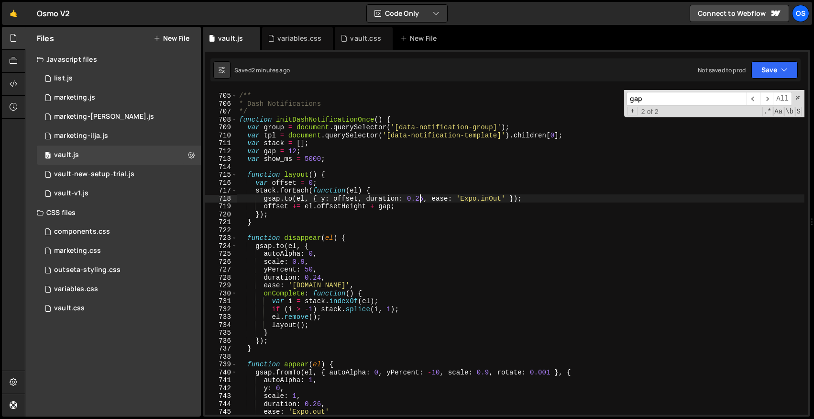
scroll to position [5120, 0]
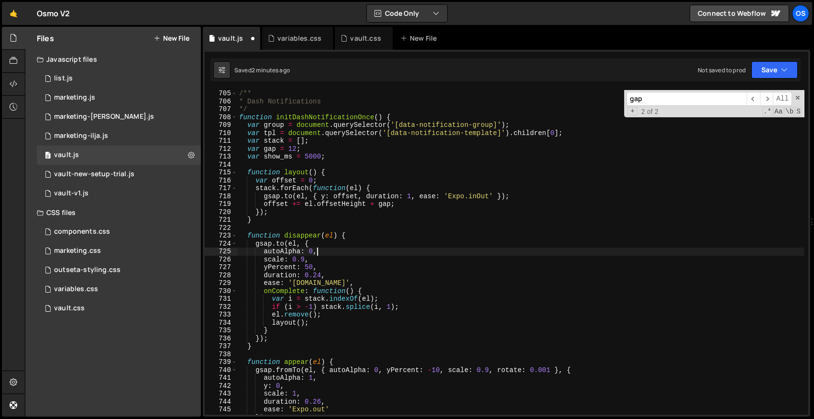
click at [325, 252] on div "/** * Dash Notifications */ function initDashNotificationOnce ( ) { var group =…" at bounding box center [520, 259] width 567 height 340
click at [320, 272] on div "/** * Dash Notifications */ function initDashNotificationOnce ( ) { var group =…" at bounding box center [520, 259] width 567 height 340
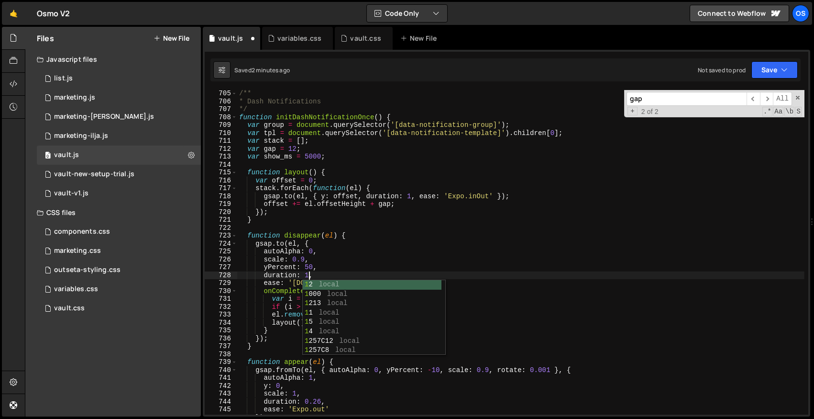
scroll to position [0, 4]
click at [422, 239] on div "/** * Dash Notifications */ function initDashNotificationOnce ( ) { var group =…" at bounding box center [520, 259] width 567 height 340
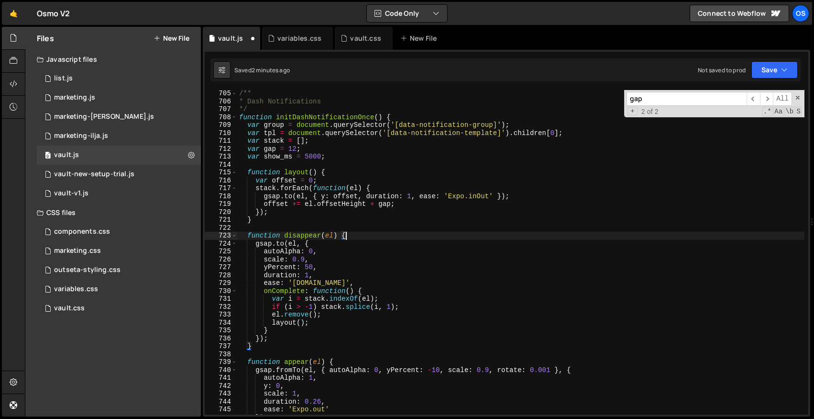
scroll to position [5151, 0]
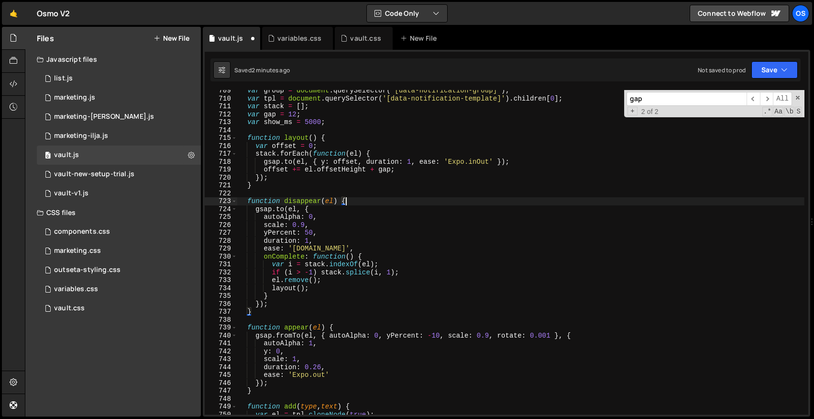
click at [322, 366] on div "var group = document . querySelector ( '[data-notification-group]' ) ; var tpl …" at bounding box center [520, 257] width 567 height 340
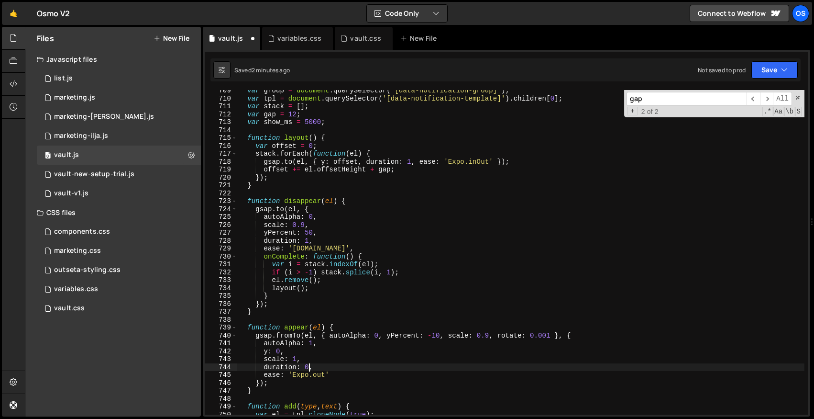
scroll to position [0, 4]
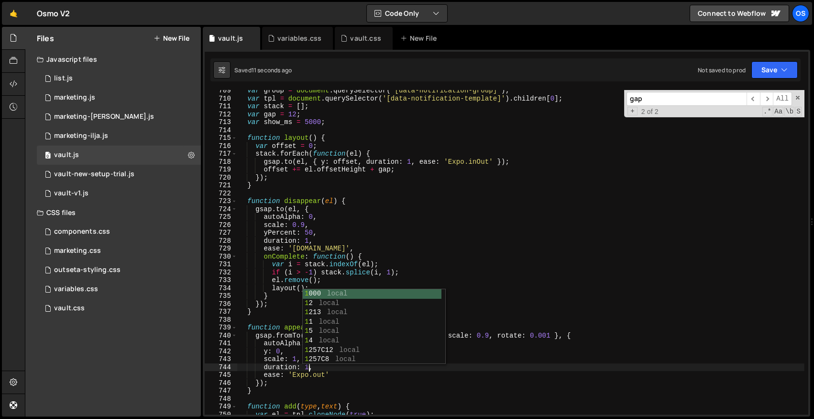
click at [341, 161] on div "var group = document . querySelector ( '[data-notification-group]' ) ; var tpl …" at bounding box center [520, 257] width 567 height 340
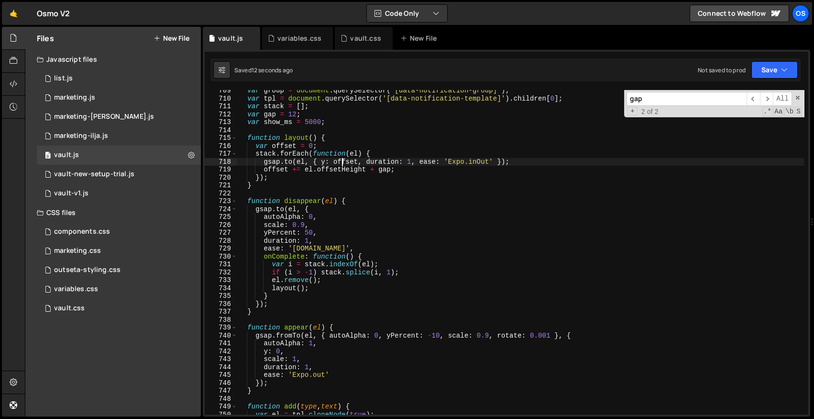
click at [324, 370] on div "var group = document . querySelector ( '[data-notification-group]' ) ; var tpl …" at bounding box center [520, 257] width 567 height 340
click at [323, 375] on div "var group = document . querySelector ( '[data-notification-group]' ) ; var tpl …" at bounding box center [520, 257] width 567 height 340
click at [311, 367] on div "var group = document . querySelector ( '[data-notification-group]' ) ; var tpl …" at bounding box center [520, 257] width 567 height 340
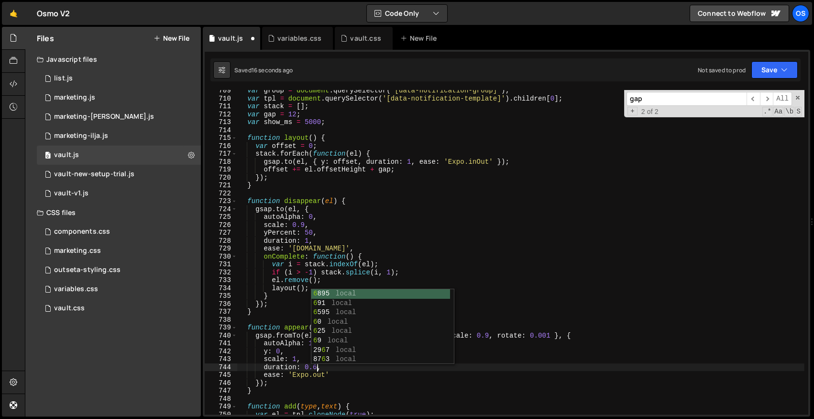
scroll to position [0, 5]
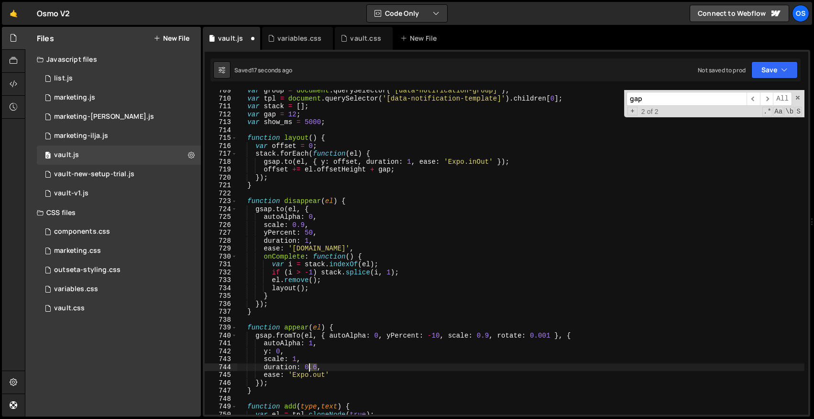
drag, startPoint x: 317, startPoint y: 368, endPoint x: 307, endPoint y: 368, distance: 10.5
click at [307, 368] on div "var group = document . querySelector ( '[data-notification-group]' ) ; var tpl …" at bounding box center [520, 257] width 567 height 340
click at [306, 243] on div "var group = document . querySelector ( '[data-notification-group]' ) ; var tpl …" at bounding box center [520, 257] width 567 height 340
paste textarea "0.6"
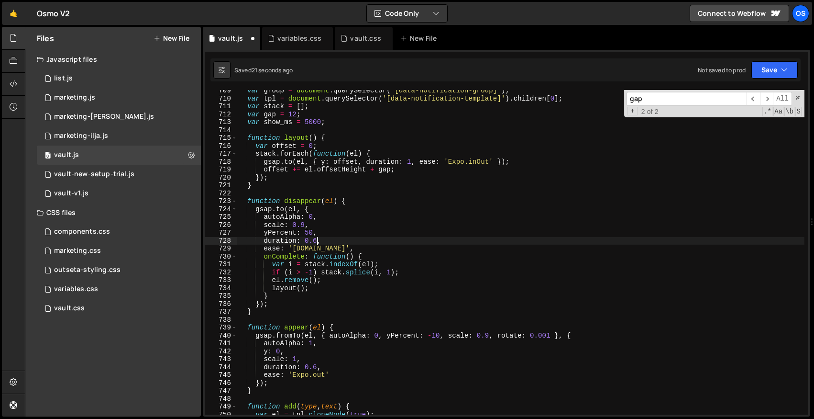
scroll to position [5133, 0]
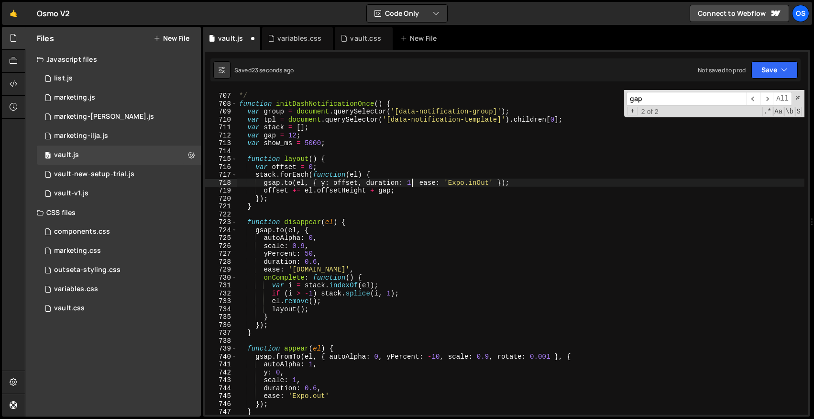
click at [412, 185] on div "* Dash Notifications */ function initDashNotificationOnce ( ) { var group = doc…" at bounding box center [520, 254] width 567 height 340
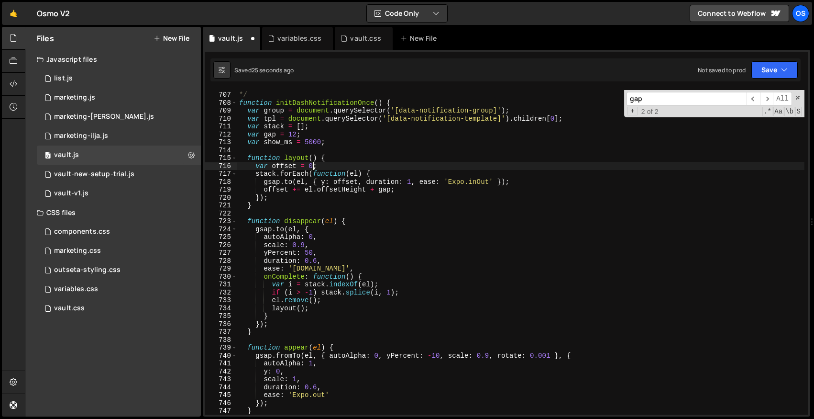
click at [313, 166] on div "* Dash Notifications */ function initDashNotificationOnce ( ) { var group = doc…" at bounding box center [520, 253] width 567 height 340
click at [413, 184] on div "* Dash Notifications */ function initDashNotificationOnce ( ) { var group = doc…" at bounding box center [520, 254] width 567 height 340
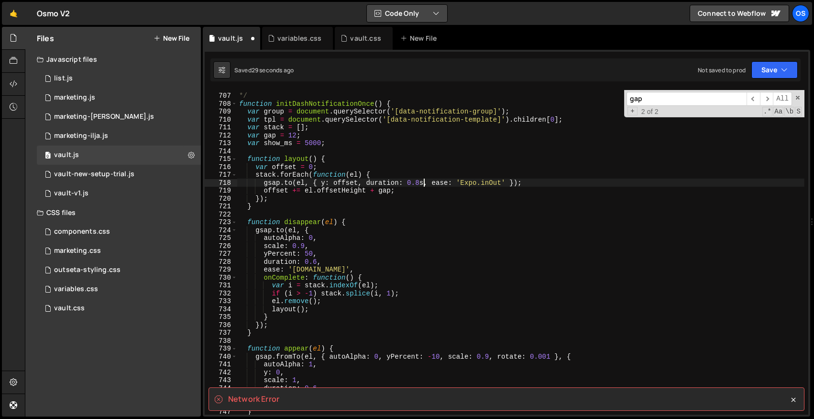
scroll to position [0, 12]
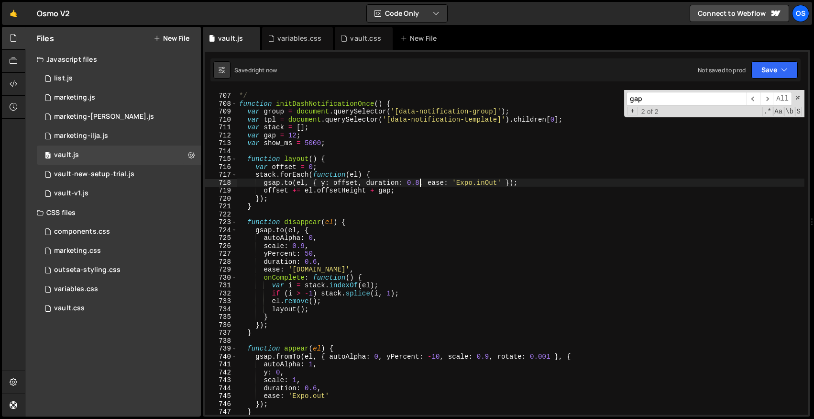
type textarea "[DOMAIN_NAME](el, { y: offset, duration: 0.8, ease: 'Expo.inOut' });"
drag, startPoint x: 413, startPoint y: 217, endPoint x: 333, endPoint y: 250, distance: 86.0
click at [411, 218] on div "* Dash Notifications */ function initDashNotificationOnce ( ) { var group = doc…" at bounding box center [520, 254] width 567 height 340
click at [305, 245] on div "* Dash Notifications */ function initDashNotificationOnce ( ) { var group = doc…" at bounding box center [520, 254] width 567 height 340
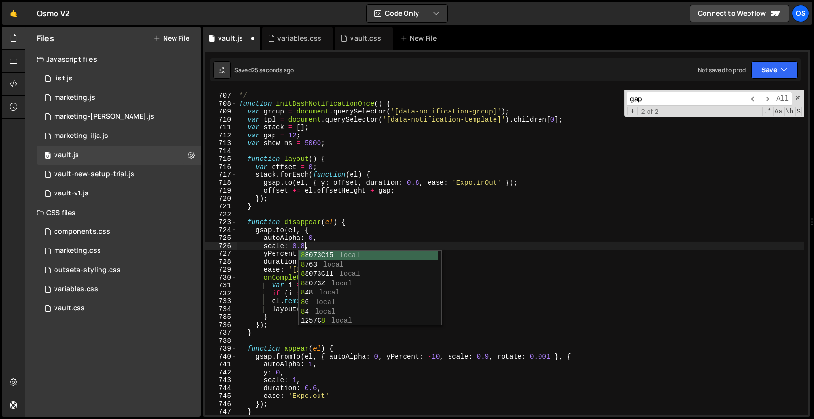
click at [349, 204] on div "* Dash Notifications */ function initDashNotificationOnce ( ) { var group = doc…" at bounding box center [520, 254] width 567 height 340
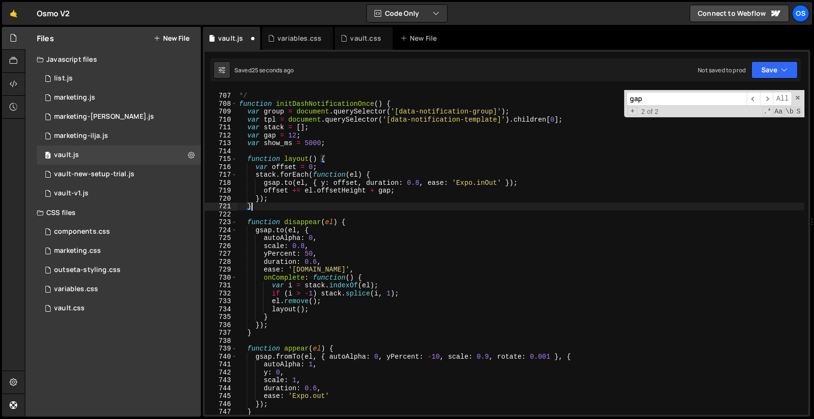
scroll to position [0, 0]
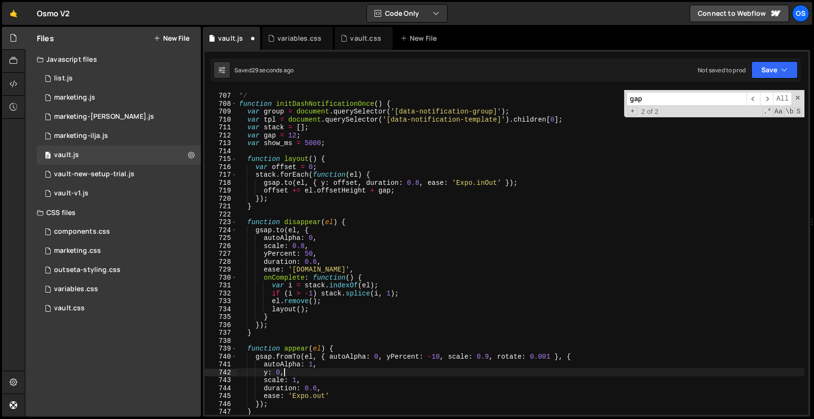
click at [314, 372] on div "* Dash Notifications */ function initDashNotificationOnce ( ) { var group = doc…" at bounding box center [520, 254] width 567 height 340
click at [314, 380] on div "* Dash Notifications */ function initDashNotificationOnce ( ) { var group = doc…" at bounding box center [520, 254] width 567 height 340
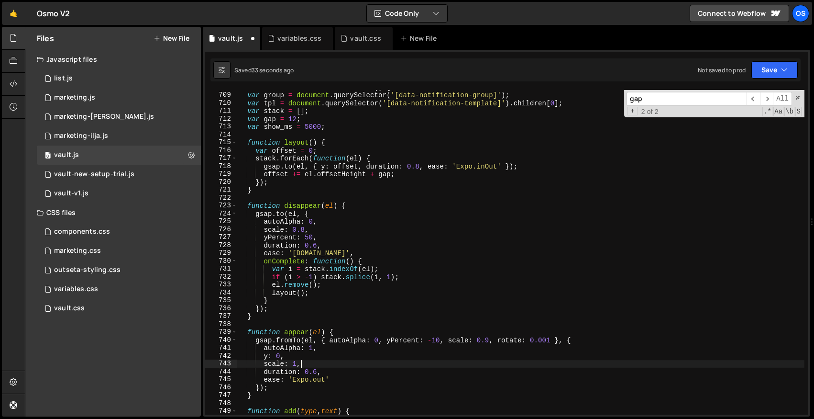
scroll to position [5148, 0]
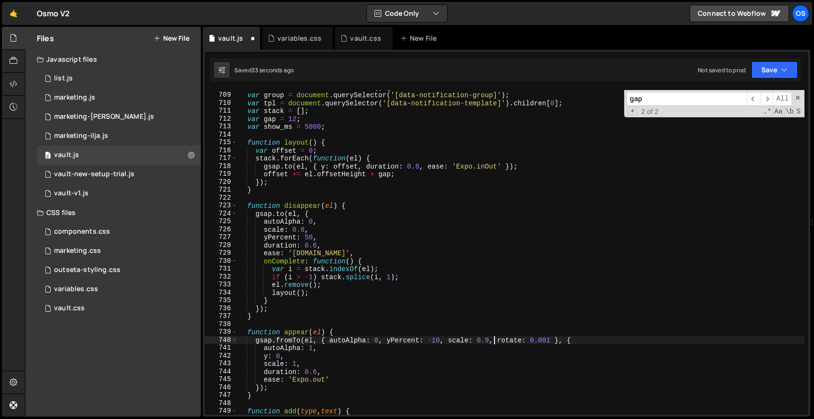
click at [492, 339] on div "function initDashNotificationOnce ( ) { var group = document . querySelector ( …" at bounding box center [520, 253] width 567 height 340
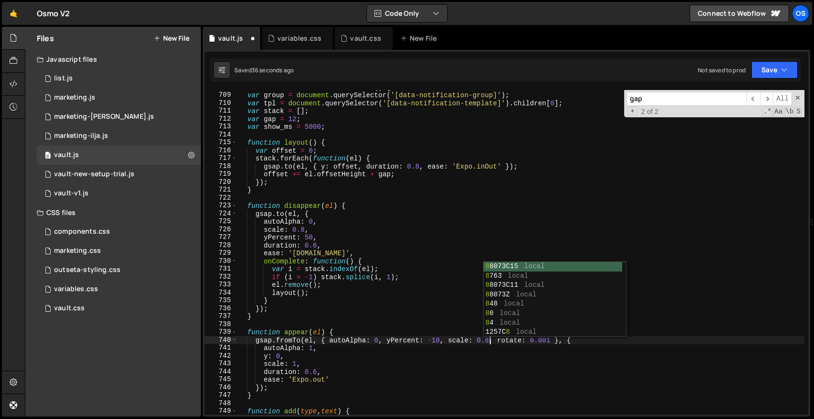
click at [334, 226] on div "function initDashNotificationOnce ( ) { var group = document . querySelector ( …" at bounding box center [520, 253] width 567 height 340
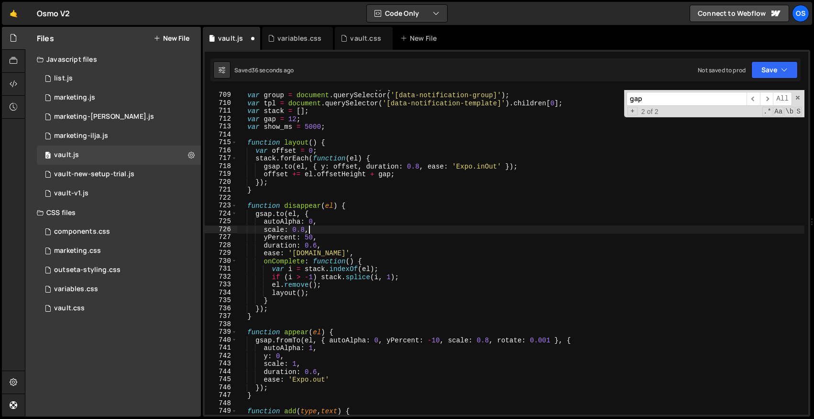
click at [306, 233] on div "function initDashNotificationOnce ( ) { var group = document . querySelector ( …" at bounding box center [520, 253] width 567 height 340
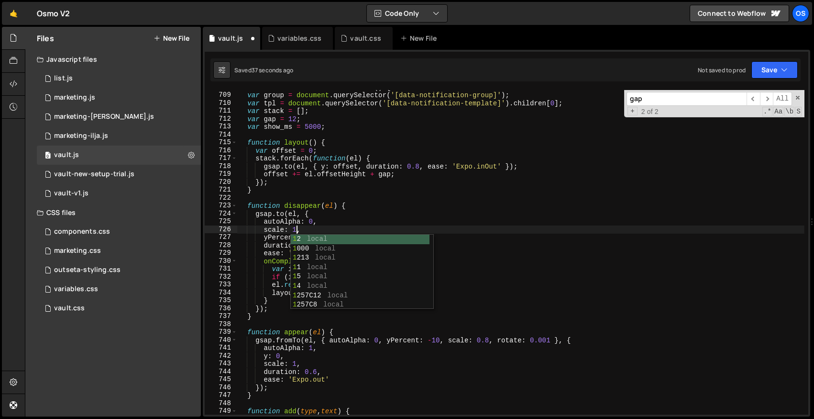
scroll to position [0, 4]
click at [391, 178] on div "function initDashNotificationOnce ( ) { var group = document . querySelector ( …" at bounding box center [520, 253] width 567 height 340
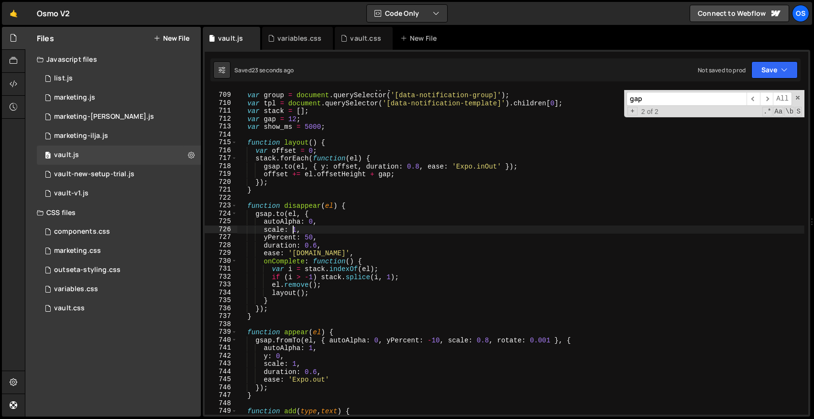
click at [293, 229] on div "function initDashNotificationOnce ( ) { var group = document . querySelector ( …" at bounding box center [520, 253] width 567 height 340
click at [392, 223] on div "function initDashNotificationOnce ( ) { var group = document . querySelector ( …" at bounding box center [520, 253] width 567 height 340
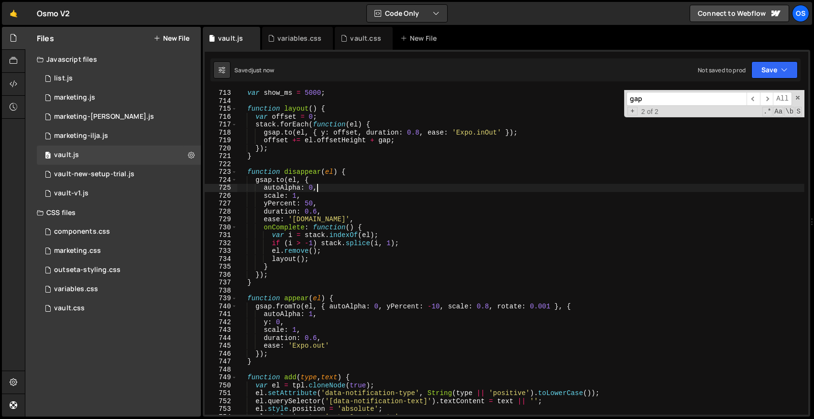
scroll to position [5164, 0]
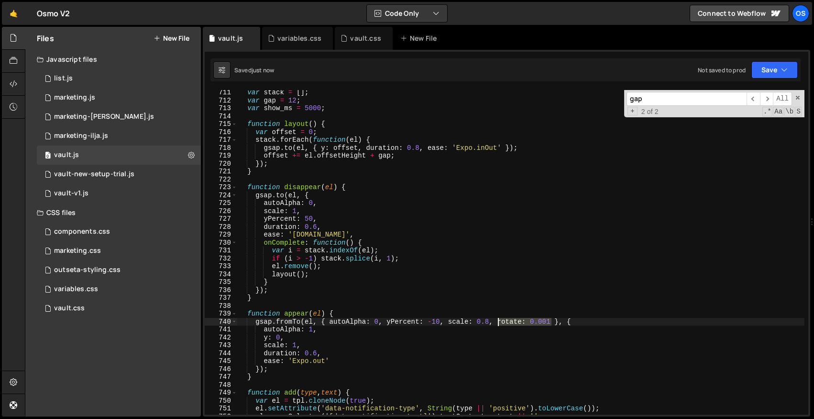
drag, startPoint x: 552, startPoint y: 321, endPoint x: 499, endPoint y: 322, distance: 53.6
click at [499, 322] on div "var stack = [ ] ; var gap = 12 ; var show_ms = 5000 ; function layout ( ) { var…" at bounding box center [520, 259] width 567 height 340
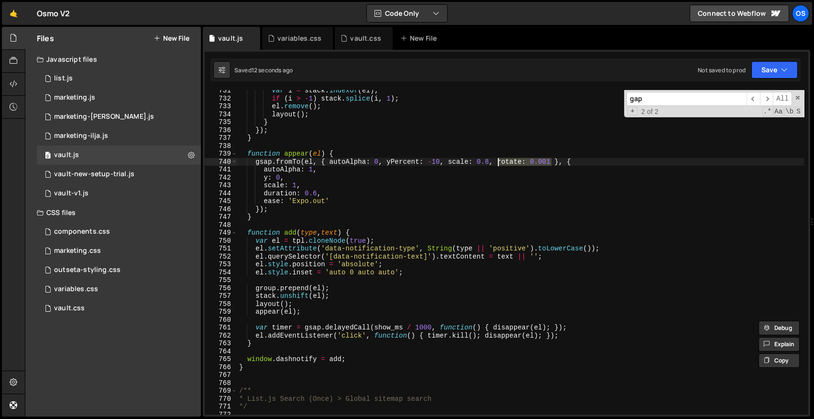
scroll to position [5216, 0]
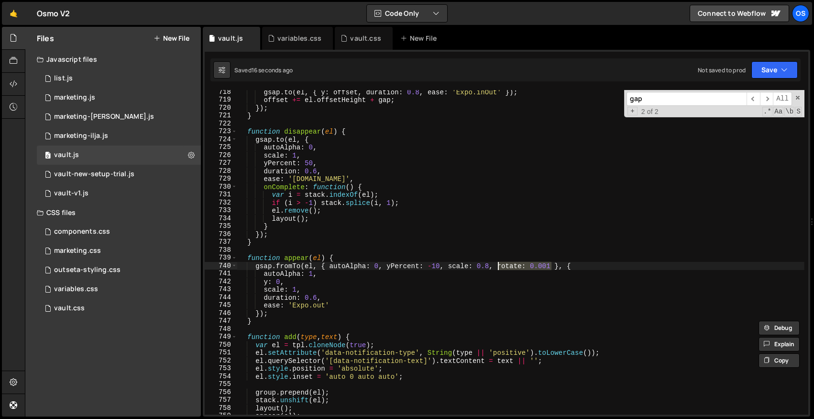
click at [339, 170] on div "gsap . to ( el , { y : offset , duration : 0.8 , ease : 'Expo.inOut' }) ; offse…" at bounding box center [520, 258] width 567 height 340
type textarea "duration: 0.6,"
paste textarea "rotate: 0.001"
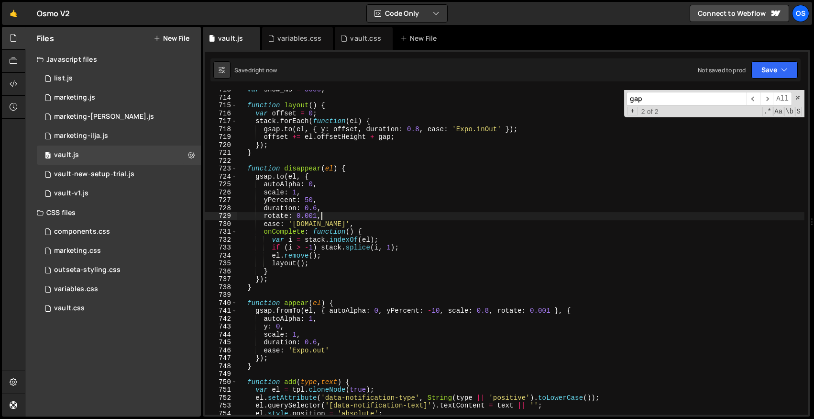
scroll to position [5179, 0]
click at [425, 130] on div "var show_ms = 5000 ; function layout ( ) { var offset = 0 ; stack . forEach ( f…" at bounding box center [520, 256] width 567 height 340
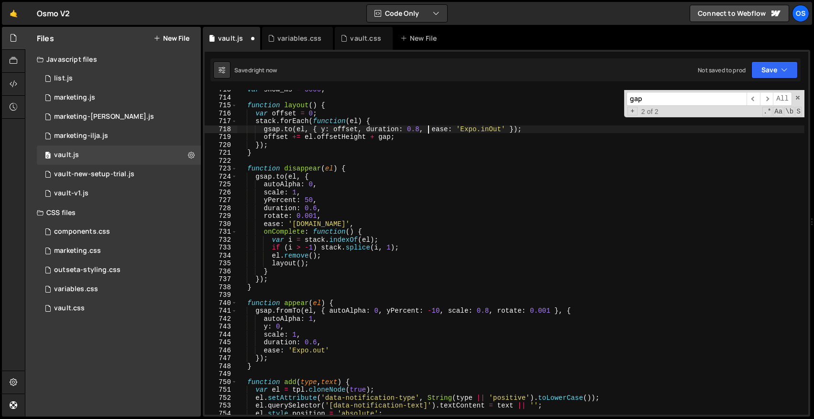
paste textarea "rotate: 0.001"
type textarea "[DOMAIN_NAME](el, { y: offset, duration: 0.8, rotate: 0.001, ease: 'Expo.inOut'…"
